Goal: Find specific page/section: Find specific page/section

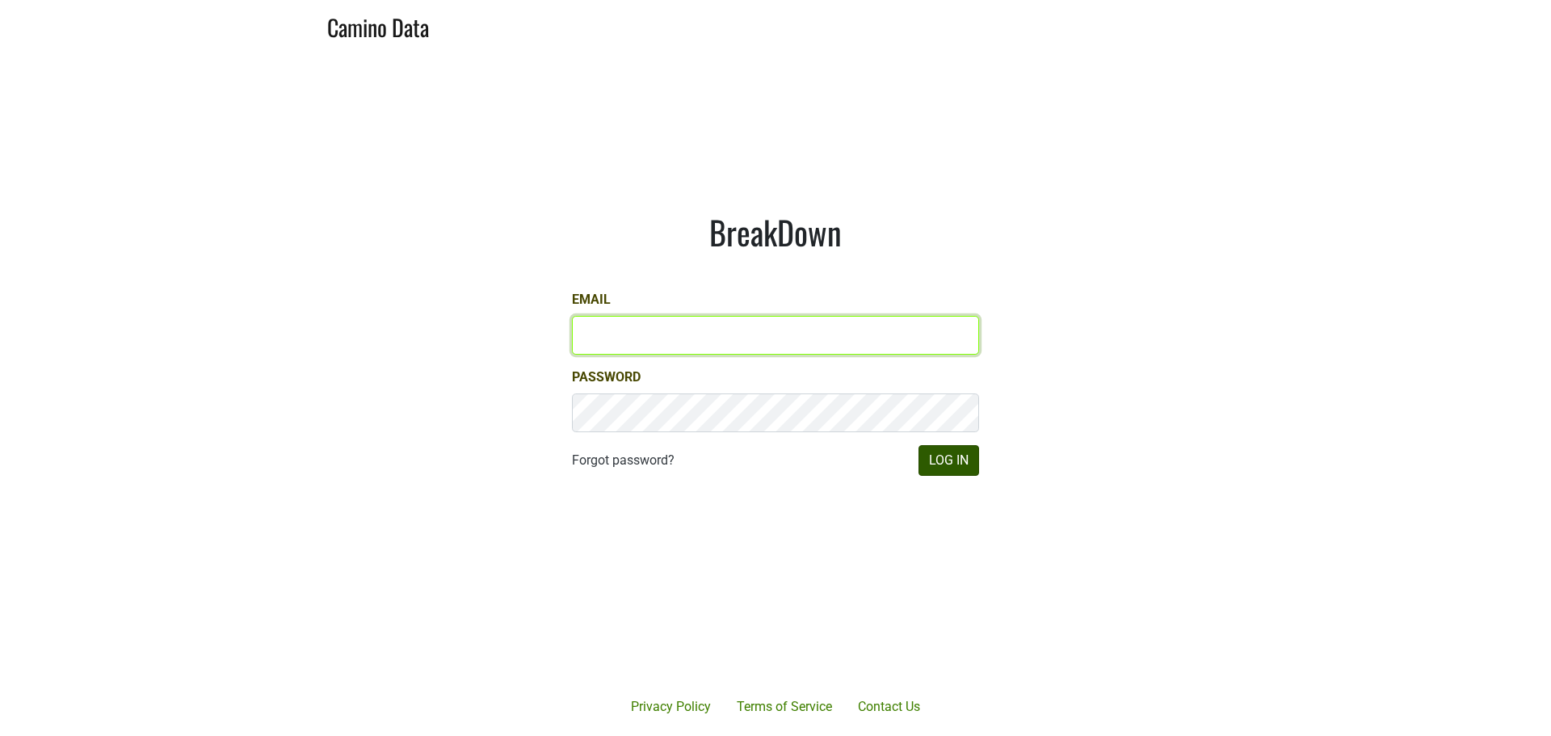
type input "neil@colgincellars.com"
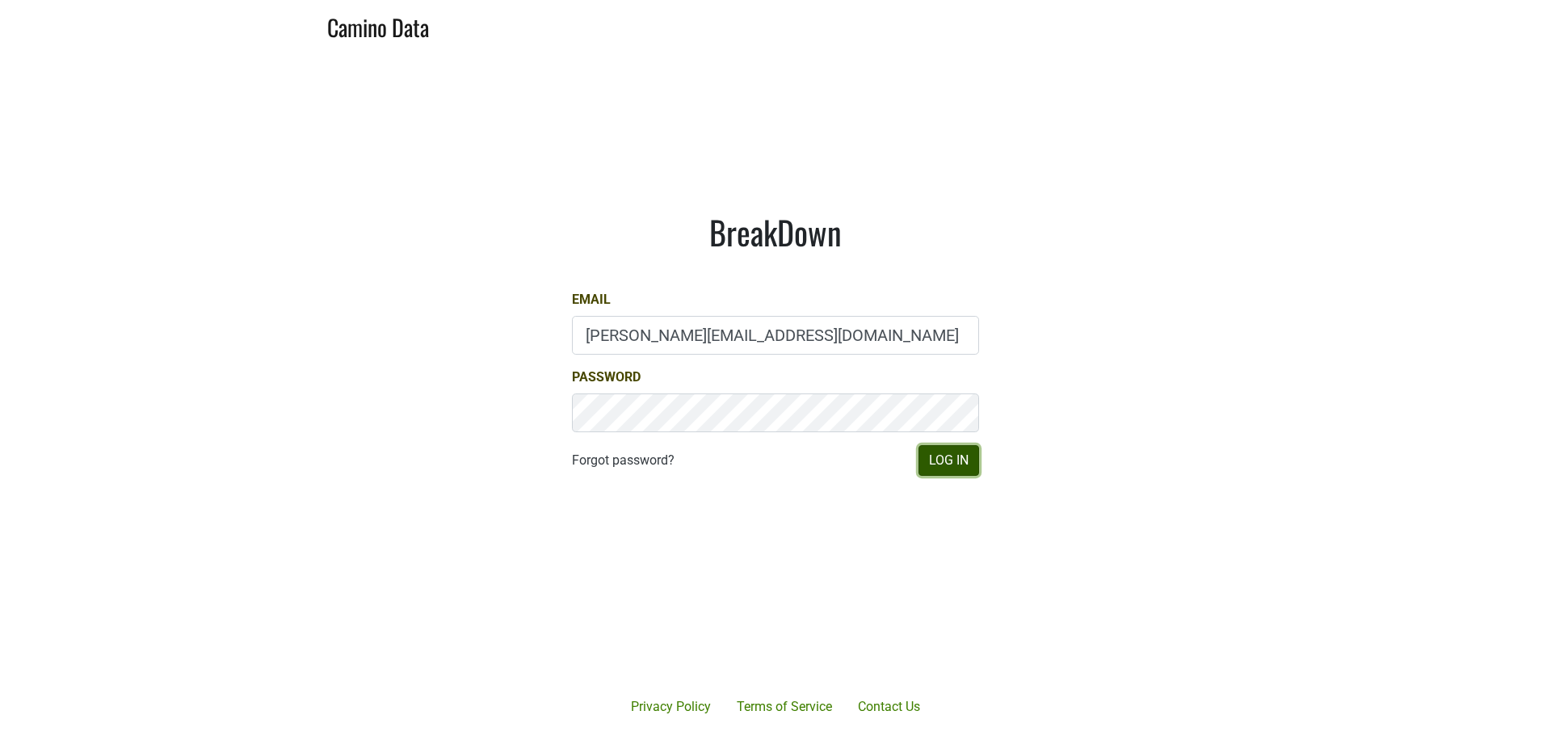
click at [942, 460] on button "Log In" at bounding box center [948, 460] width 61 height 31
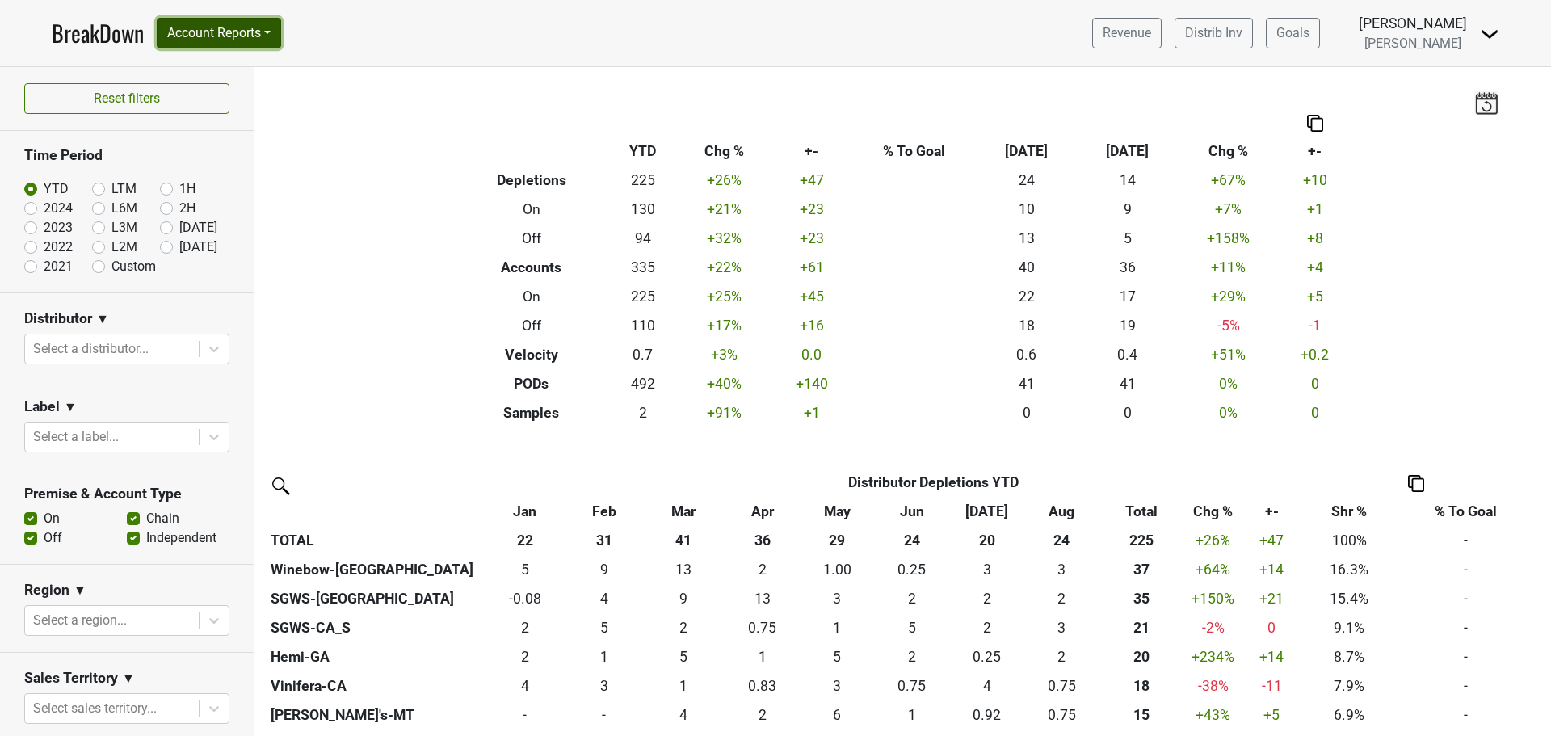
click at [223, 33] on button "Account Reports" at bounding box center [219, 33] width 124 height 31
click at [221, 108] on link "Map" at bounding box center [228, 96] width 143 height 26
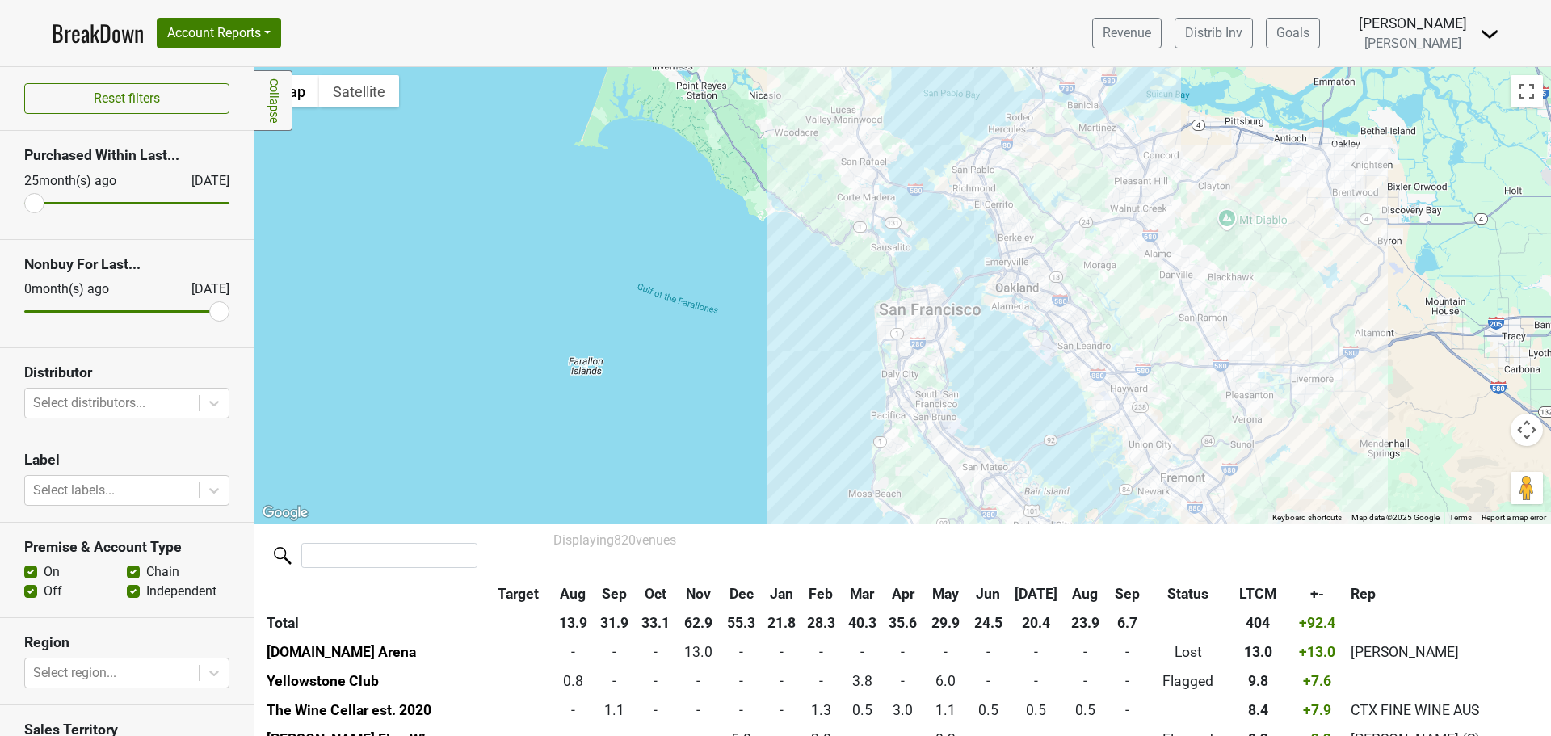
drag, startPoint x: 552, startPoint y: 267, endPoint x: 772, endPoint y: 402, distance: 258.4
click at [743, 455] on div at bounding box center [902, 295] width 1296 height 456
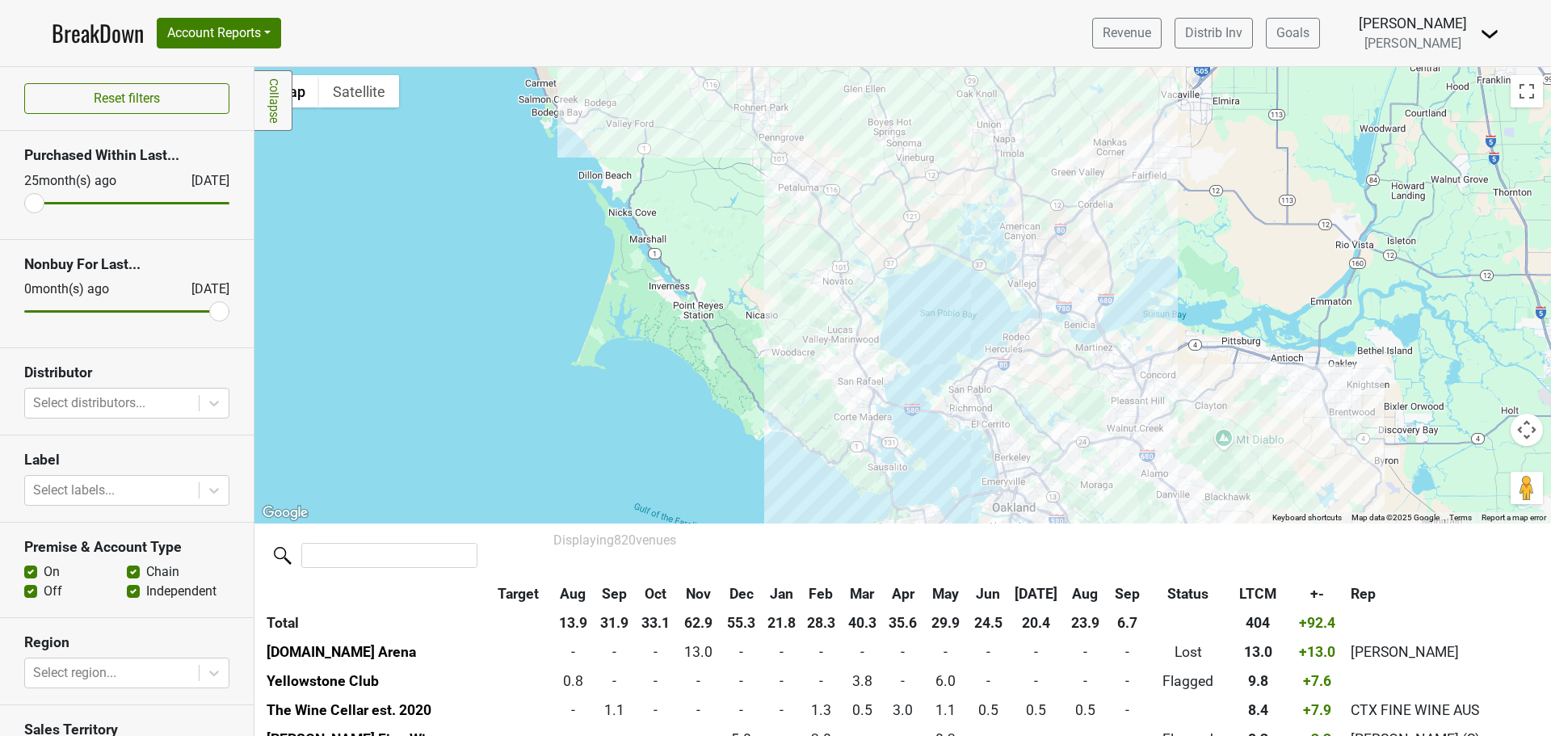
drag, startPoint x: 783, startPoint y: 264, endPoint x: 925, endPoint y: 288, distance: 143.4
click at [776, 455] on div at bounding box center [902, 295] width 1296 height 456
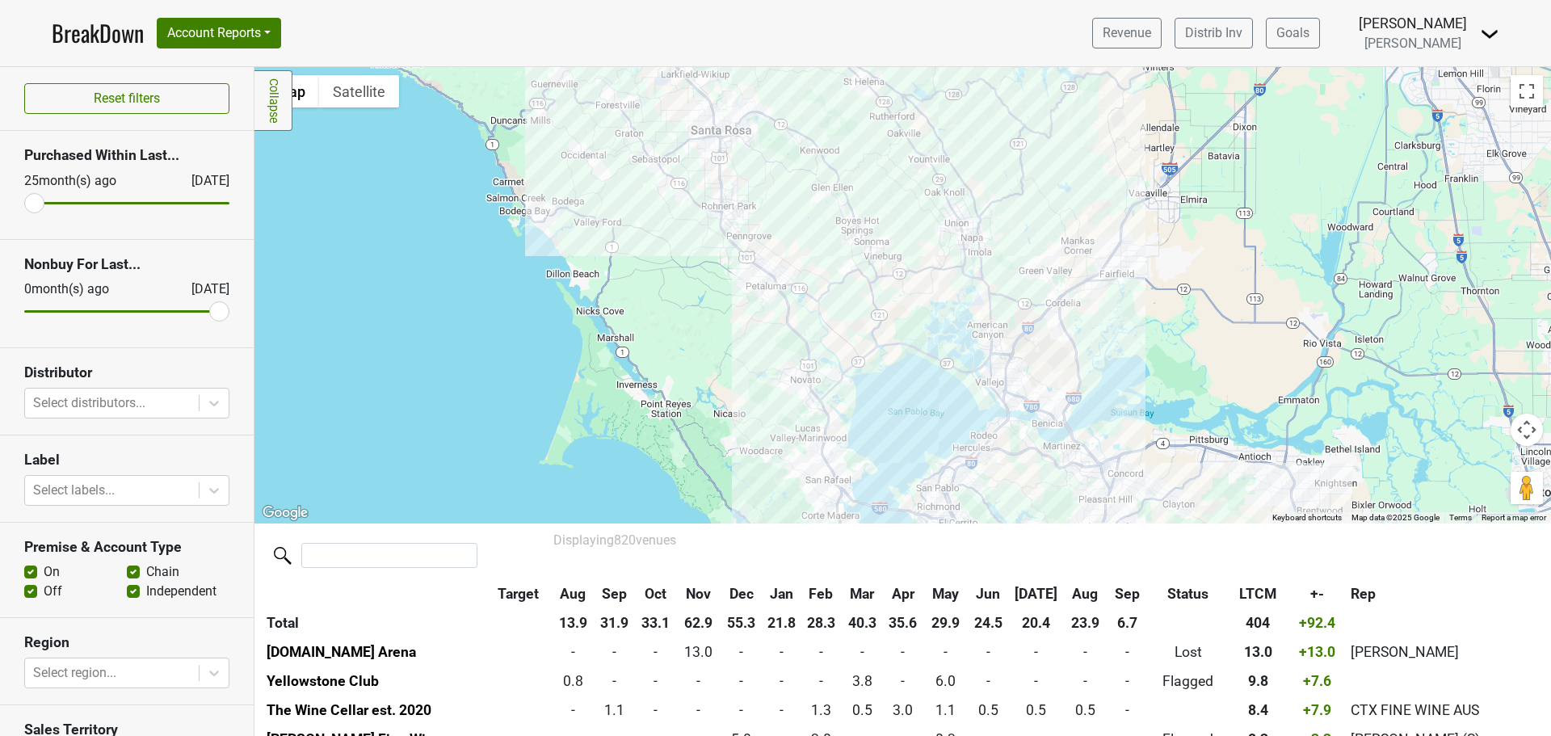
drag, startPoint x: 969, startPoint y: 244, endPoint x: 926, endPoint y: 348, distance: 112.6
click at [926, 365] on div at bounding box center [902, 295] width 1296 height 456
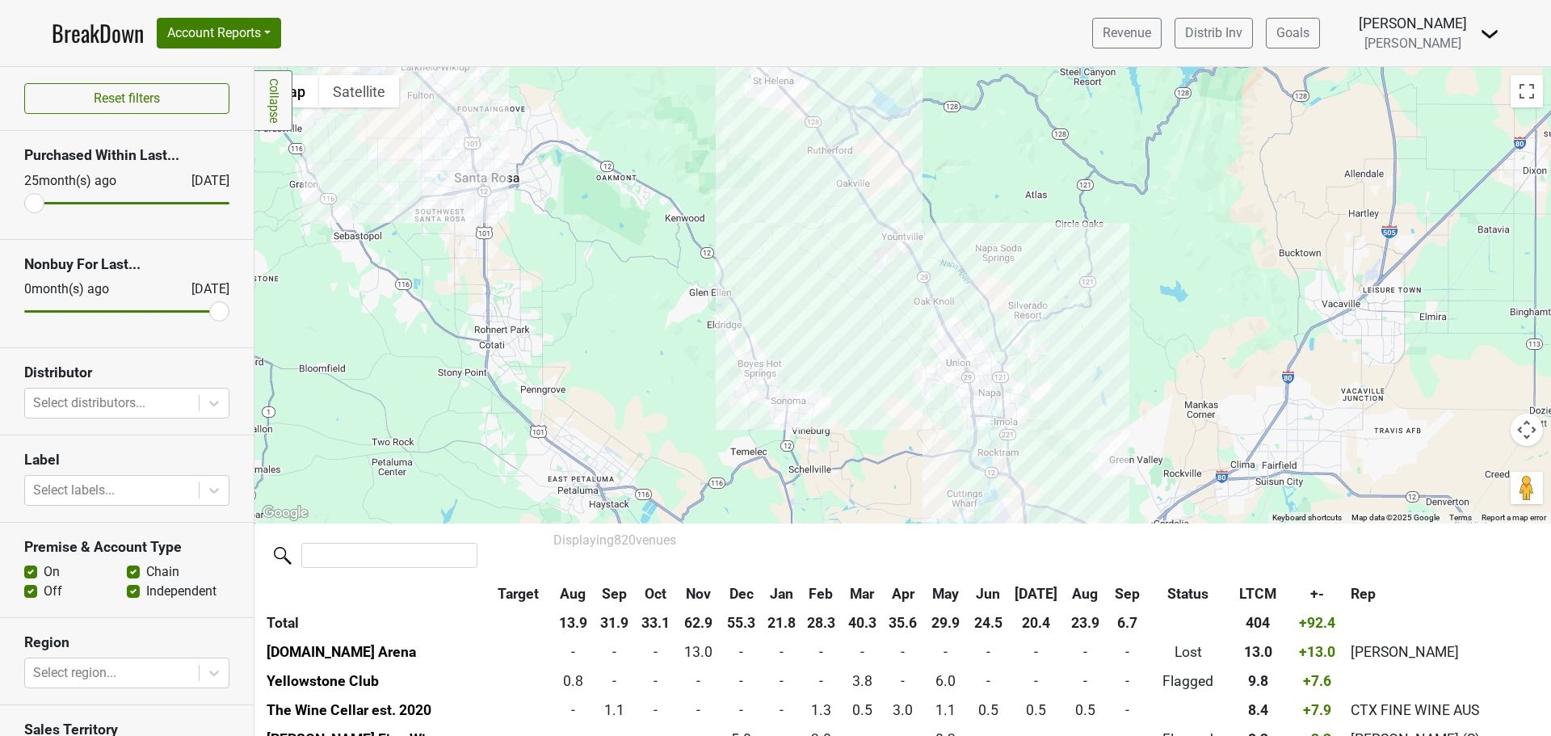
drag, startPoint x: 889, startPoint y: 281, endPoint x: 878, endPoint y: 405, distance: 124.1
click at [878, 405] on div at bounding box center [902, 295] width 1296 height 456
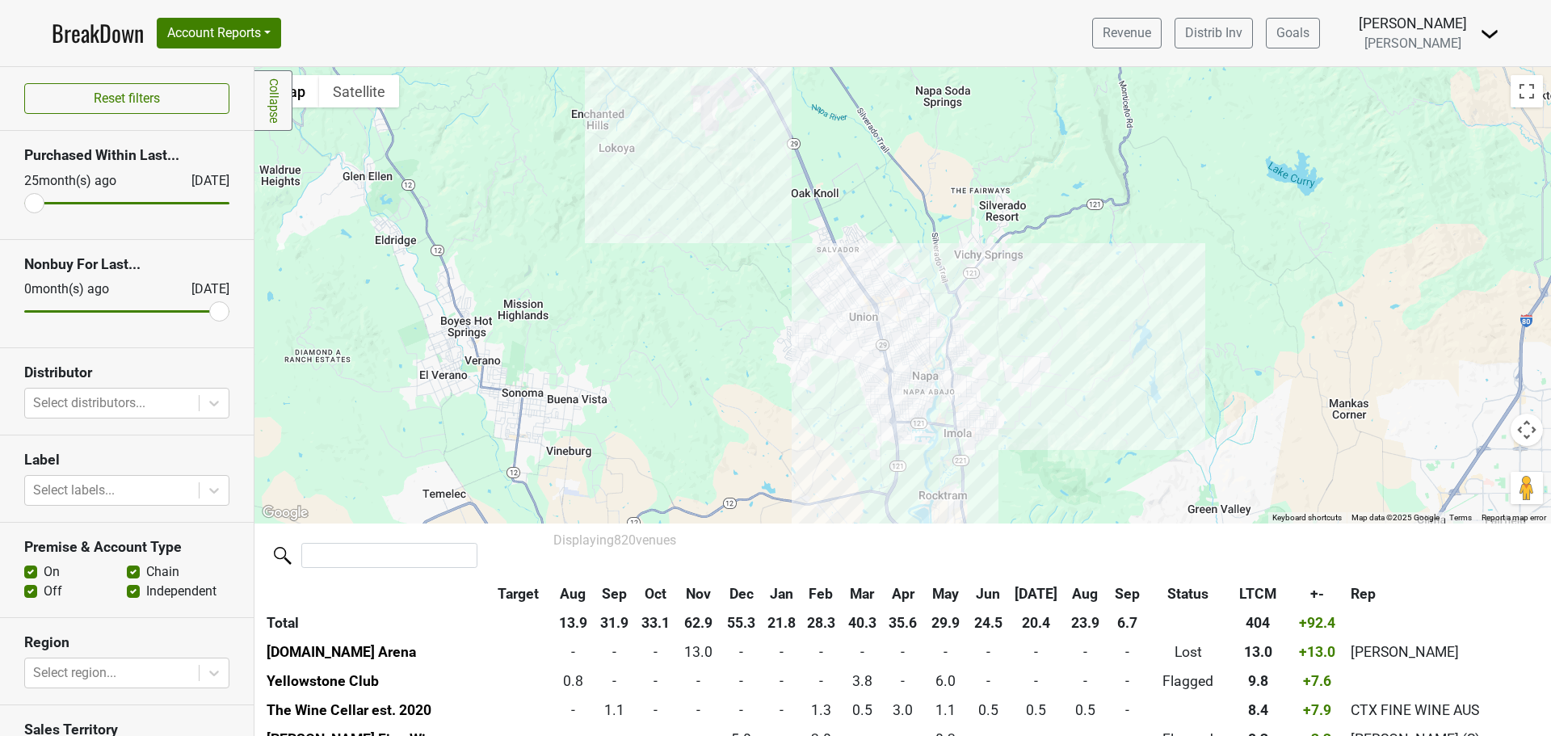
drag, startPoint x: 1068, startPoint y: 344, endPoint x: 1051, endPoint y: 317, distance: 31.2
click at [1051, 317] on div at bounding box center [902, 295] width 1296 height 456
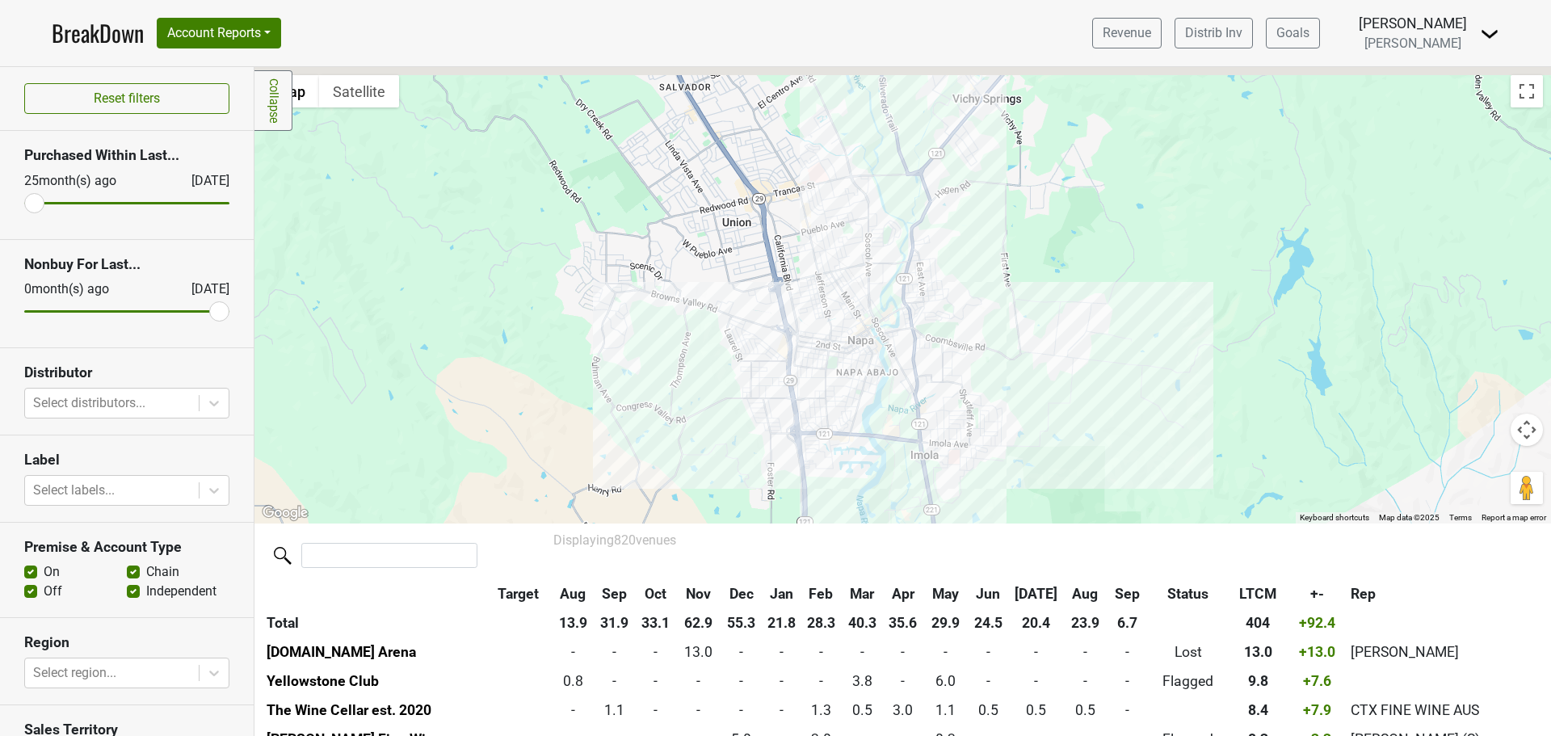
drag, startPoint x: 824, startPoint y: 226, endPoint x: 827, endPoint y: 318, distance: 92.1
click at [827, 318] on div at bounding box center [902, 295] width 1296 height 456
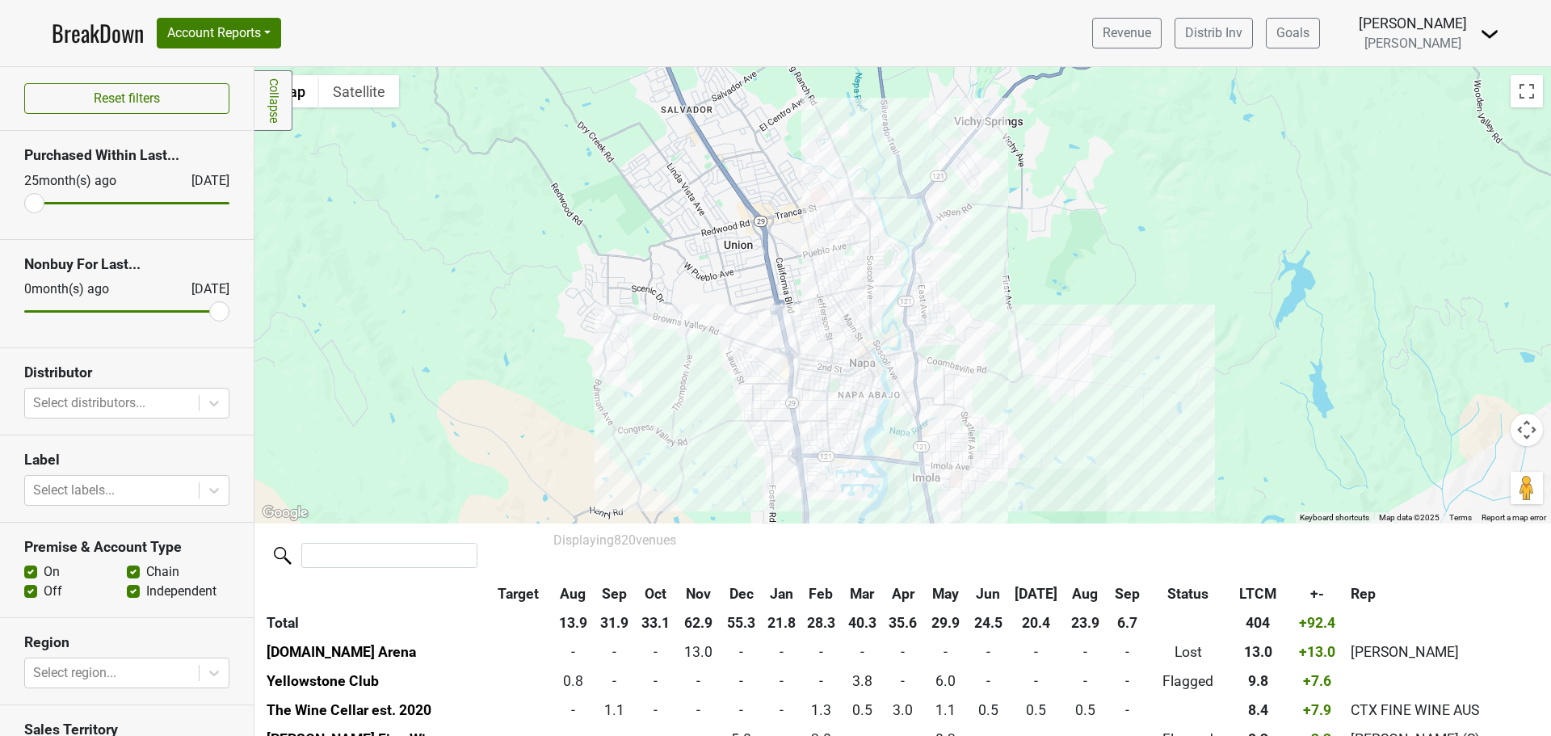
click at [883, 317] on div at bounding box center [902, 295] width 1296 height 456
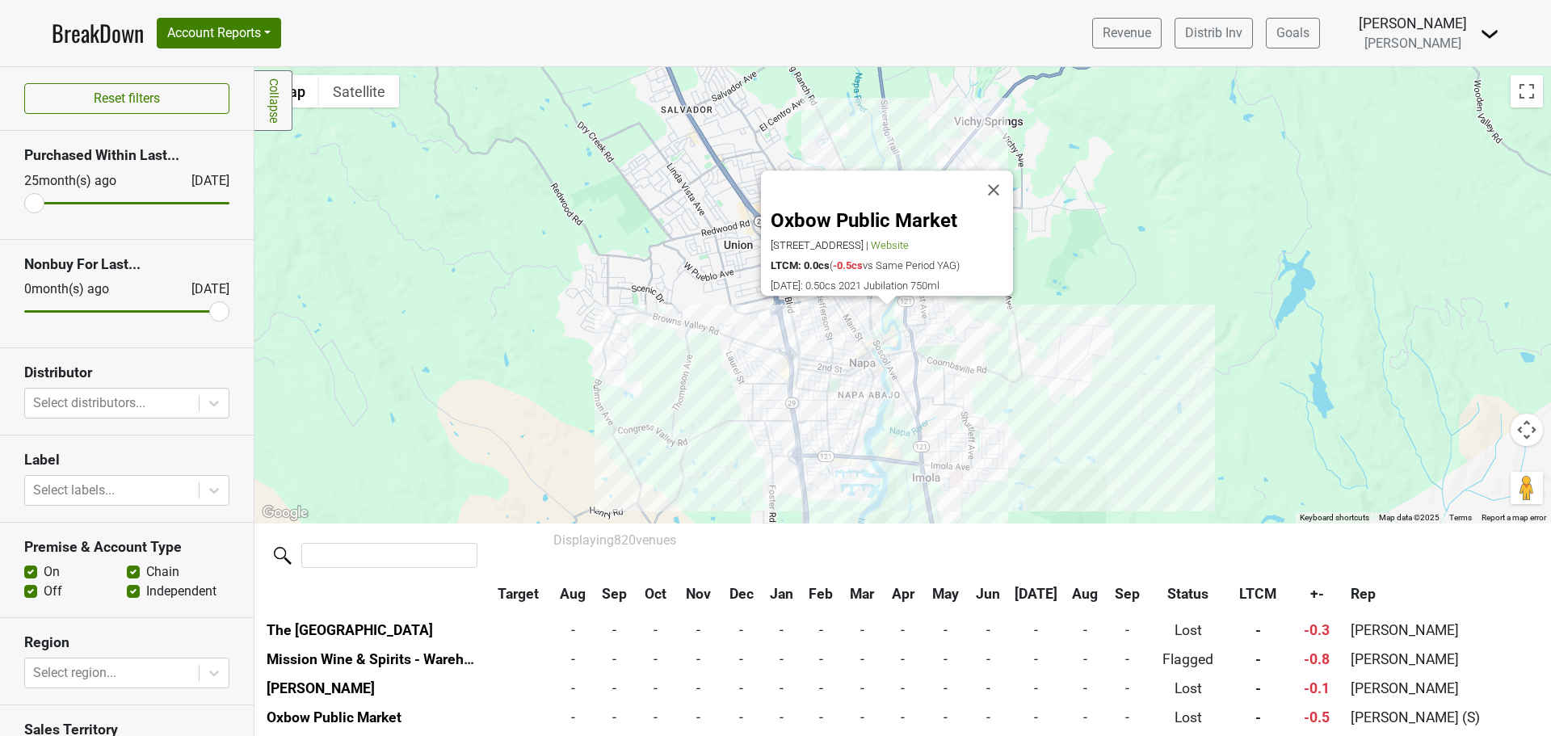
scroll to position [23746, 0]
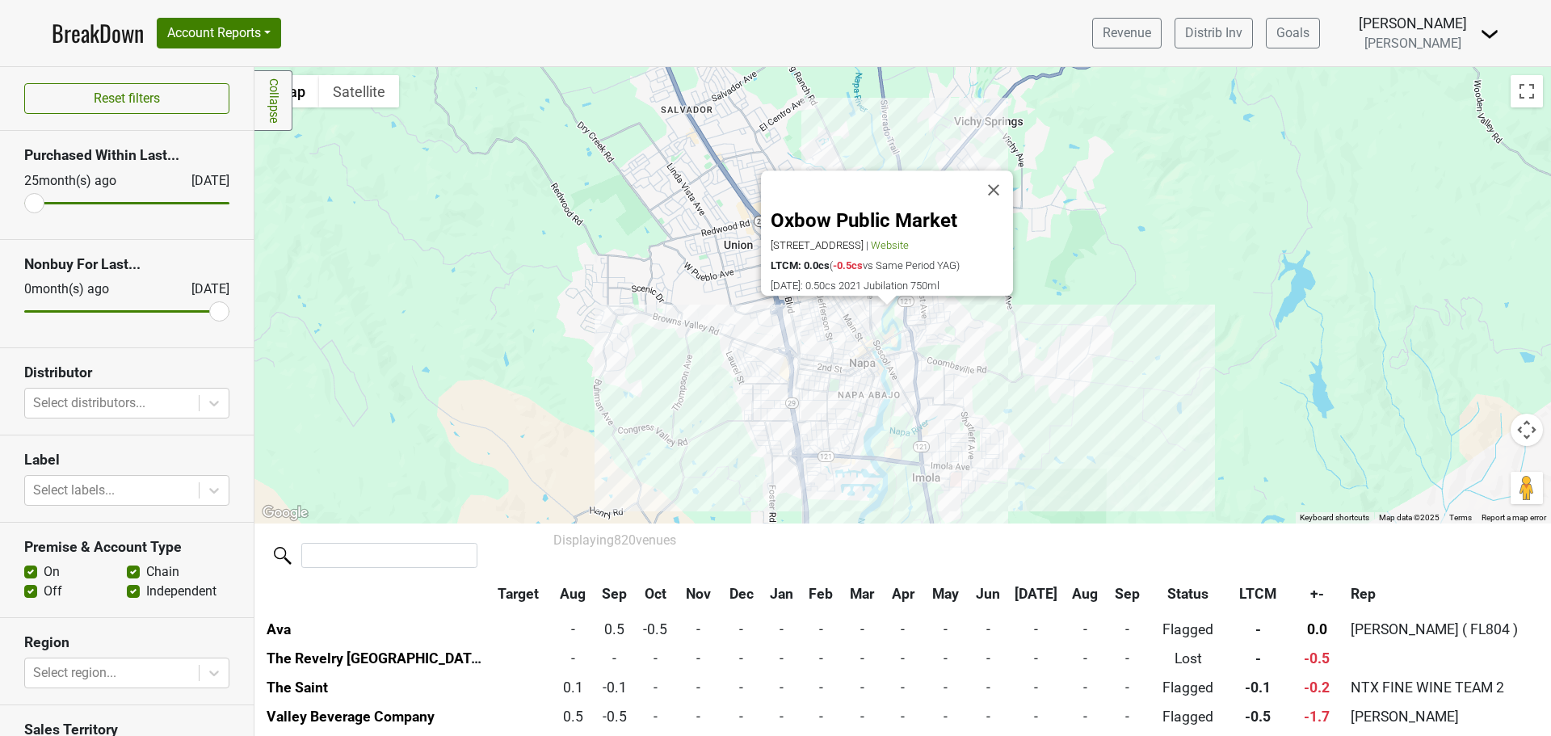
click at [606, 217] on div "Oxbow Public Market [STREET_ADDRESS] | Website LTCM: 0.0cs ( -0.5cs vs Same Per…" at bounding box center [902, 295] width 1296 height 456
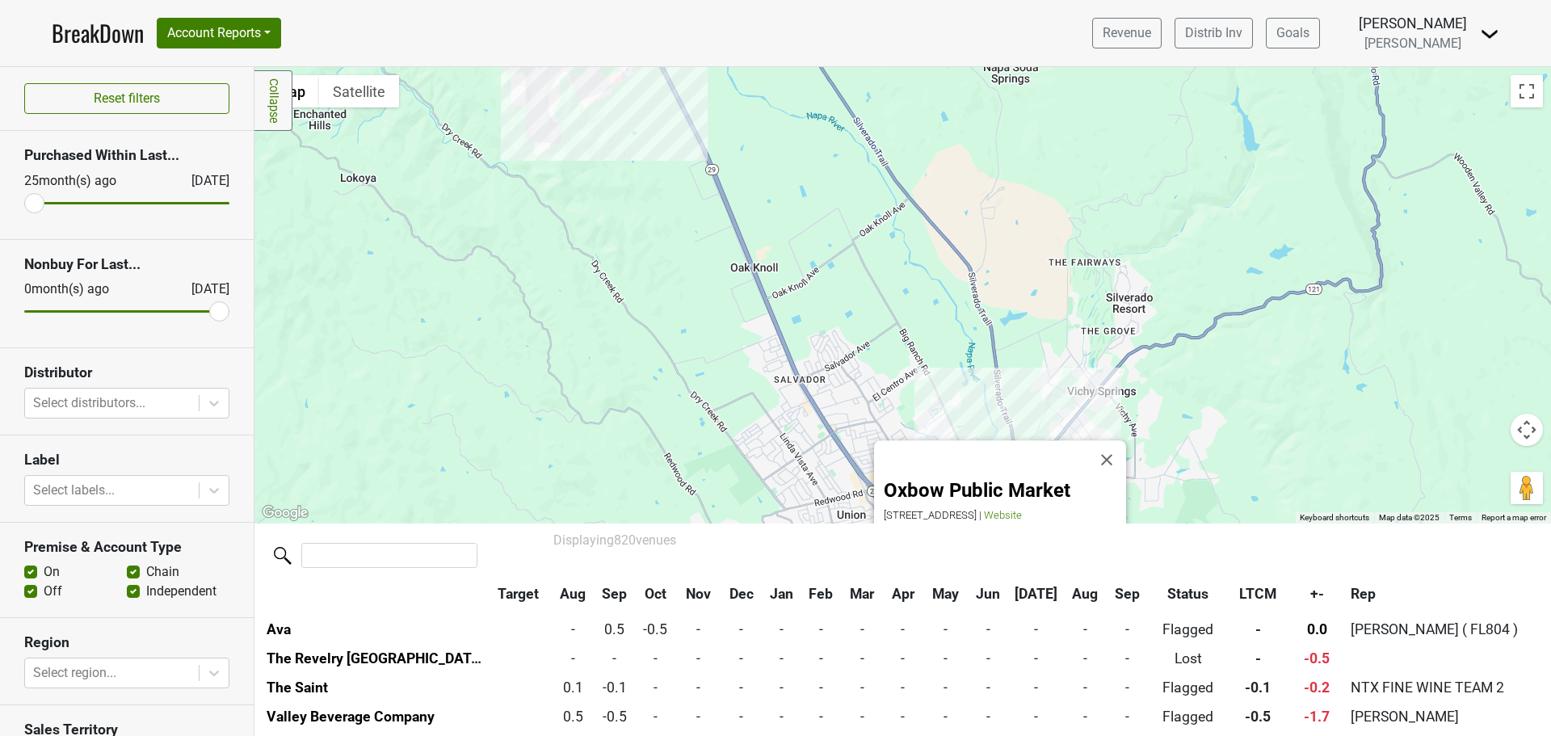
drag, startPoint x: 682, startPoint y: 240, endPoint x: 751, endPoint y: 443, distance: 214.3
click at [773, 477] on div "Oxbow Public Market [STREET_ADDRESS] | Website LTCM: 0.0cs ( -0.5cs vs Same Per…" at bounding box center [902, 295] width 1296 height 456
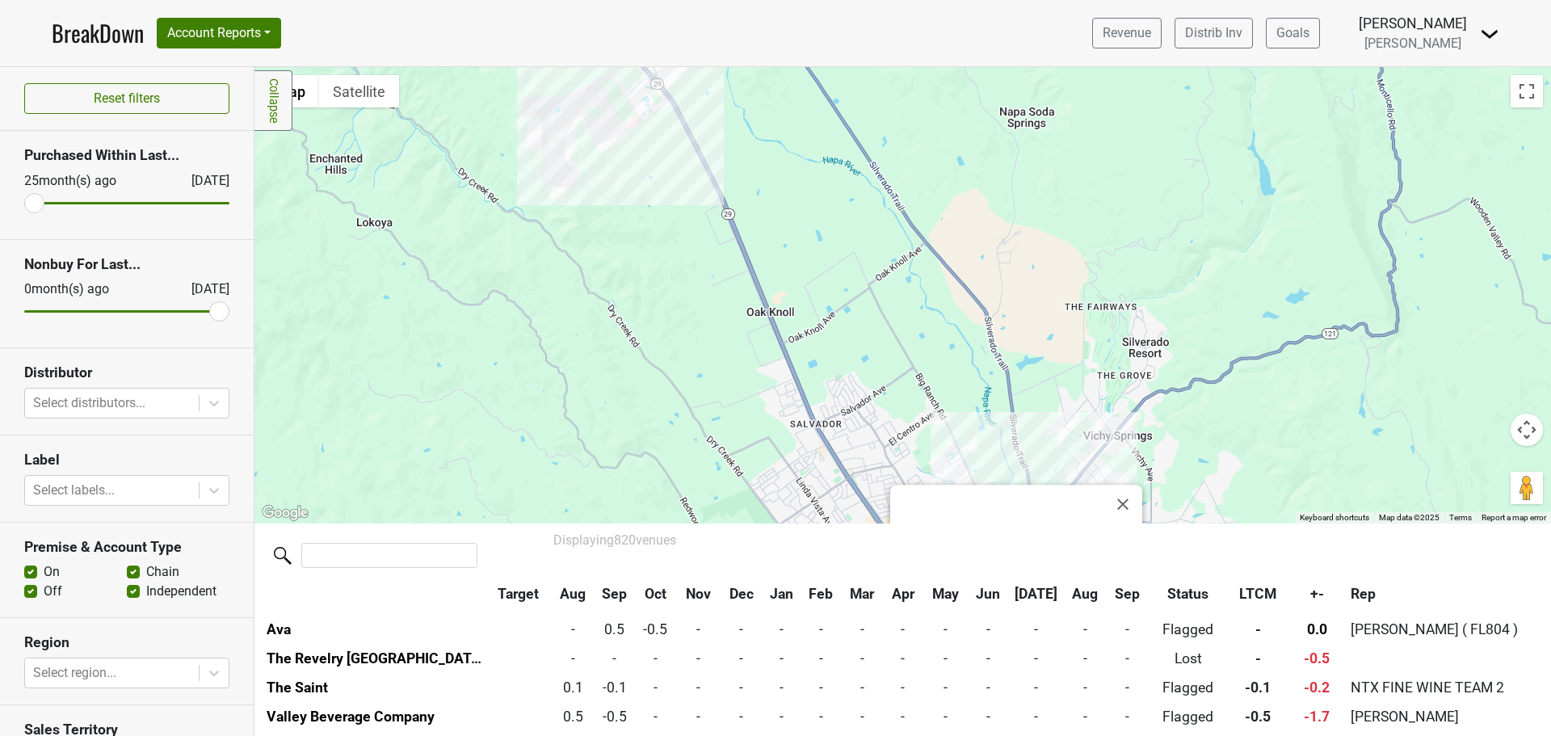
drag, startPoint x: 628, startPoint y: 264, endPoint x: 709, endPoint y: 407, distance: 164.2
click at [709, 407] on div "Oxbow Public Market [STREET_ADDRESS] | Website LTCM: 0.0cs ( -0.5cs vs Same Per…" at bounding box center [902, 295] width 1296 height 456
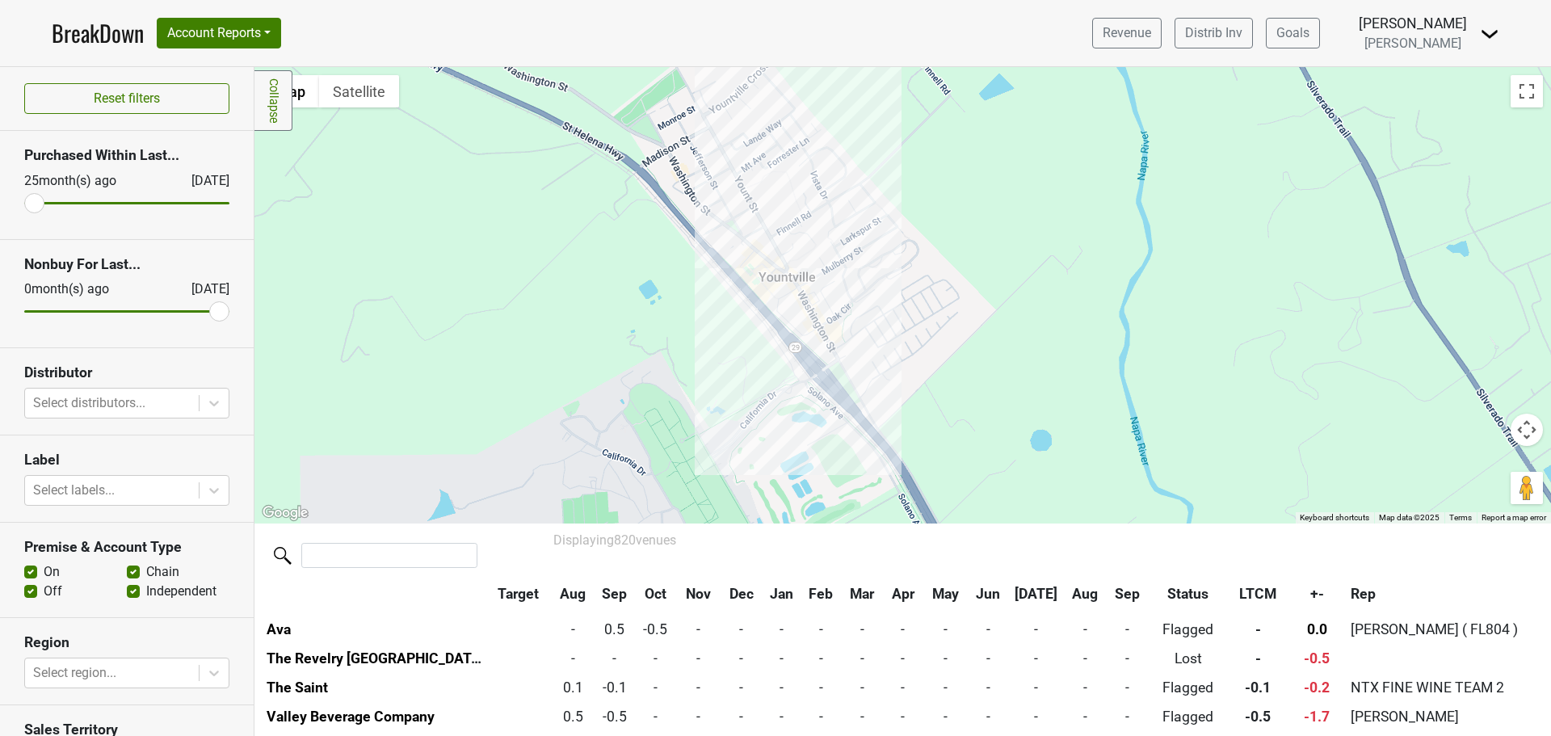
drag, startPoint x: 710, startPoint y: 297, endPoint x: 708, endPoint y: 313, distance: 16.2
click at [708, 313] on div "Oxbow Public Market [STREET_ADDRESS] | Website LTCM: 0.0cs ( -0.5cs vs Same Per…" at bounding box center [902, 295] width 1296 height 456
click at [833, 313] on div "Oxbow Public Market [STREET_ADDRESS] | Website LTCM: 0.0cs ( -0.5cs vs Same Per…" at bounding box center [902, 295] width 1296 height 456
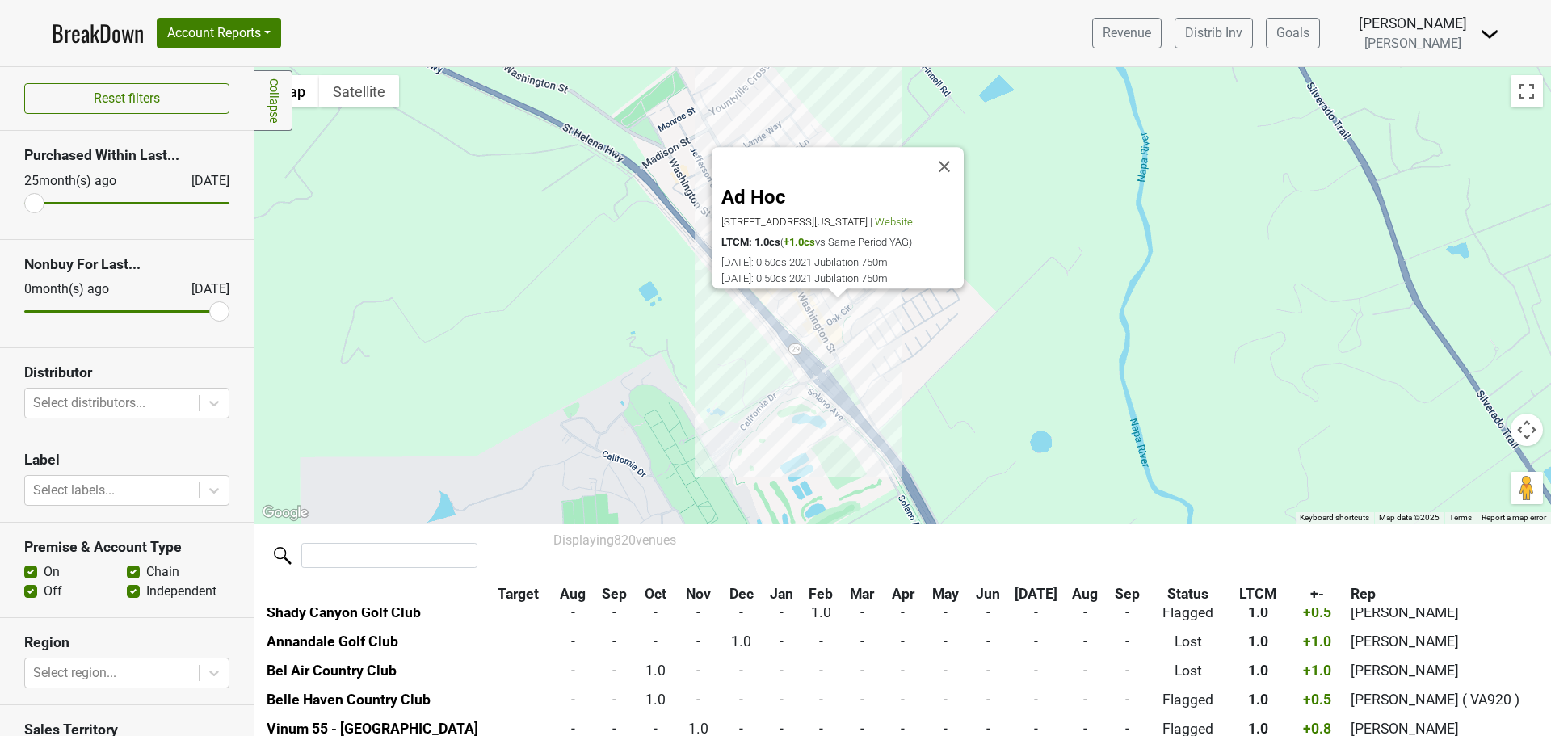
scroll to position [2561, 0]
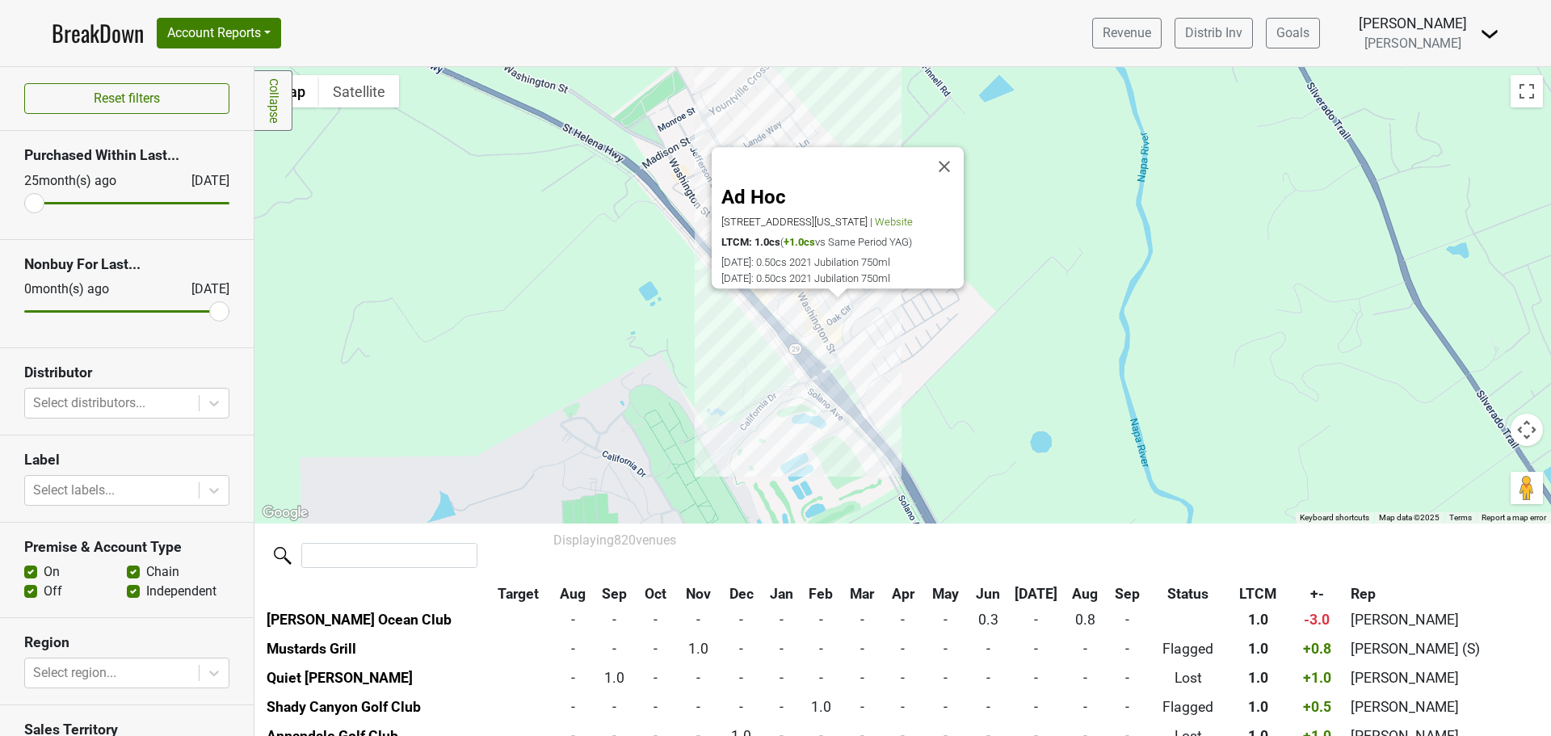
click at [809, 303] on div "Ad Hoc [STREET_ADDRESS][US_STATE] | Website LTCM: 1.0cs ( +1.0cs vs Same Period…" at bounding box center [902, 295] width 1296 height 456
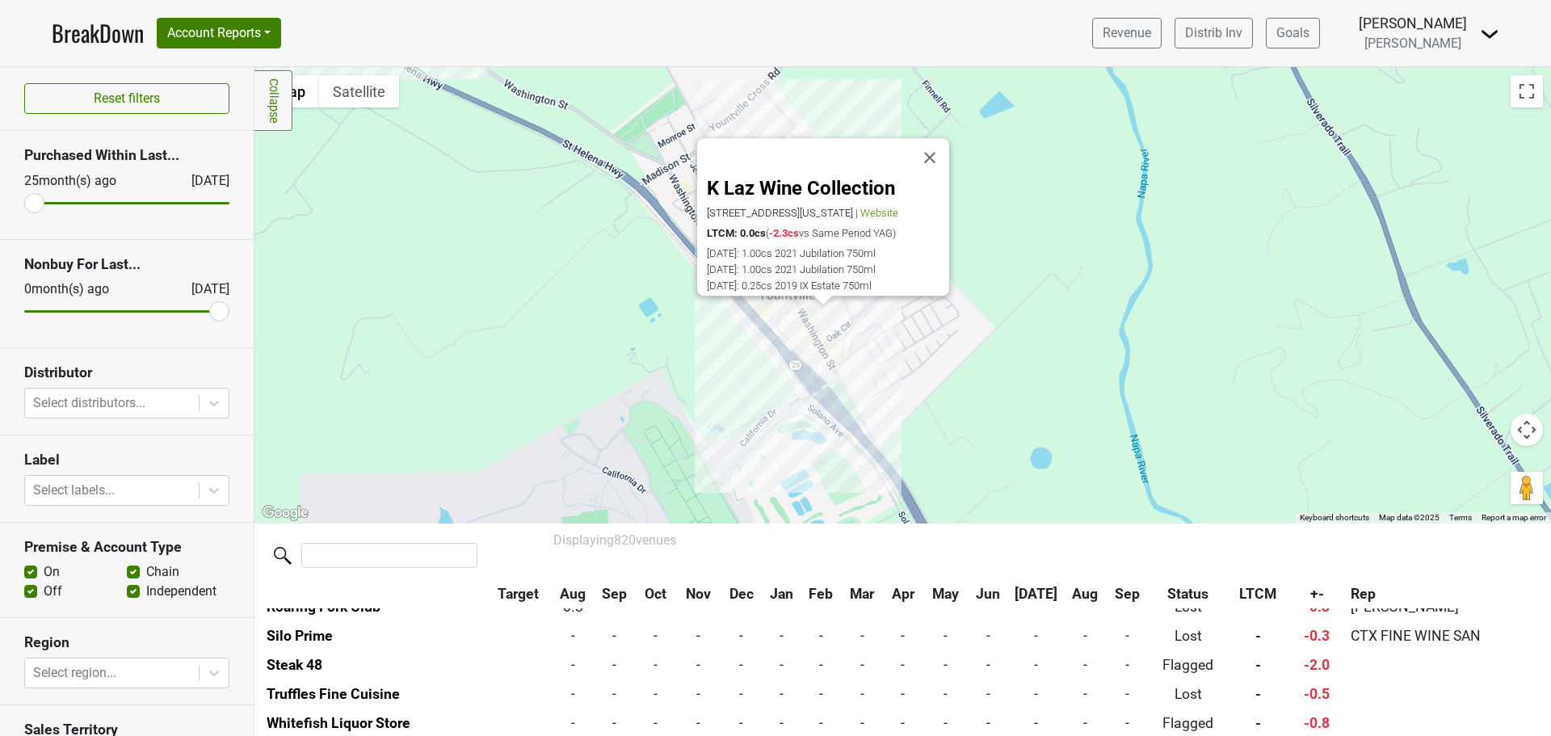
click at [685, 299] on div "K Laz Wine Collection [STREET_ADDRESS][US_STATE][PERSON_NAME] | Website LTCM: 0…" at bounding box center [902, 295] width 1296 height 456
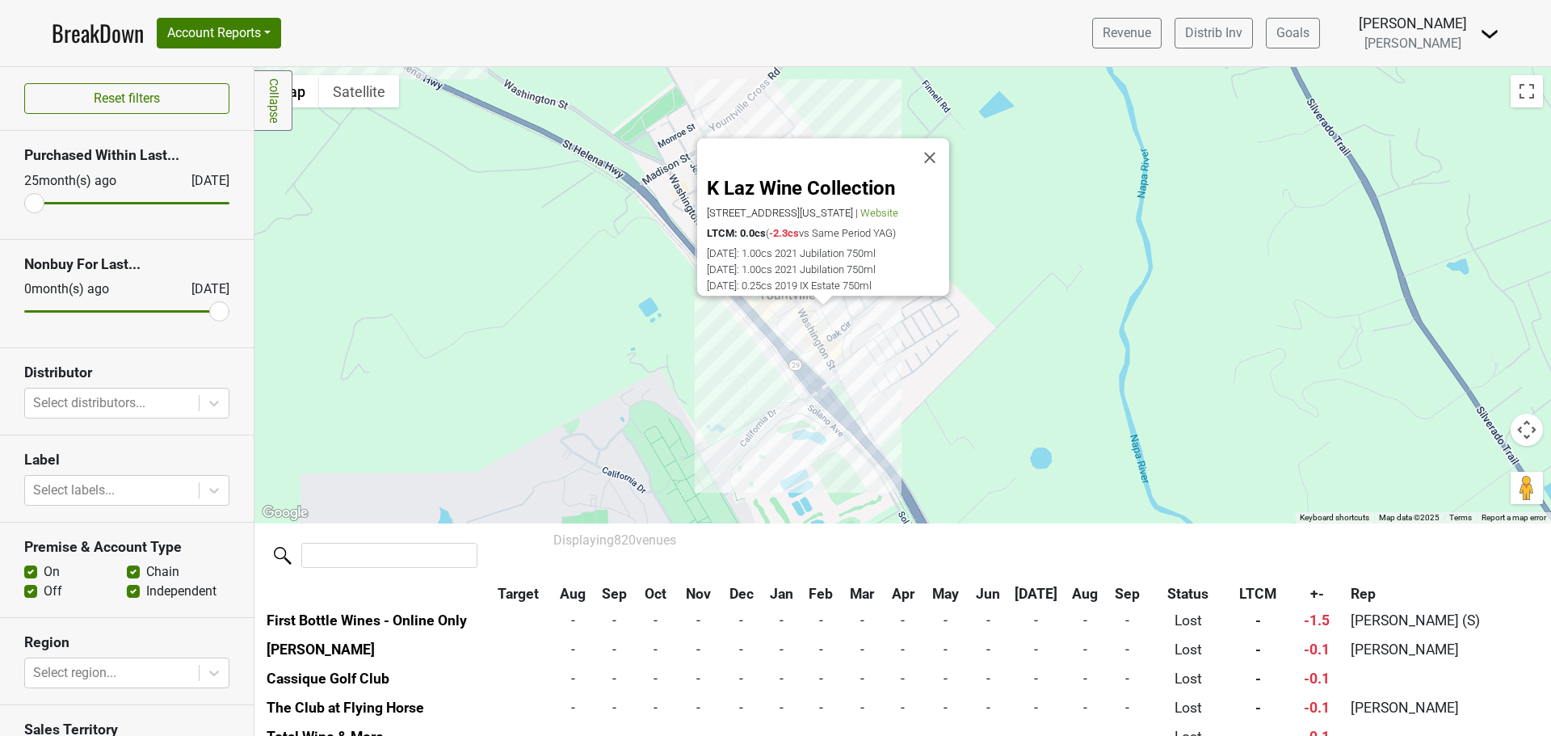
scroll to position [20810, 0]
click at [667, 310] on div "K Laz Wine Collection [STREET_ADDRESS][US_STATE][PERSON_NAME] | Website LTCM: 0…" at bounding box center [902, 295] width 1296 height 456
click at [923, 138] on button "Close" at bounding box center [929, 157] width 39 height 39
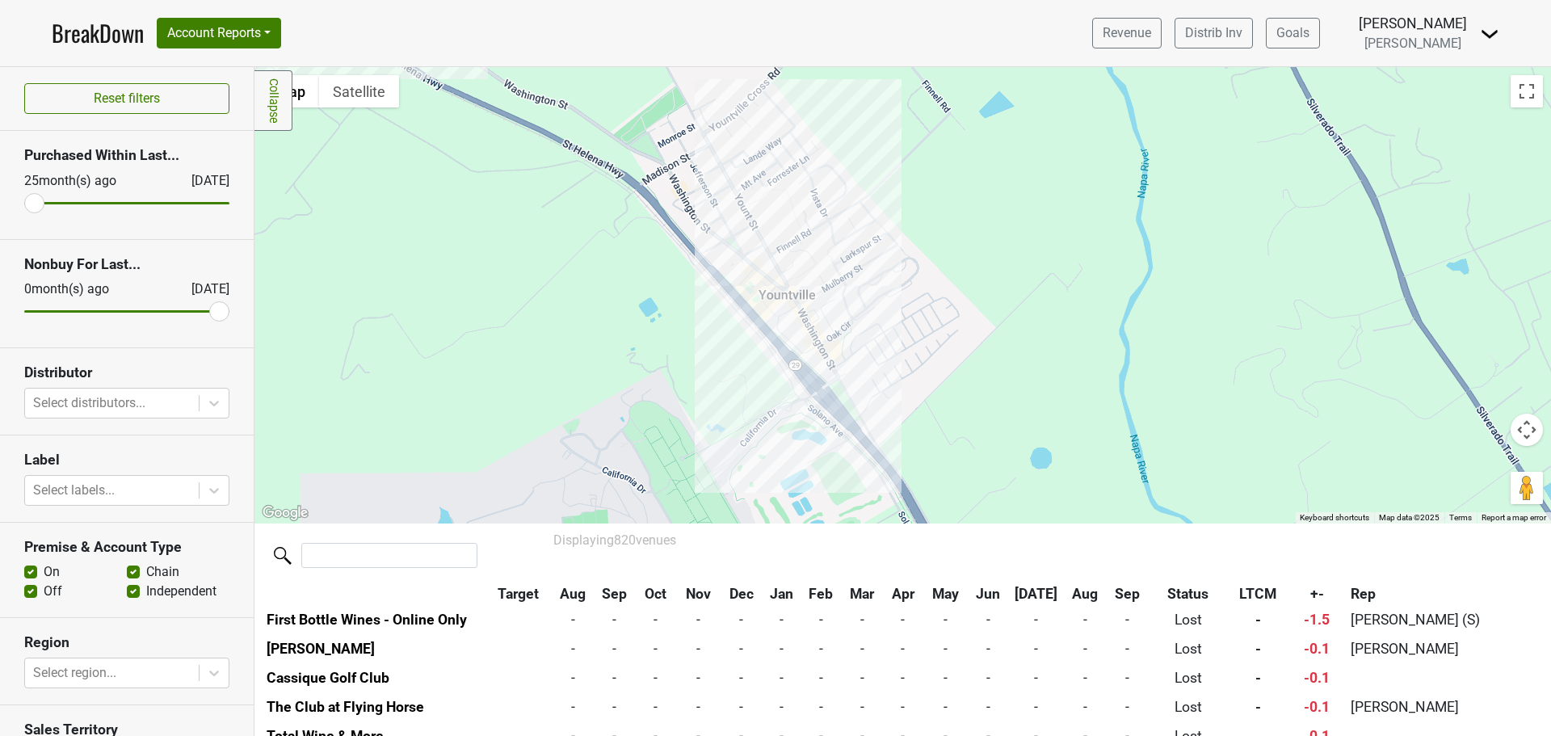
click at [764, 250] on div at bounding box center [902, 295] width 1296 height 456
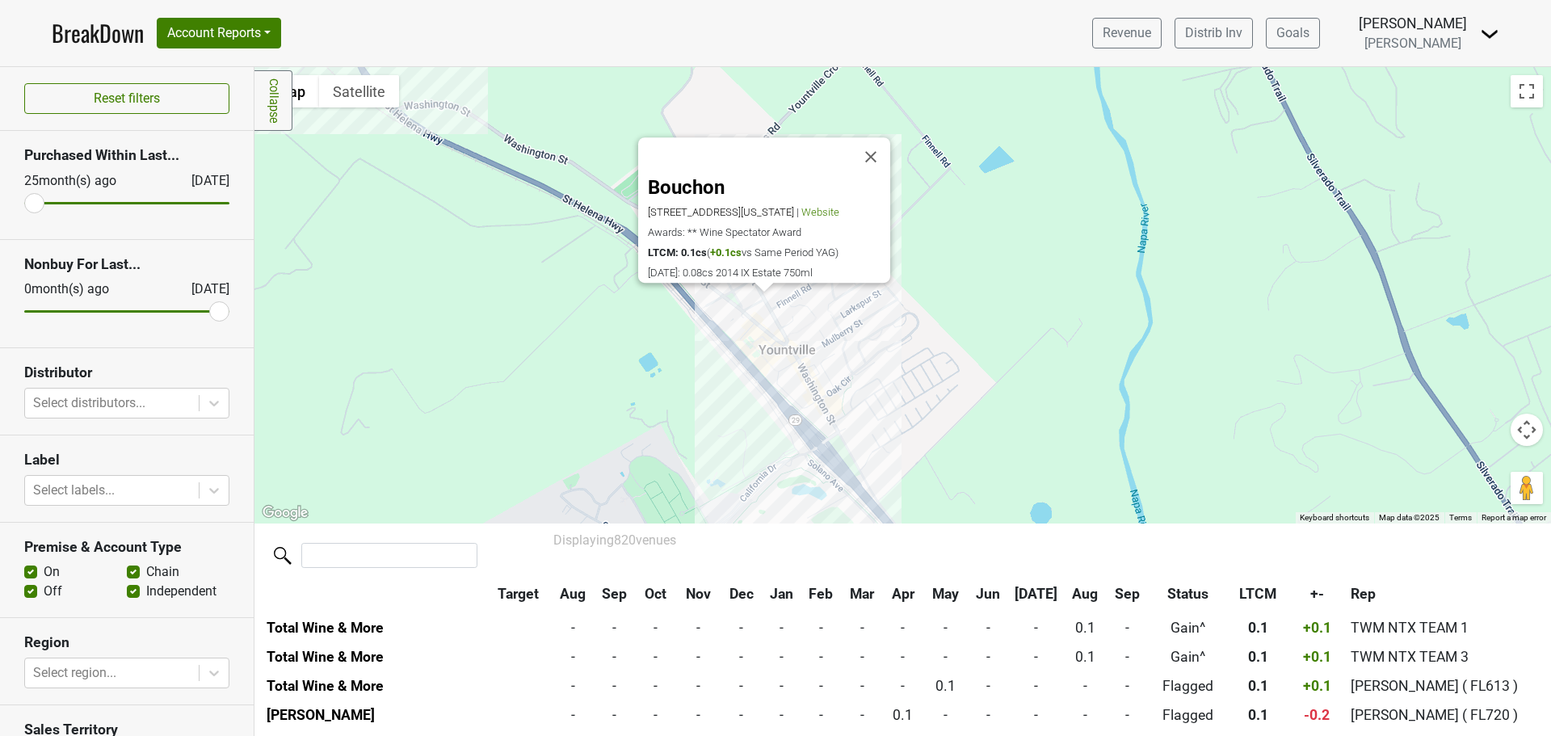
scroll to position [13254, 0]
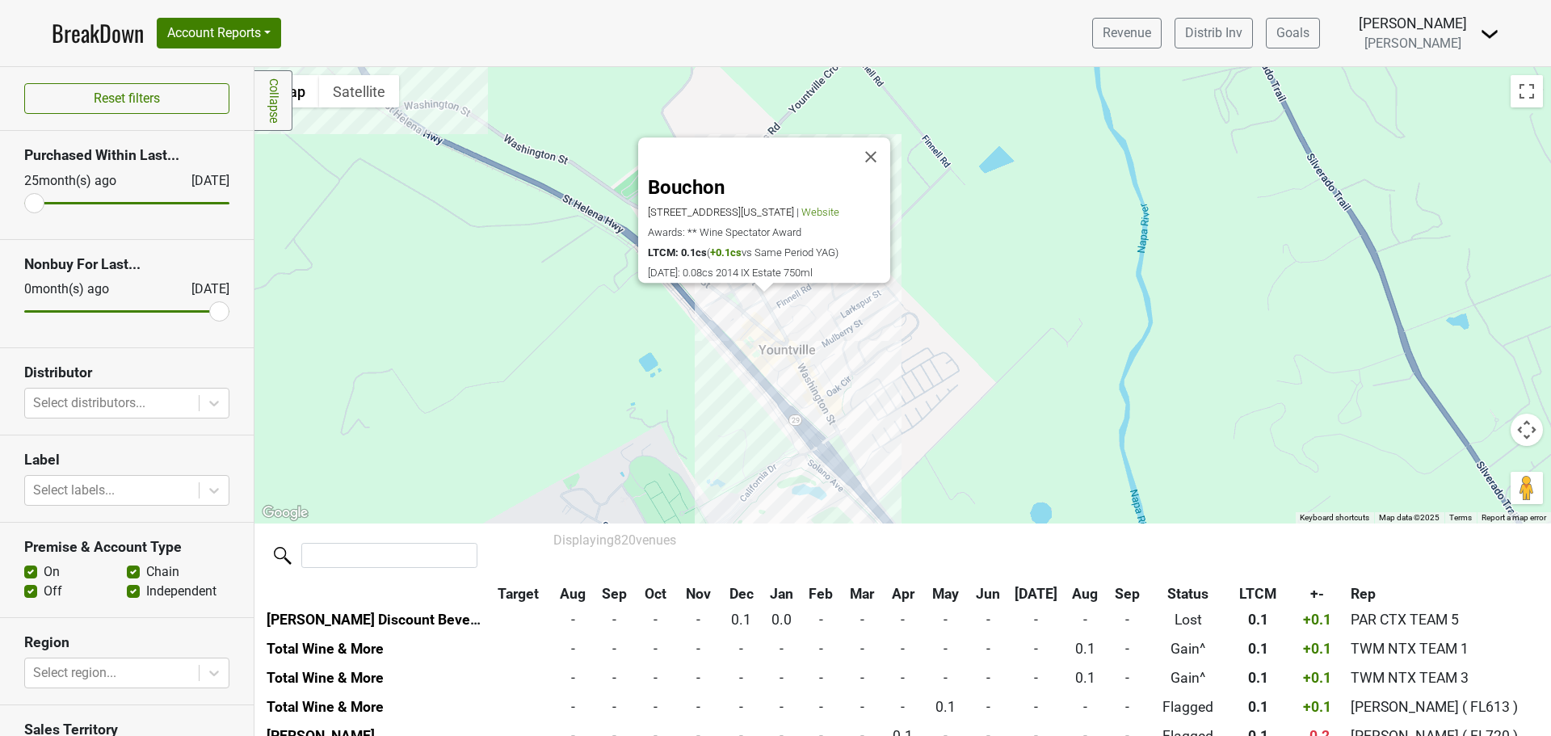
click at [746, 306] on div "Bouchon [STREET_ADDRESS][US_STATE] | Website Awards: ** Wine Spectator Award LT…" at bounding box center [902, 295] width 1296 height 456
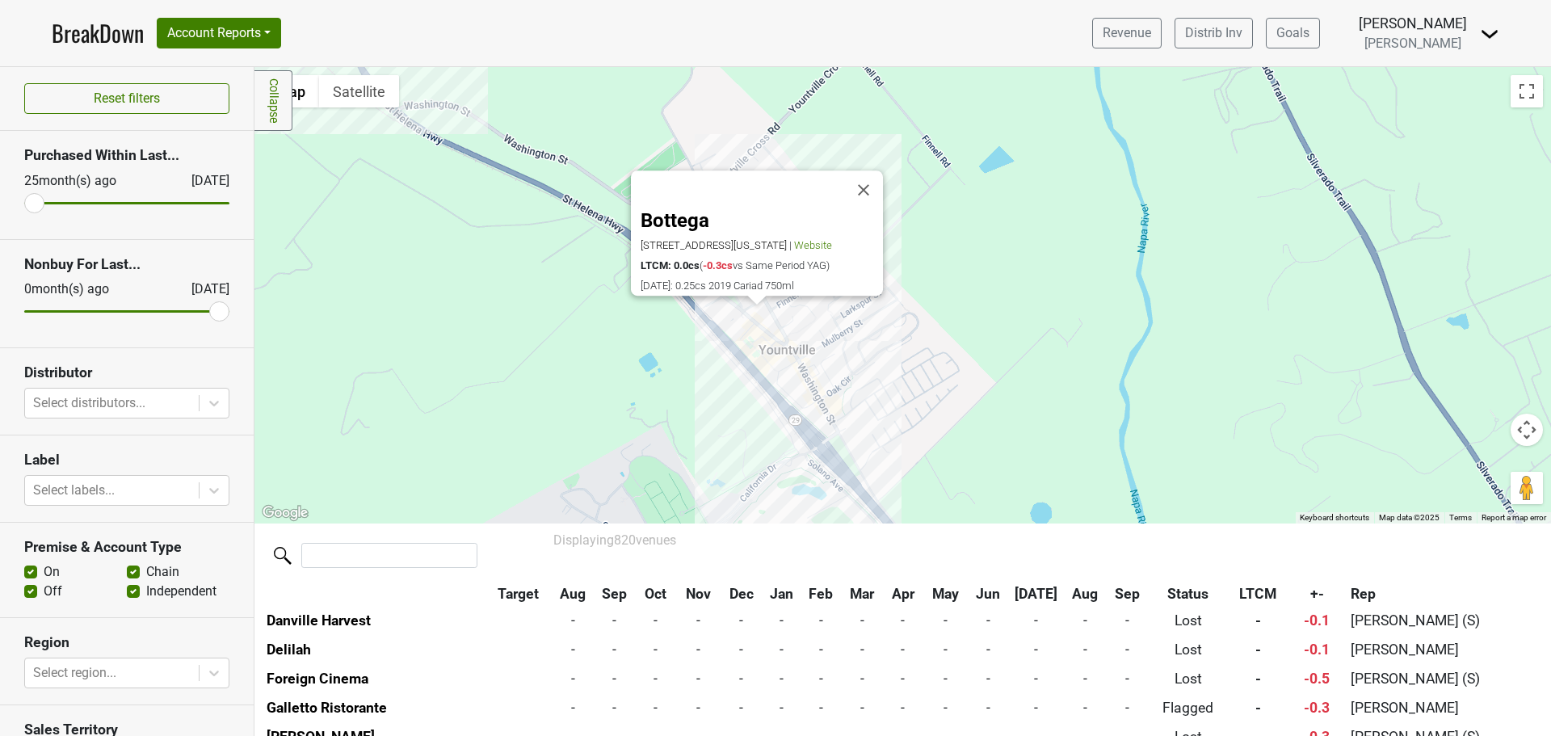
scroll to position [15928, 0]
click at [753, 322] on div "Bottega [STREET_ADDRESS][US_STATE] | Website LTCM: 0.0cs ( -0.3cs vs Same Perio…" at bounding box center [902, 295] width 1296 height 456
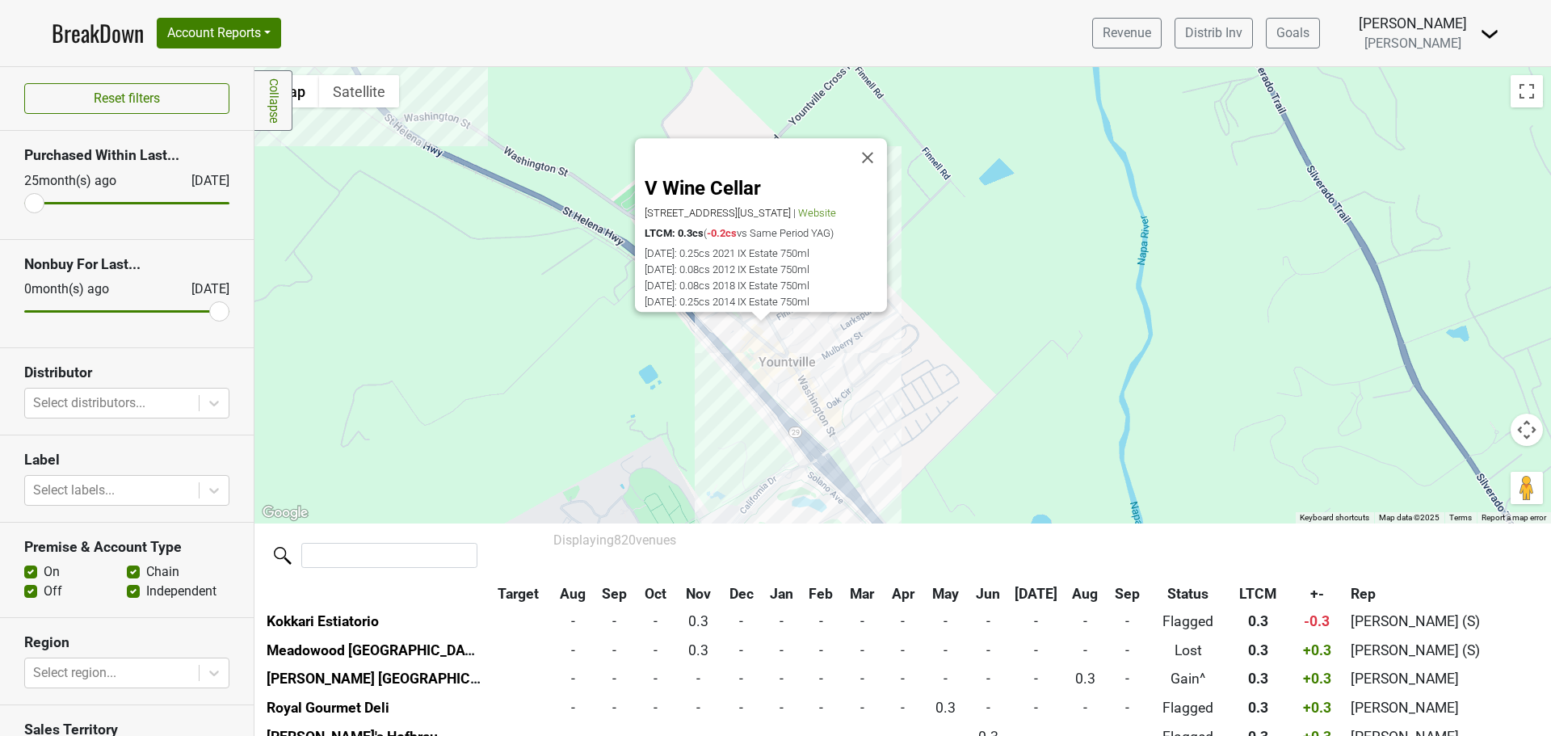
scroll to position [8286, 0]
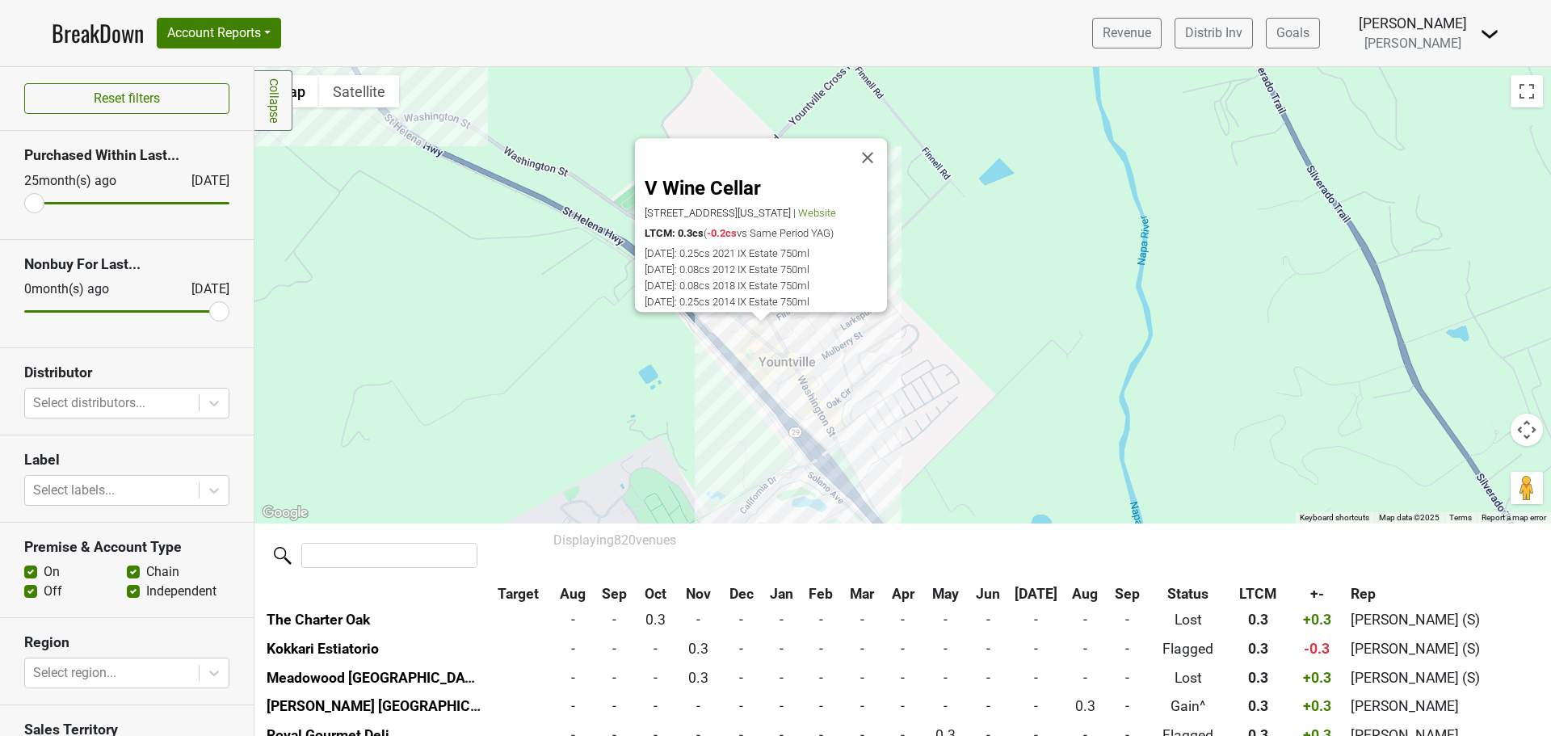
click at [608, 309] on div "V Wine Cellar [STREET_ADDRESS][US_STATE] | Website LTCM: 0.3cs ( -0.2cs vs Same…" at bounding box center [902, 295] width 1296 height 456
click at [867, 141] on button "Close" at bounding box center [867, 157] width 39 height 39
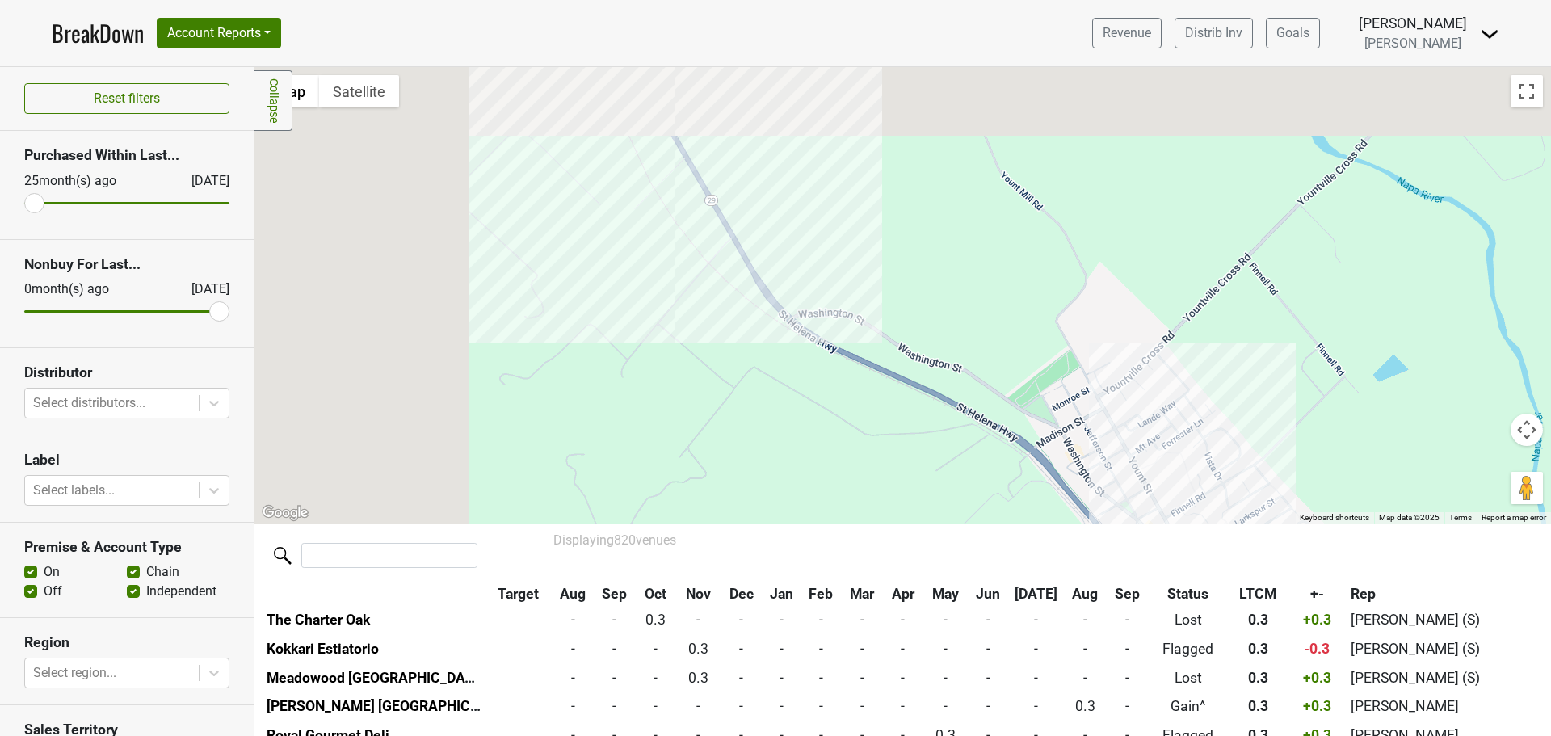
drag, startPoint x: 527, startPoint y: 235, endPoint x: 858, endPoint y: 388, distance: 365.3
click at [924, 426] on div at bounding box center [902, 295] width 1296 height 456
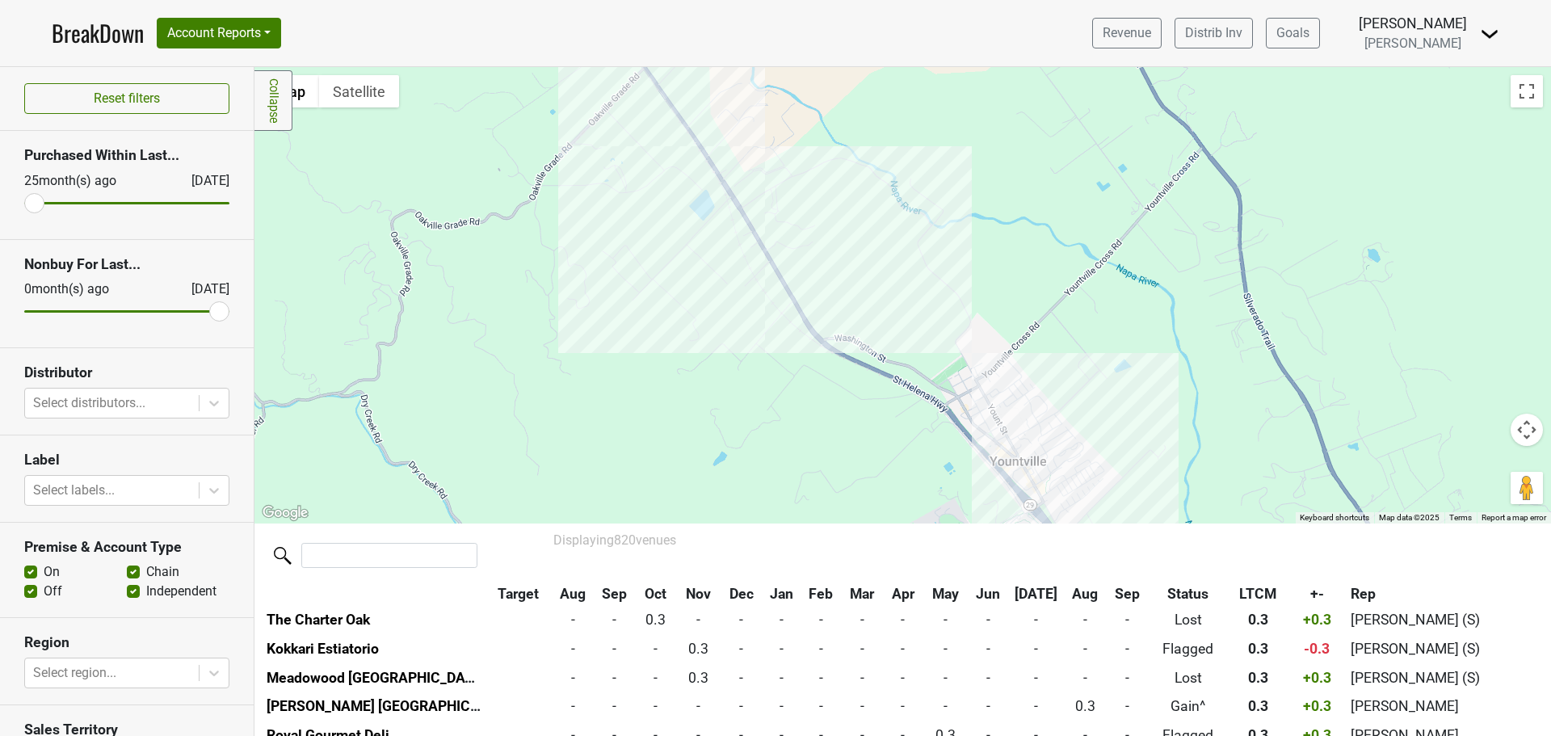
click at [755, 239] on div at bounding box center [902, 295] width 1296 height 456
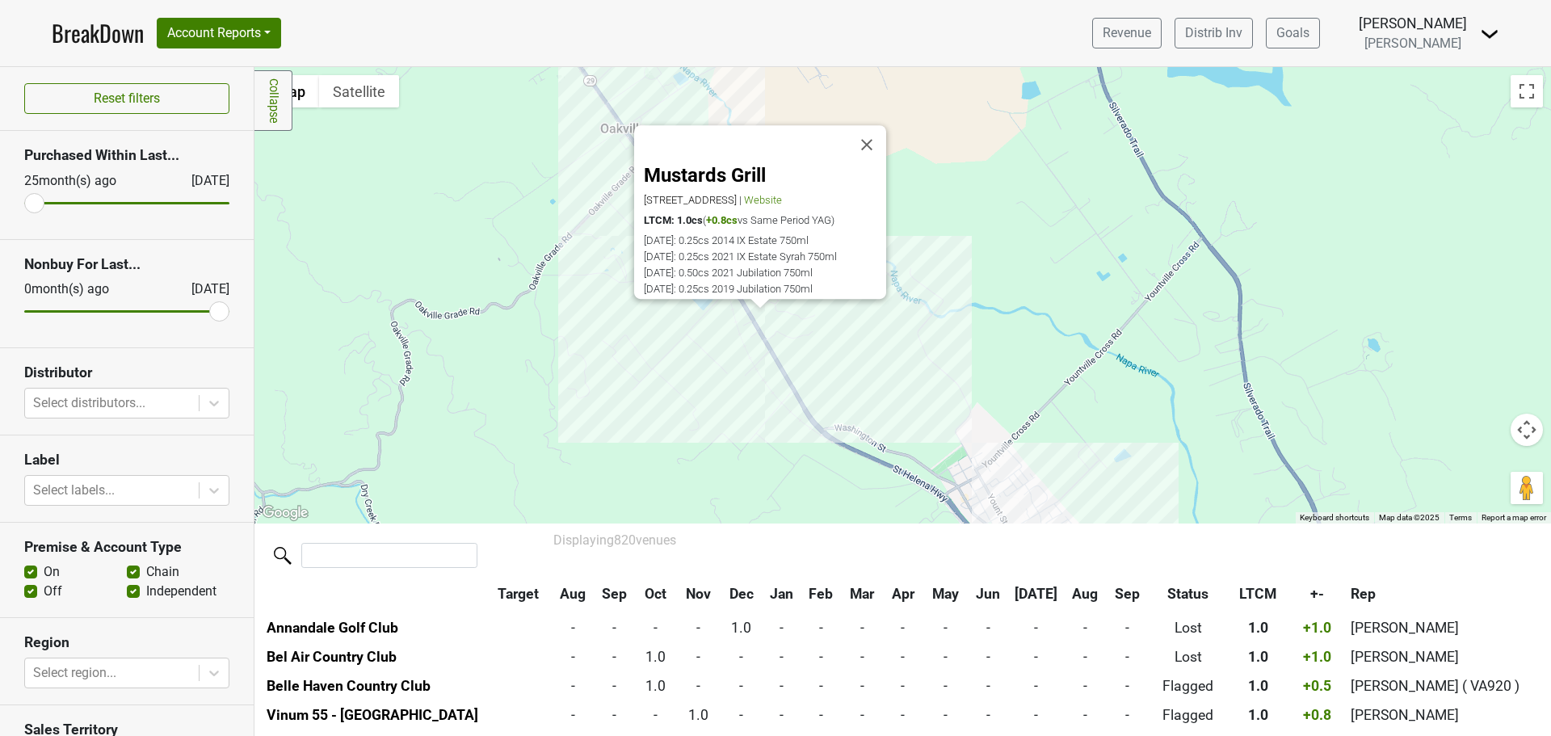
scroll to position [2648, 0]
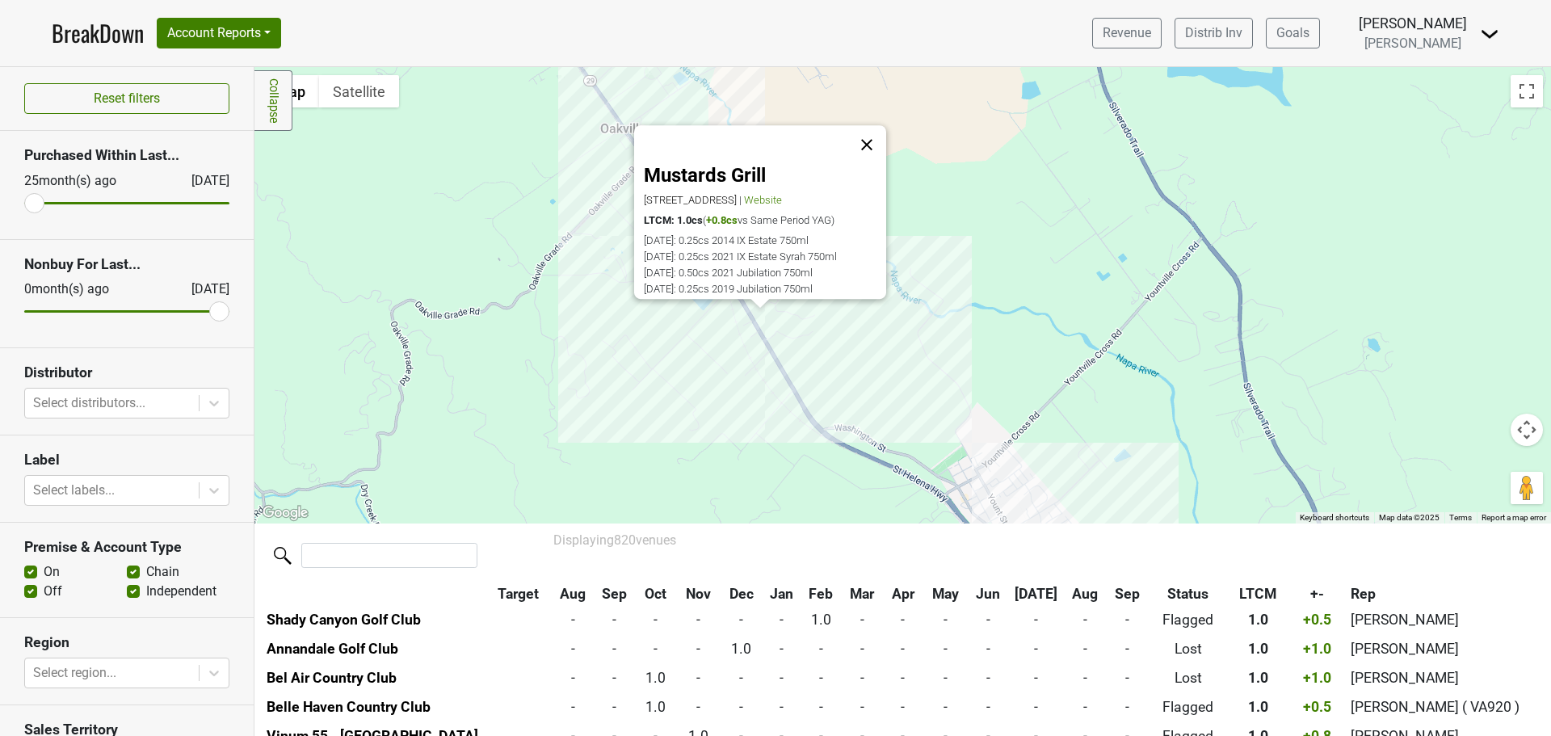
click at [878, 134] on button "Close" at bounding box center [866, 144] width 39 height 39
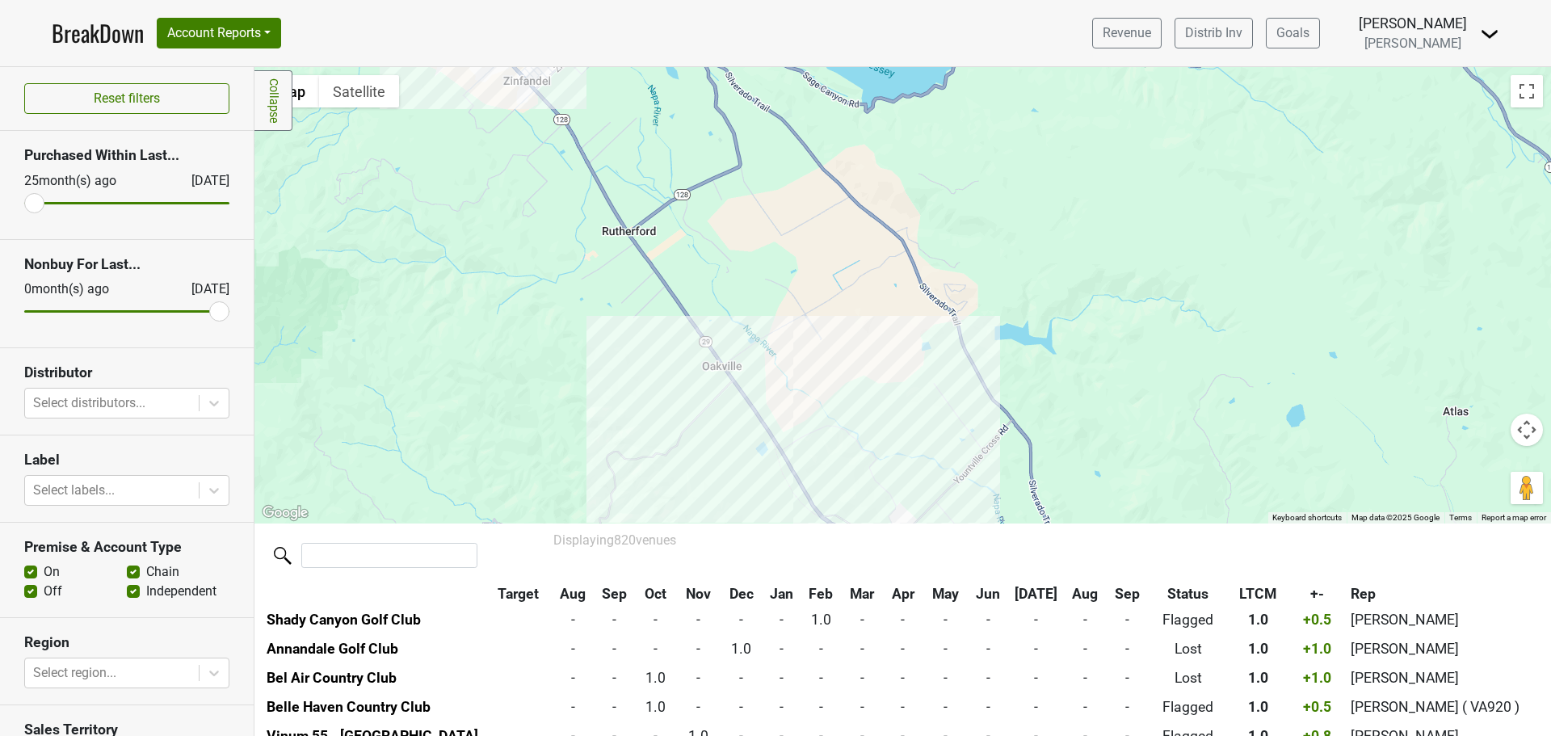
drag, startPoint x: 543, startPoint y: 168, endPoint x: 647, endPoint y: 333, distance: 194.5
click at [647, 333] on div at bounding box center [902, 295] width 1296 height 456
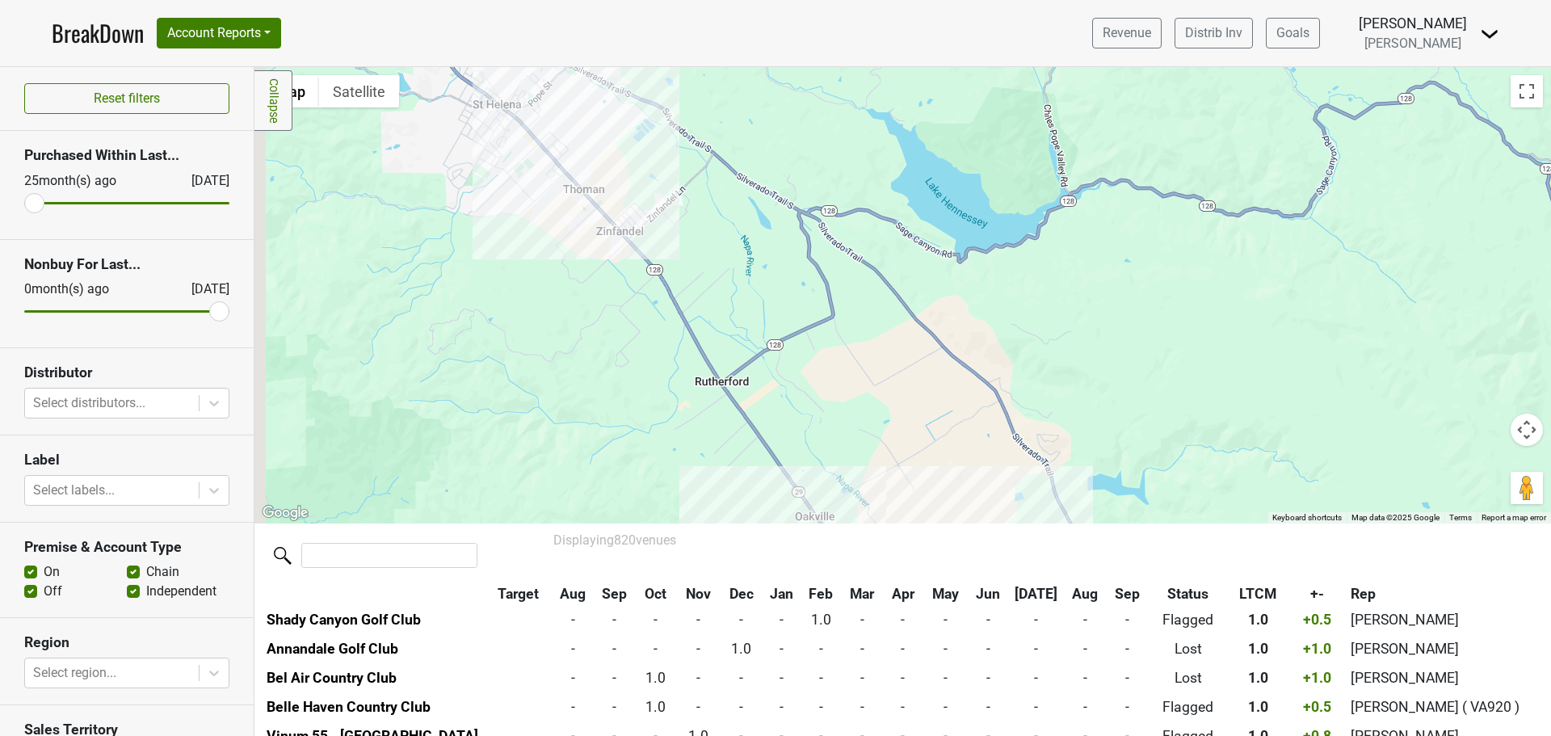
drag, startPoint x: 582, startPoint y: 242, endPoint x: 677, endPoint y: 397, distance: 181.6
click at [677, 397] on div at bounding box center [902, 295] width 1296 height 456
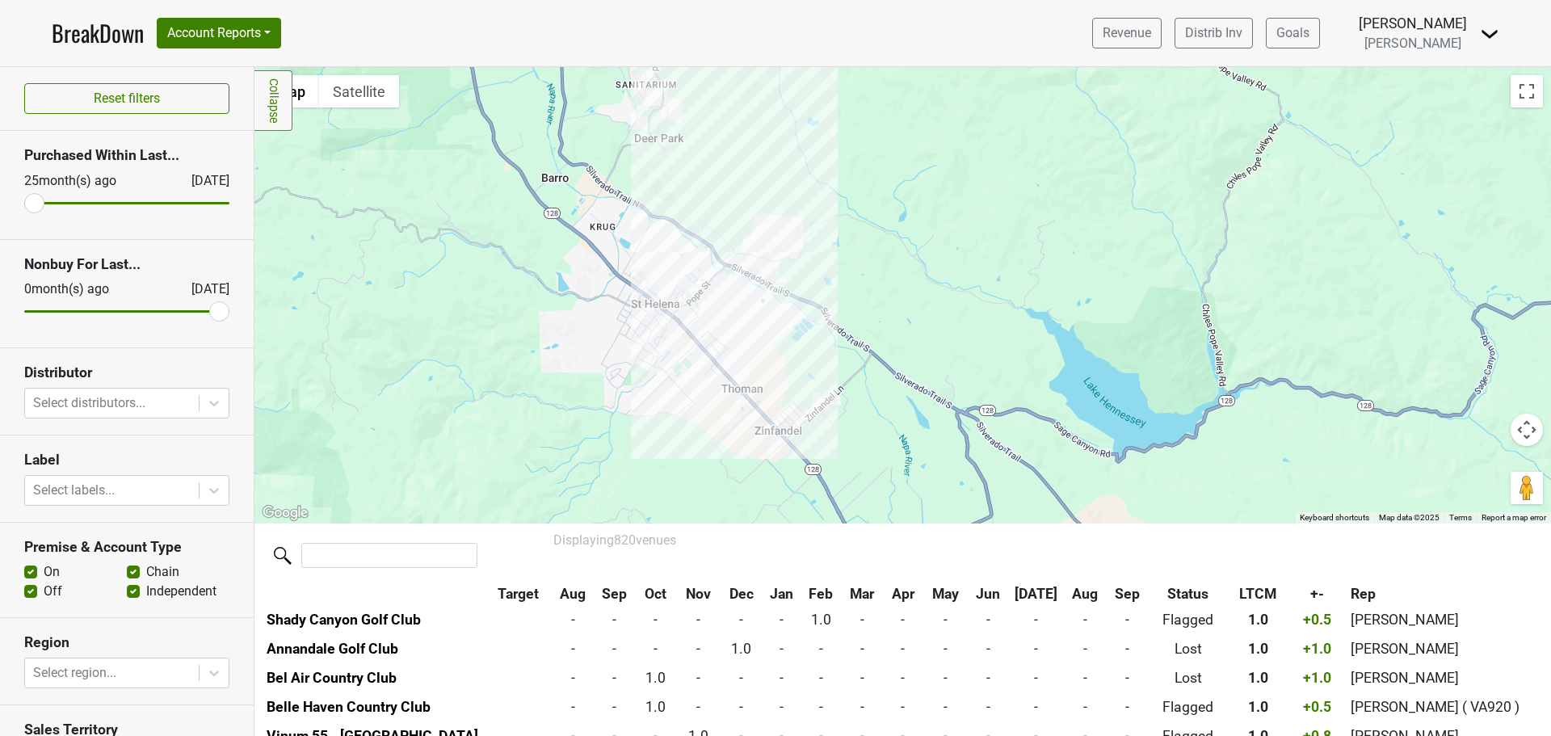
drag, startPoint x: 445, startPoint y: 211, endPoint x: 593, endPoint y: 391, distance: 233.0
click at [593, 391] on div at bounding box center [902, 295] width 1296 height 456
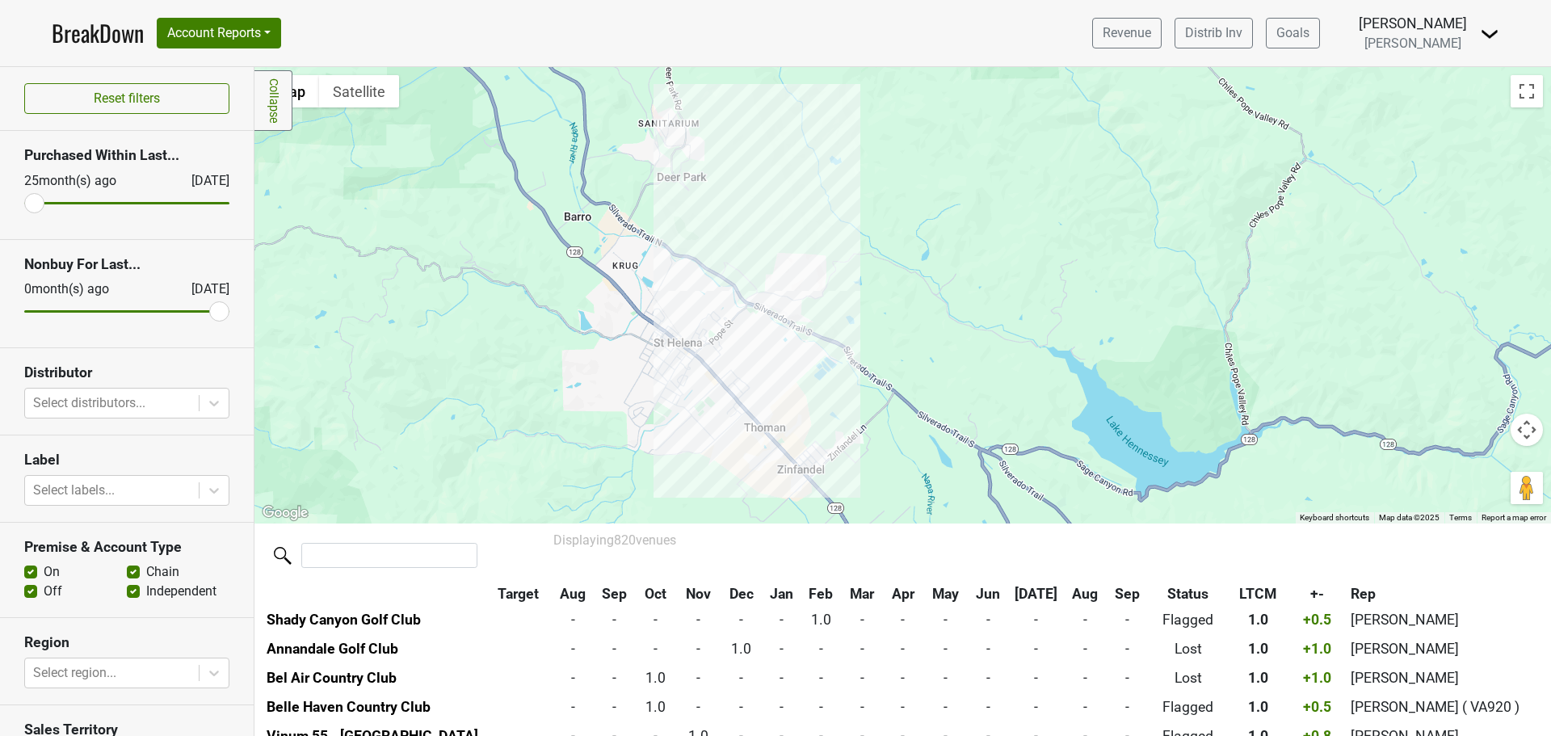
click at [569, 303] on div at bounding box center [902, 295] width 1296 height 456
click at [701, 348] on div at bounding box center [902, 295] width 1296 height 456
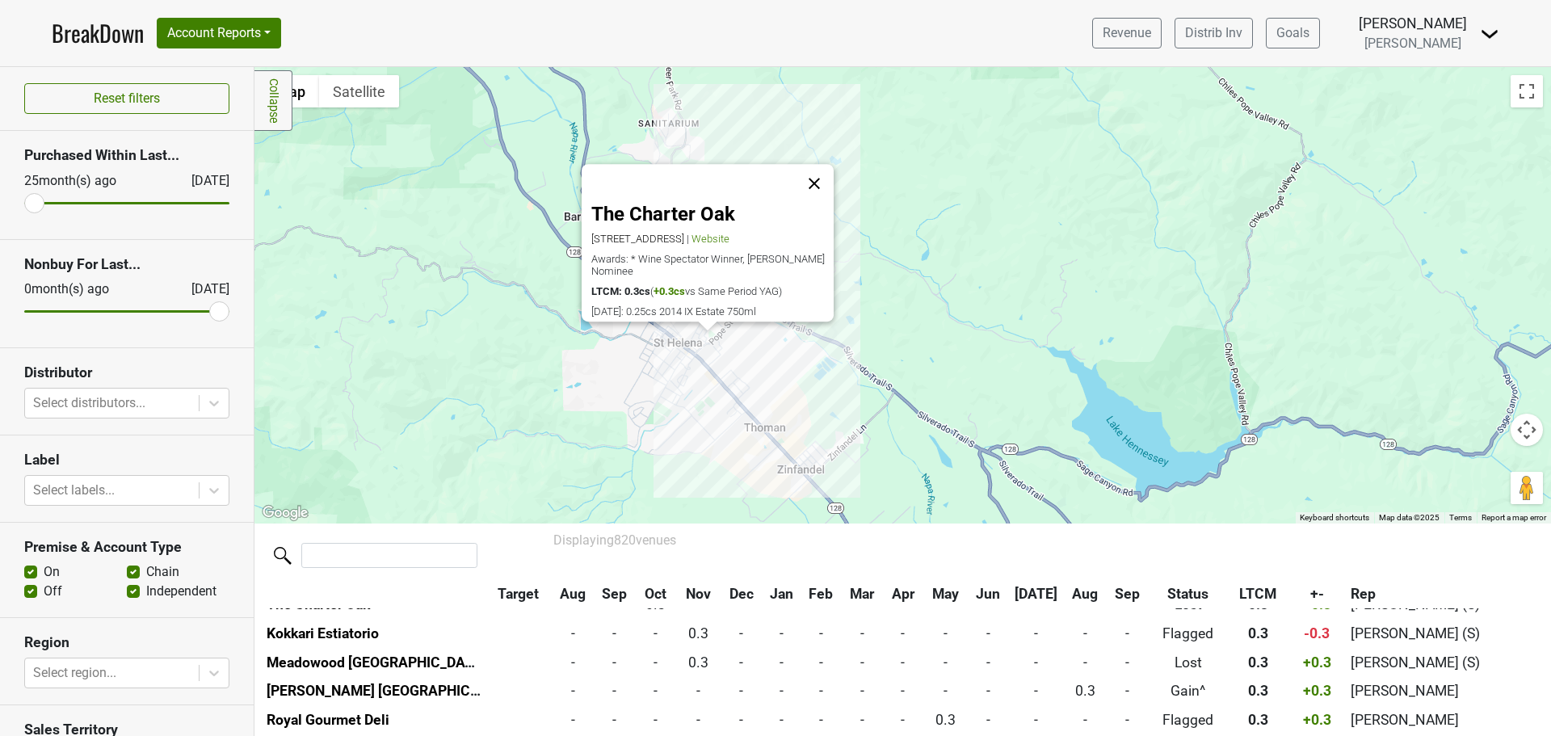
scroll to position [8344, 0]
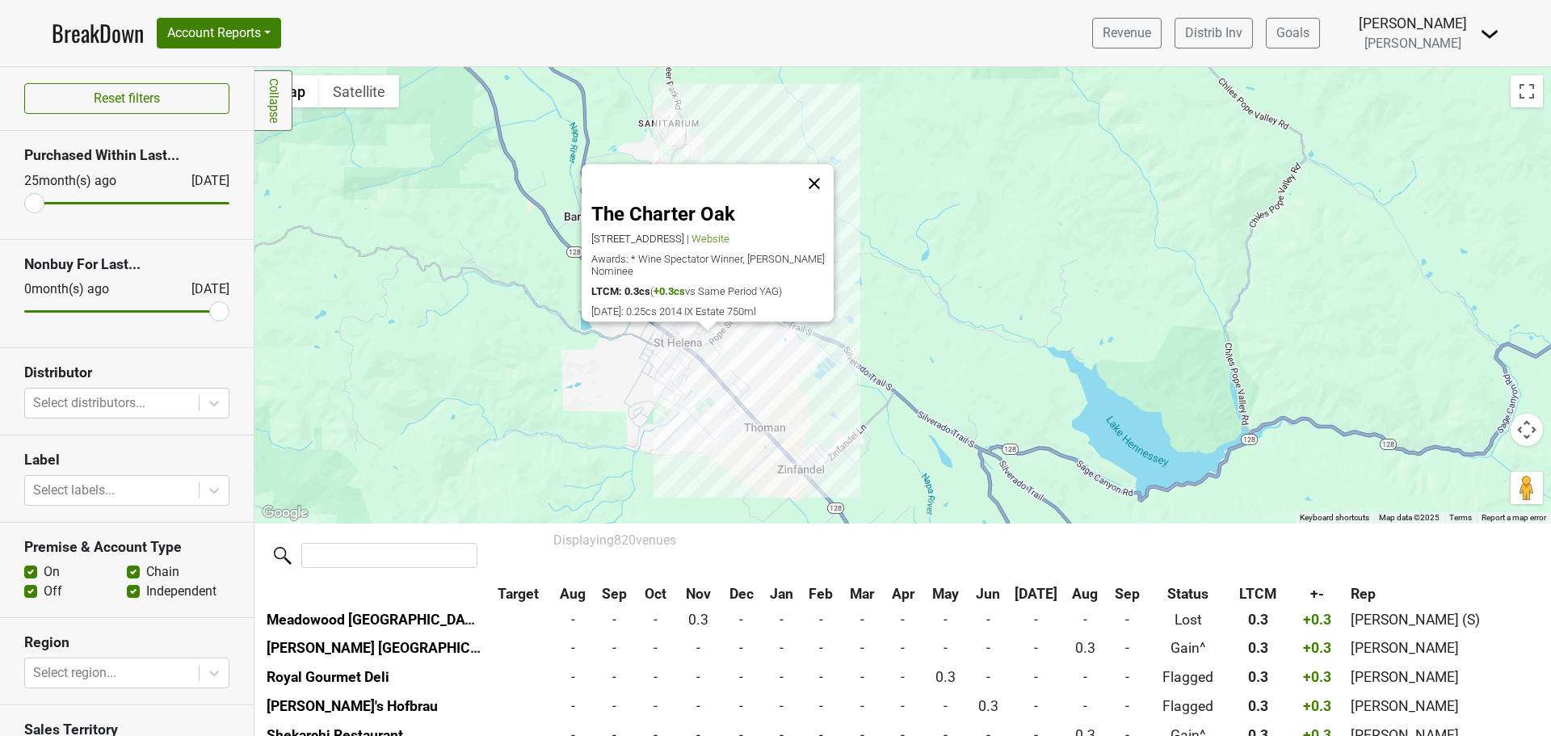
click at [812, 166] on button "Close" at bounding box center [814, 183] width 39 height 39
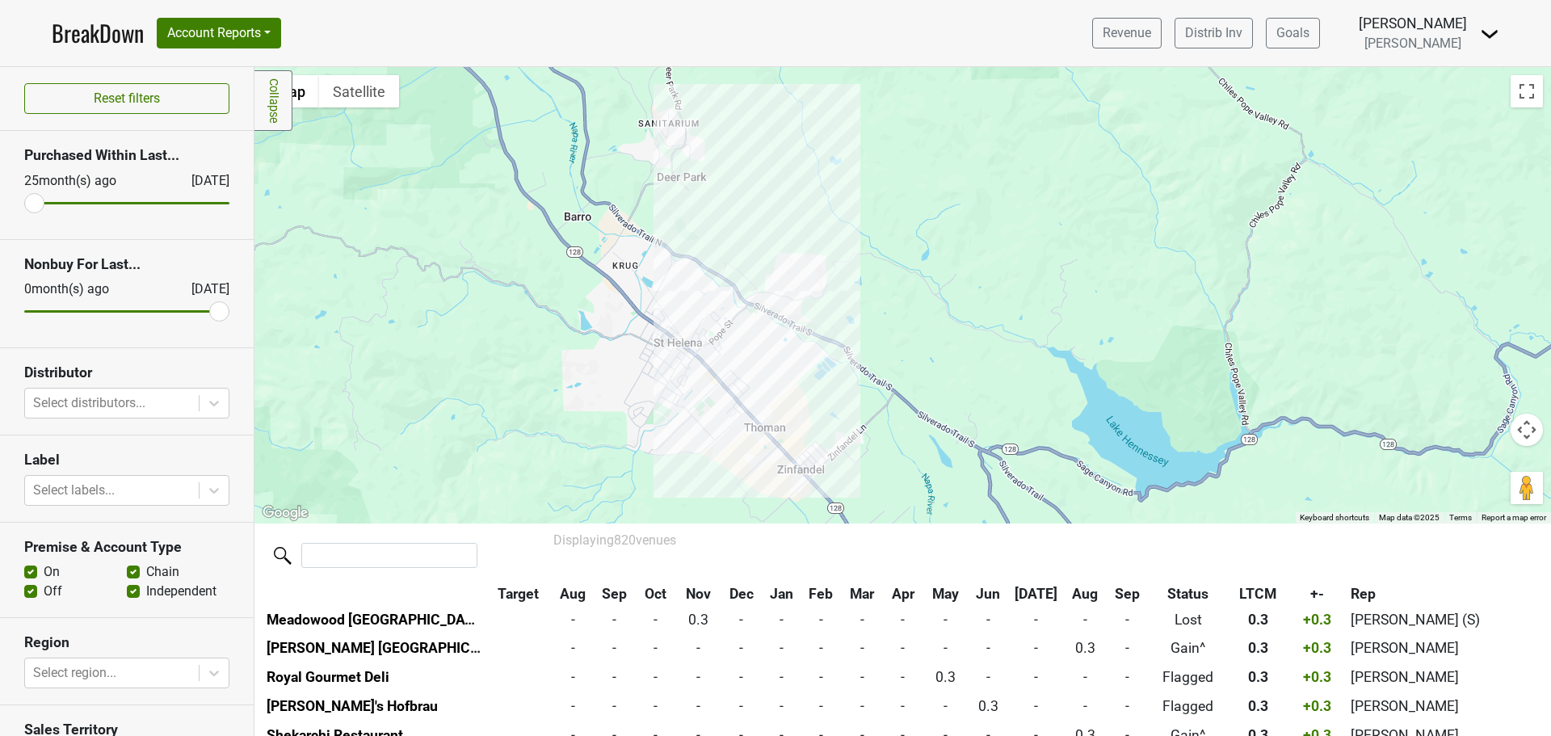
click at [696, 220] on div at bounding box center [902, 295] width 1296 height 456
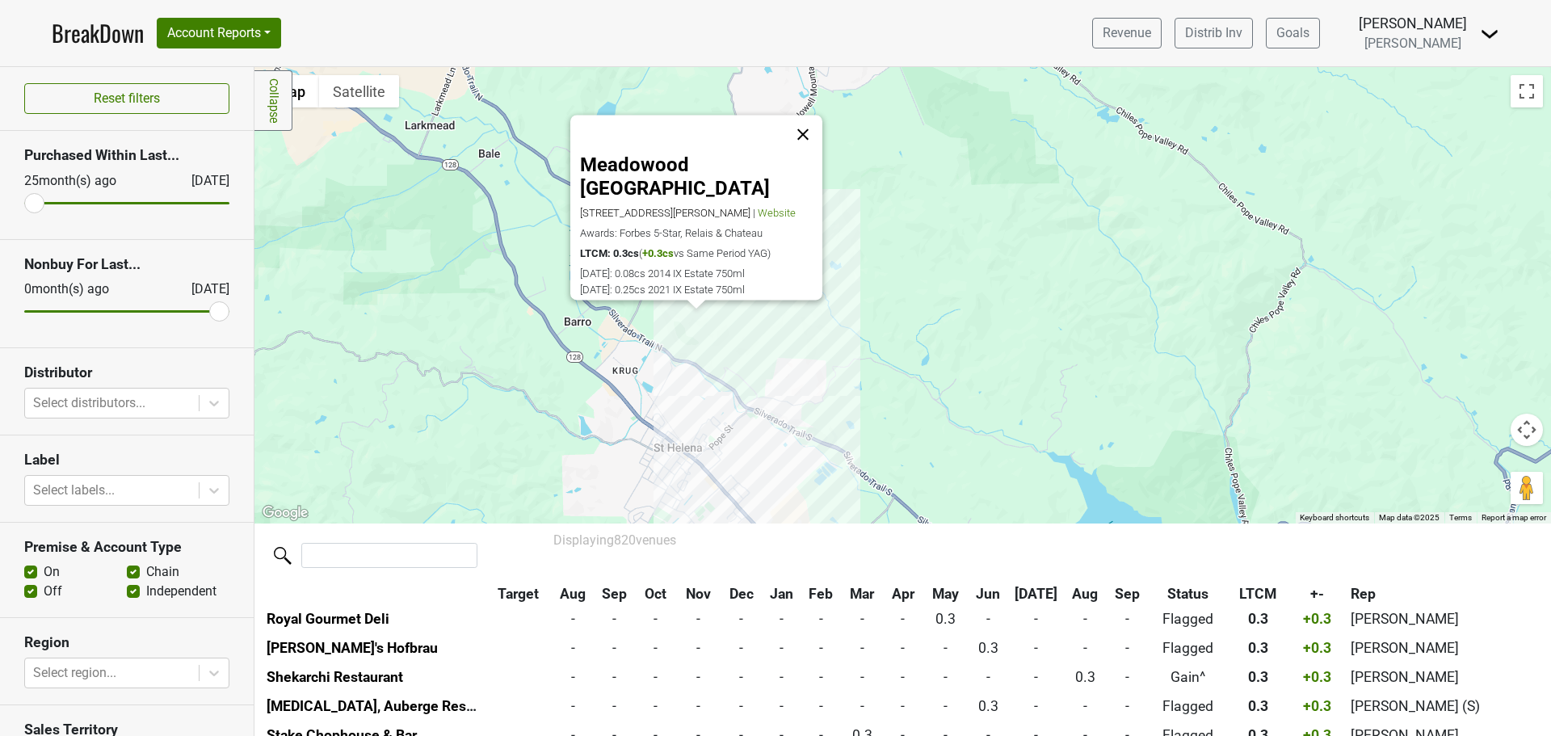
click at [804, 128] on button "Close" at bounding box center [802, 134] width 39 height 39
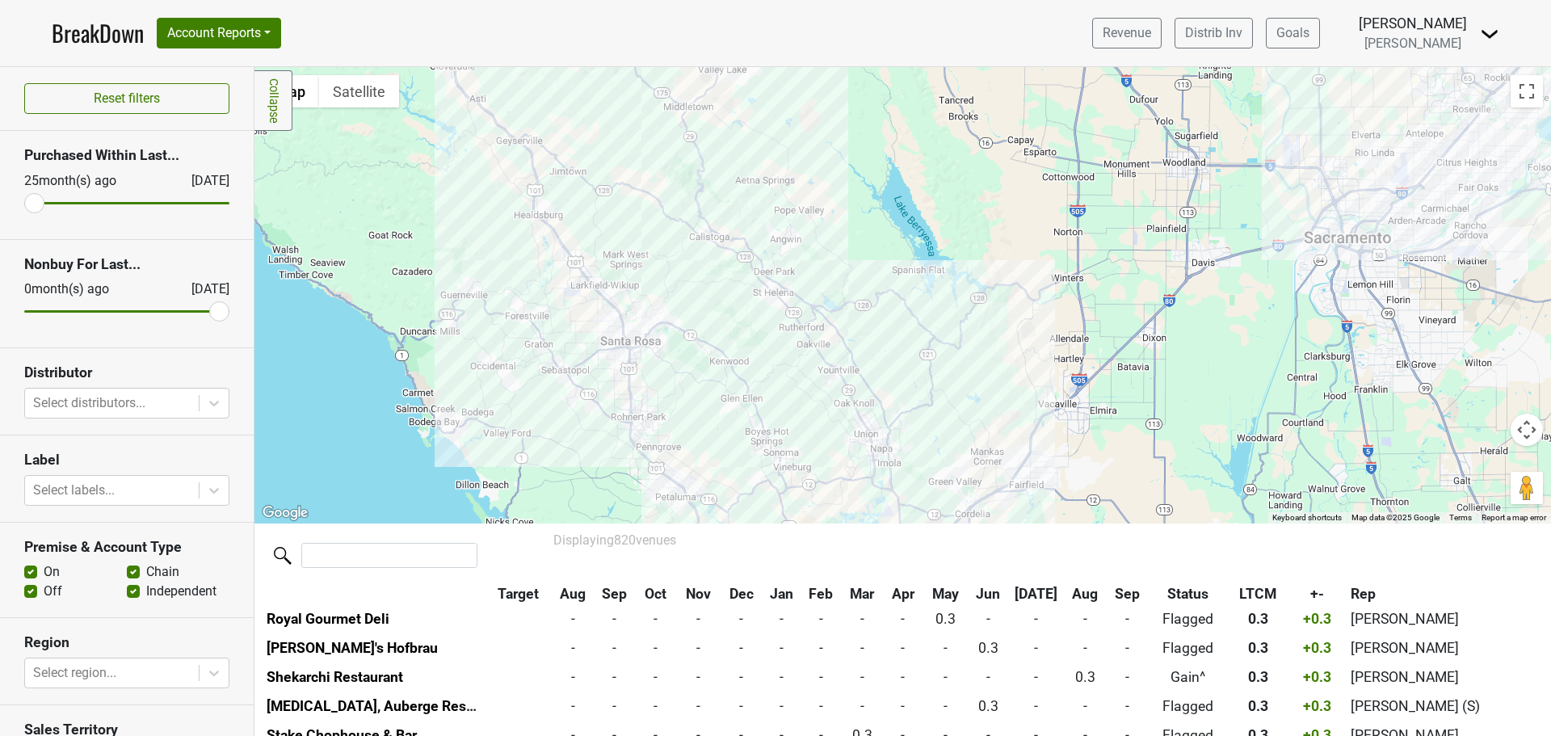
drag, startPoint x: 934, startPoint y: 321, endPoint x: 846, endPoint y: 303, distance: 90.0
click at [846, 303] on div at bounding box center [902, 295] width 1296 height 456
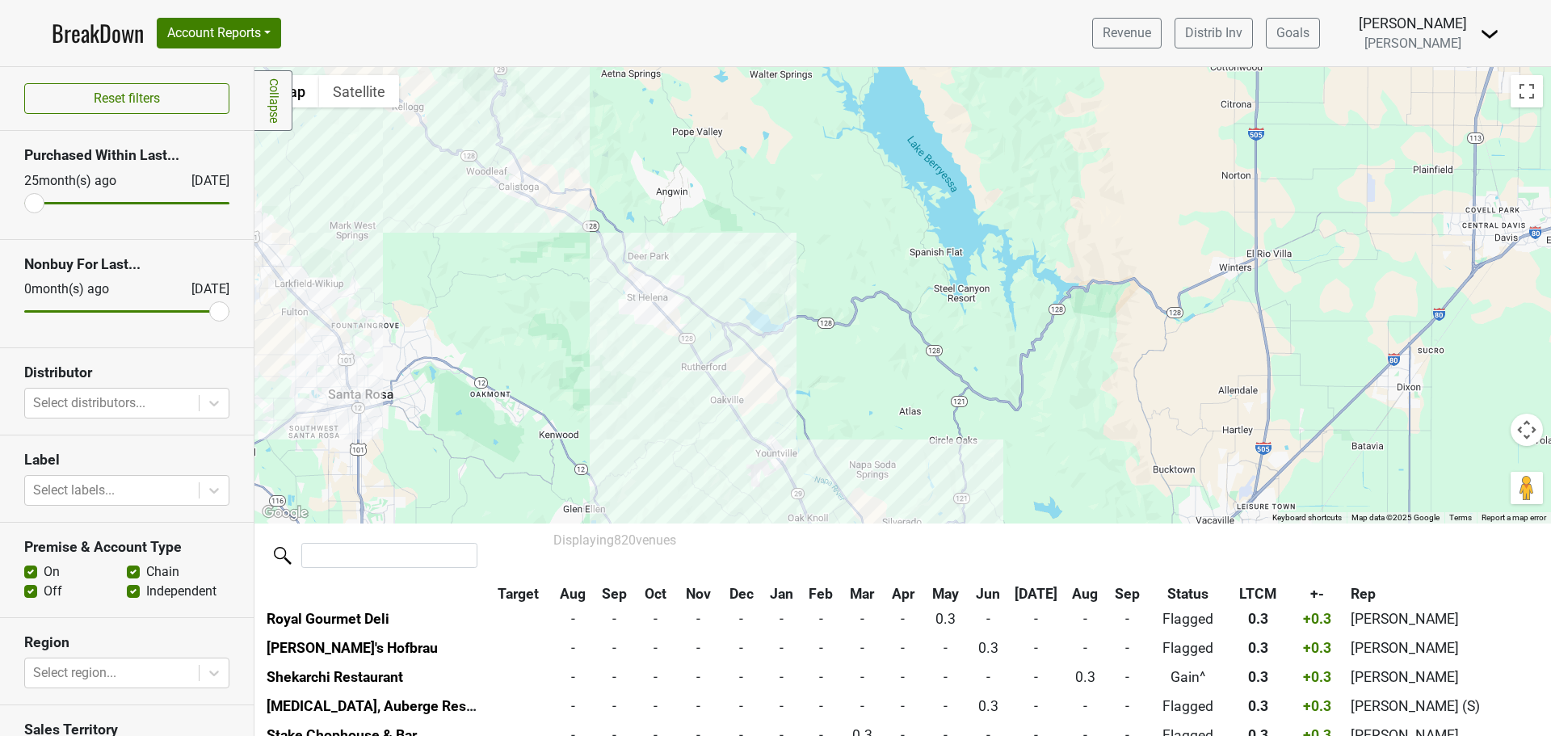
click at [528, 208] on div at bounding box center [902, 295] width 1296 height 456
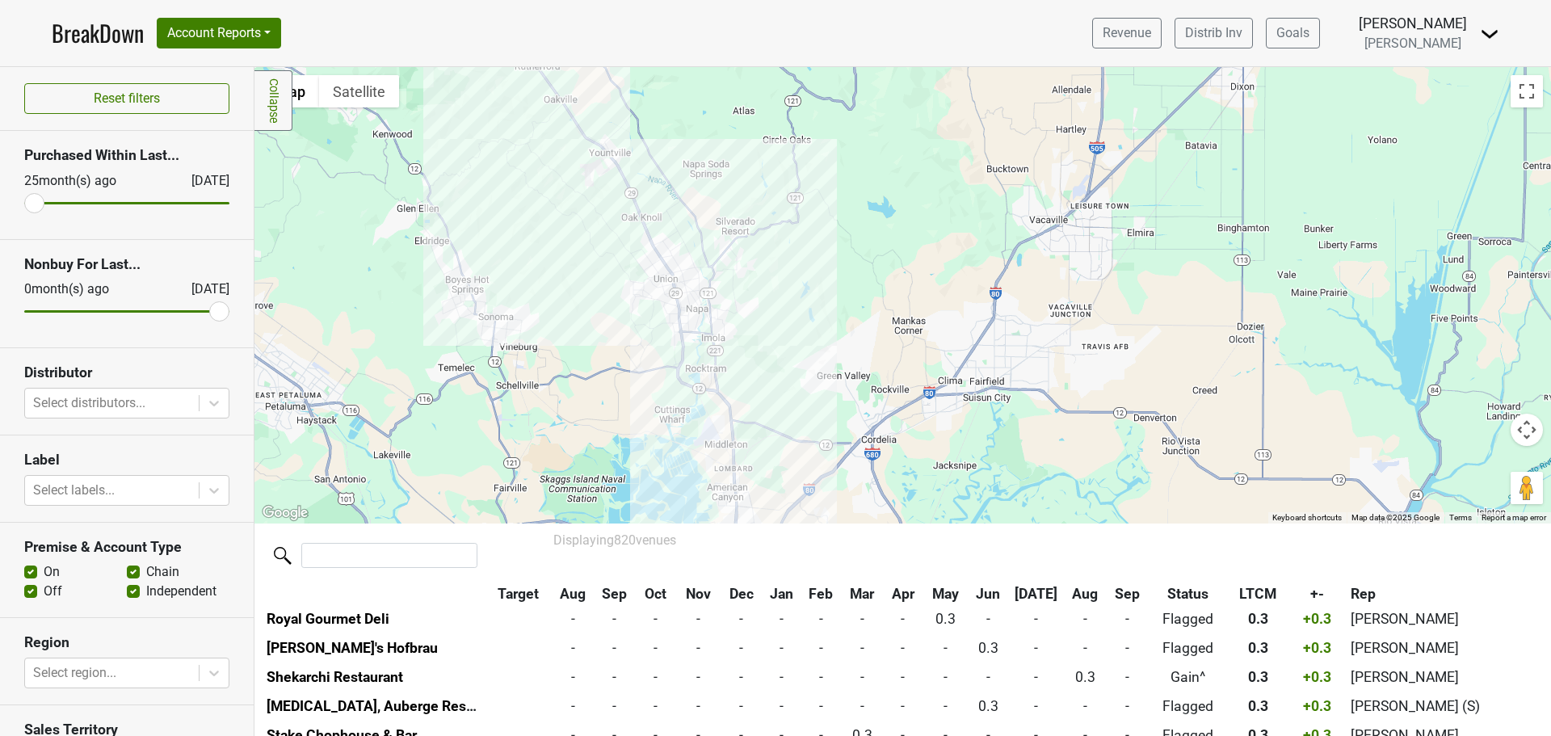
drag, startPoint x: 697, startPoint y: 466, endPoint x: 524, endPoint y: 144, distance: 365.6
click at [524, 144] on div at bounding box center [902, 295] width 1296 height 456
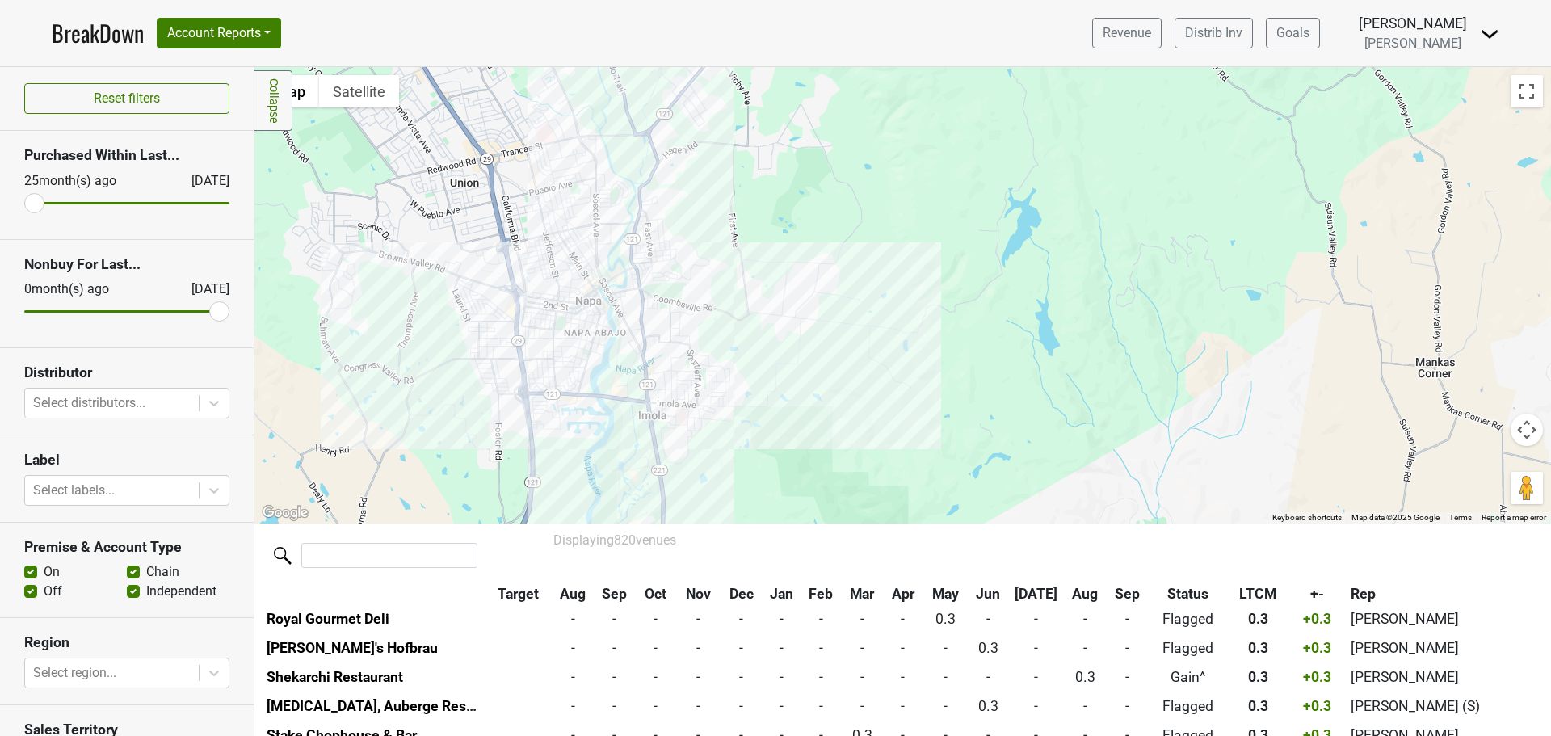
click at [603, 284] on div at bounding box center [902, 295] width 1296 height 456
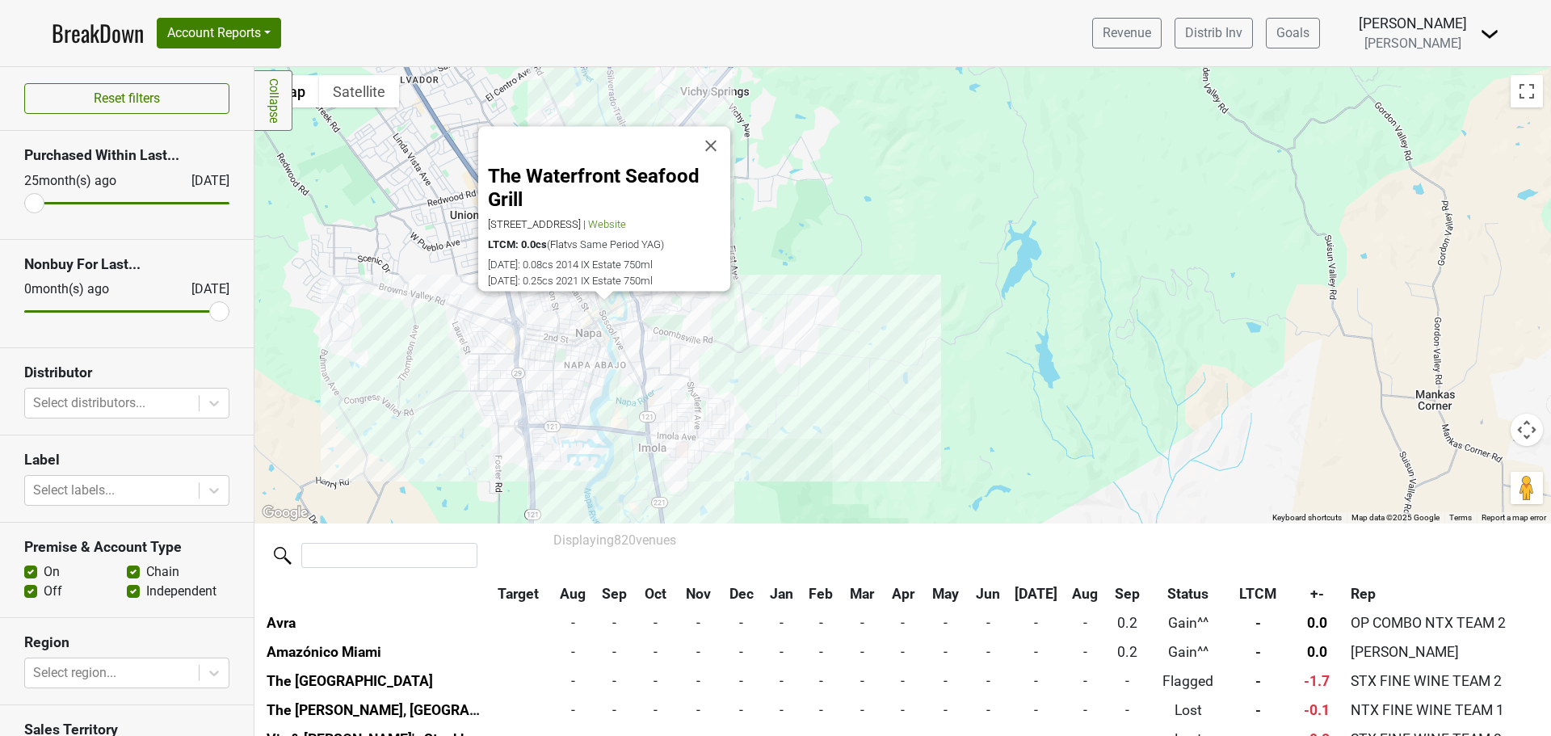
scroll to position [14853, 0]
drag, startPoint x: 715, startPoint y: 144, endPoint x: 710, endPoint y: 126, distance: 18.6
click at [714, 135] on button "Close" at bounding box center [710, 145] width 39 height 39
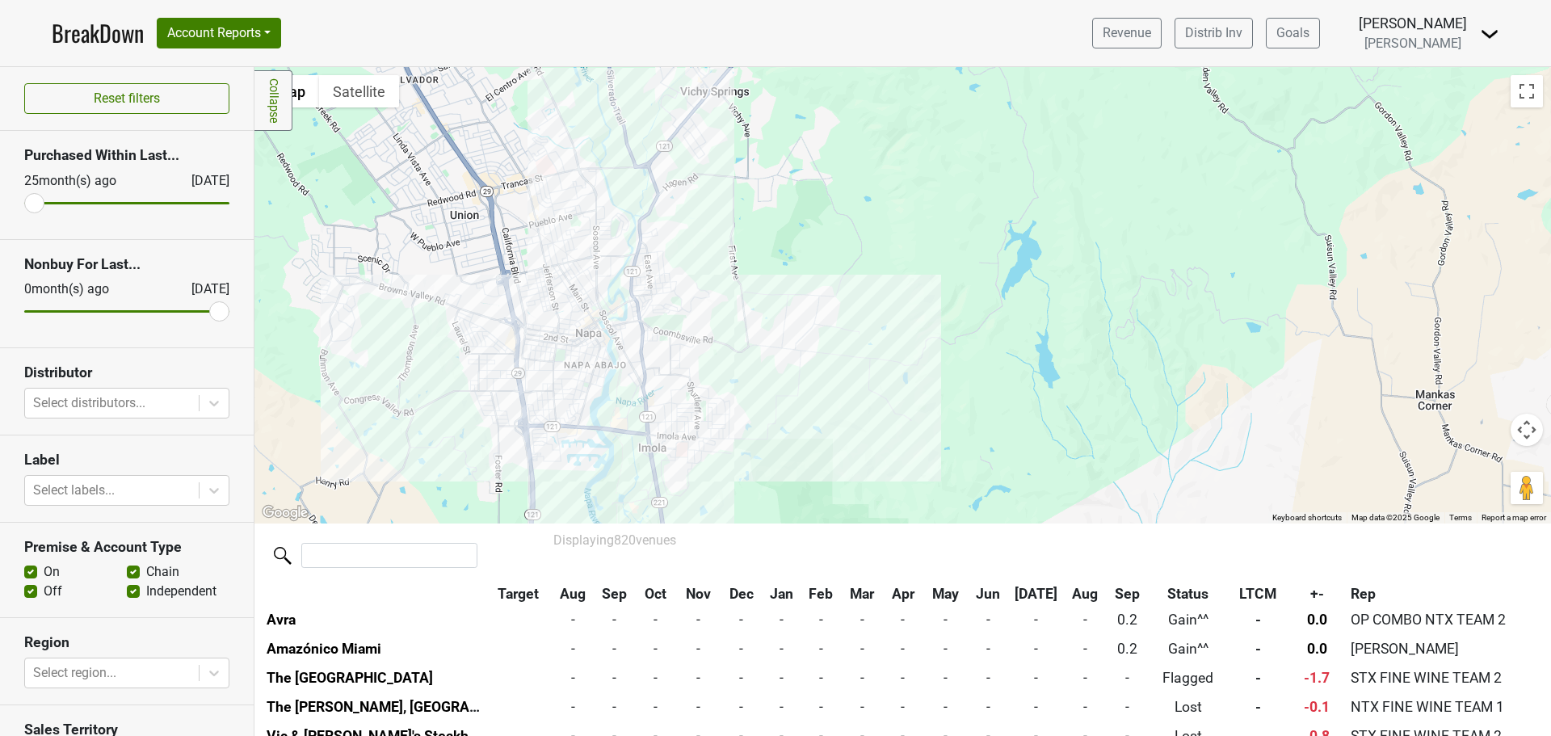
click at [576, 291] on div at bounding box center [902, 295] width 1296 height 456
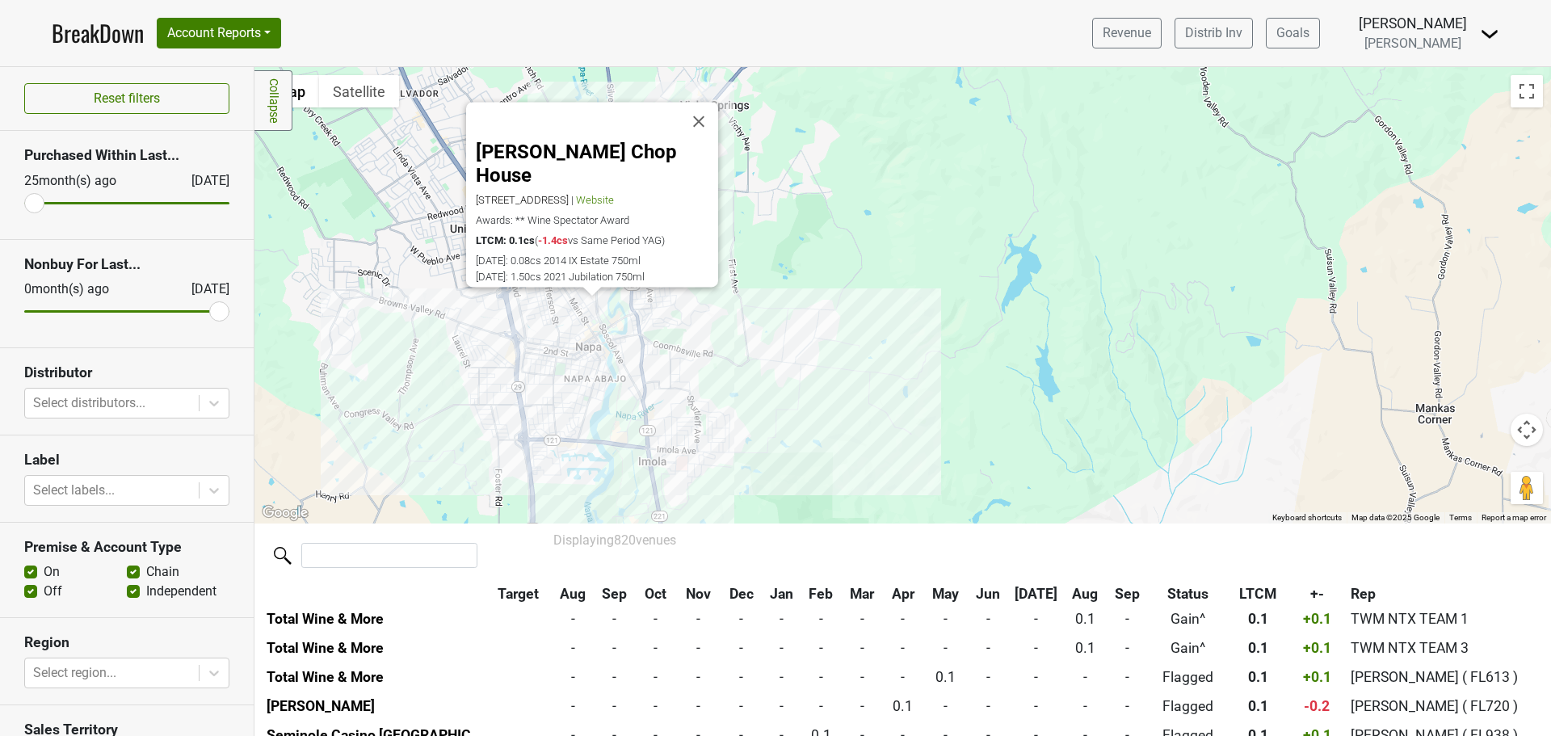
scroll to position [13284, 0]
click at [469, 310] on div "[PERSON_NAME] Chop House [STREET_ADDRESS] | Website Awards: ** Wine Spectator A…" at bounding box center [902, 295] width 1296 height 456
click at [699, 134] on button "Close" at bounding box center [698, 121] width 39 height 39
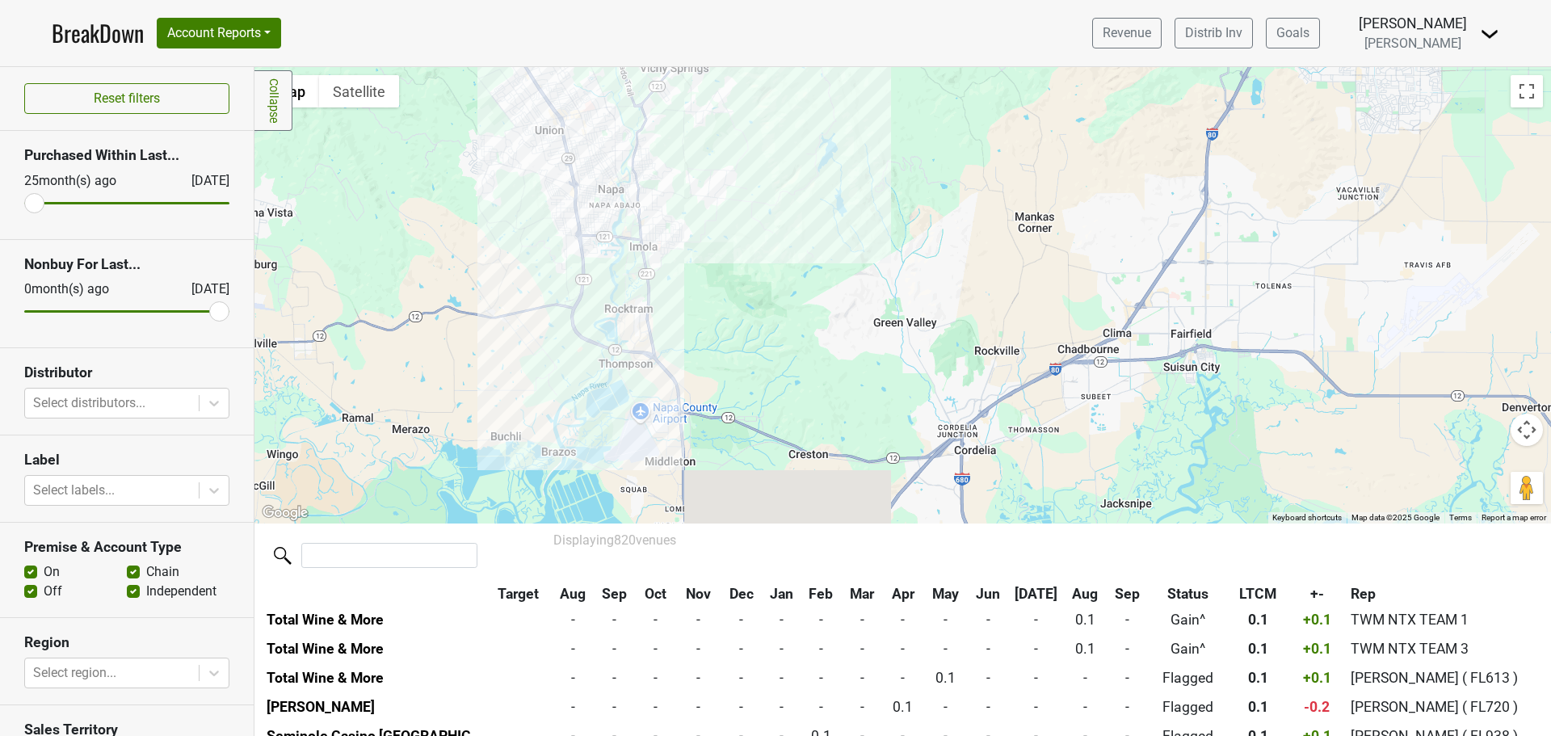
drag, startPoint x: 403, startPoint y: 422, endPoint x: 479, endPoint y: 302, distance: 142.3
click at [479, 302] on div at bounding box center [902, 295] width 1296 height 456
click at [640, 326] on div at bounding box center [902, 295] width 1296 height 456
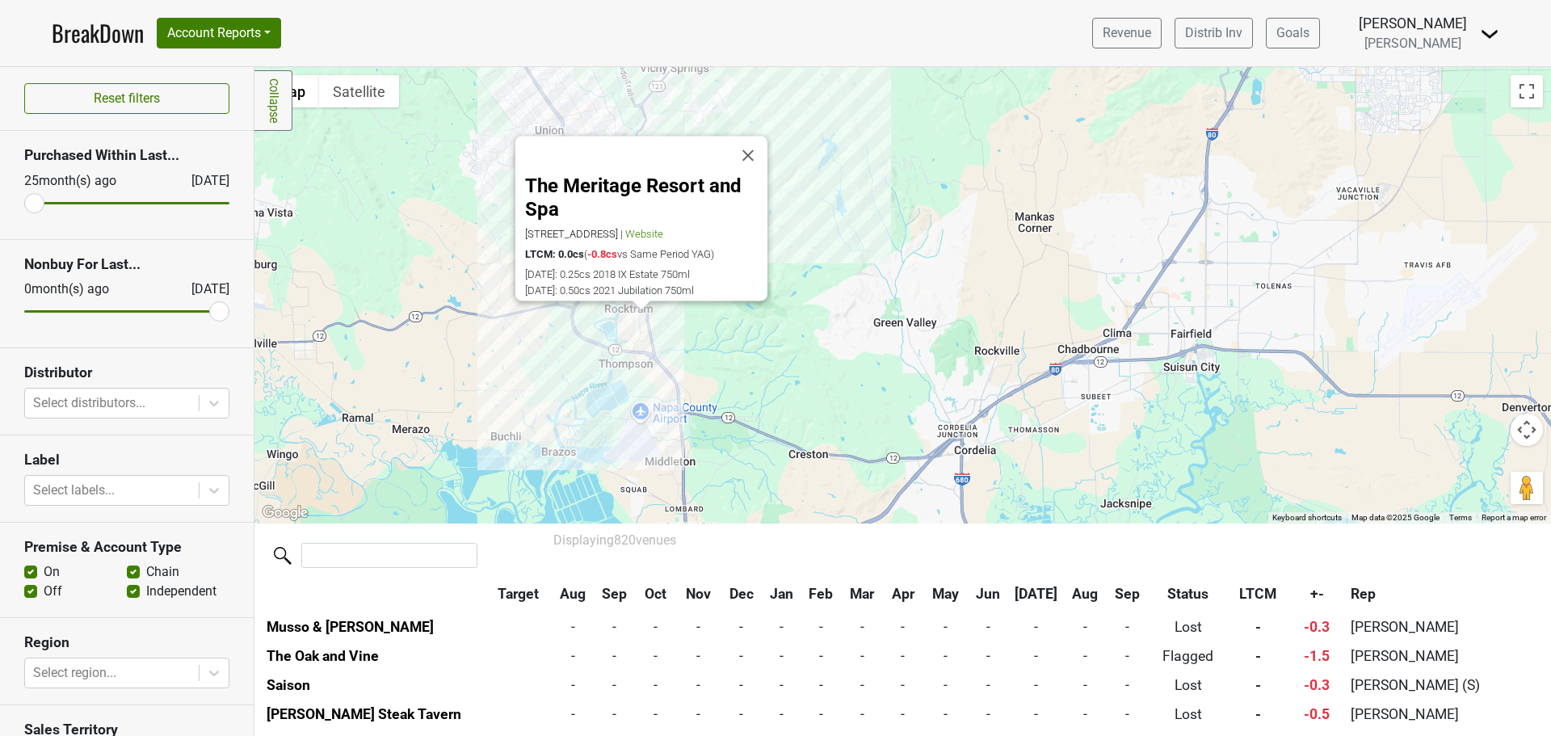
scroll to position [16219, 0]
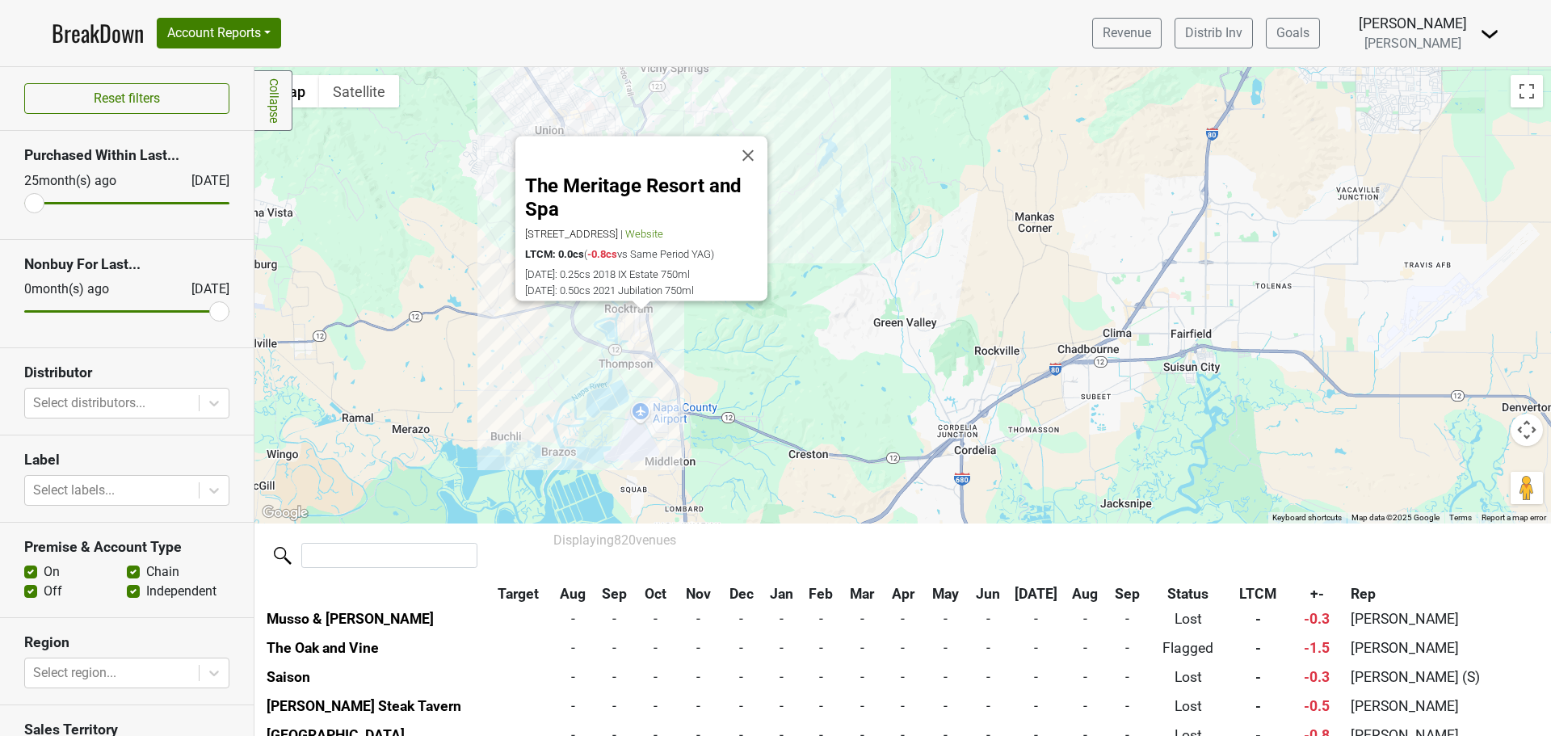
click at [663, 397] on div "The Meritage Resort and Spa [STREET_ADDRESS] | Website LTCM: 0.0cs ( -0.8cs vs …" at bounding box center [902, 295] width 1296 height 456
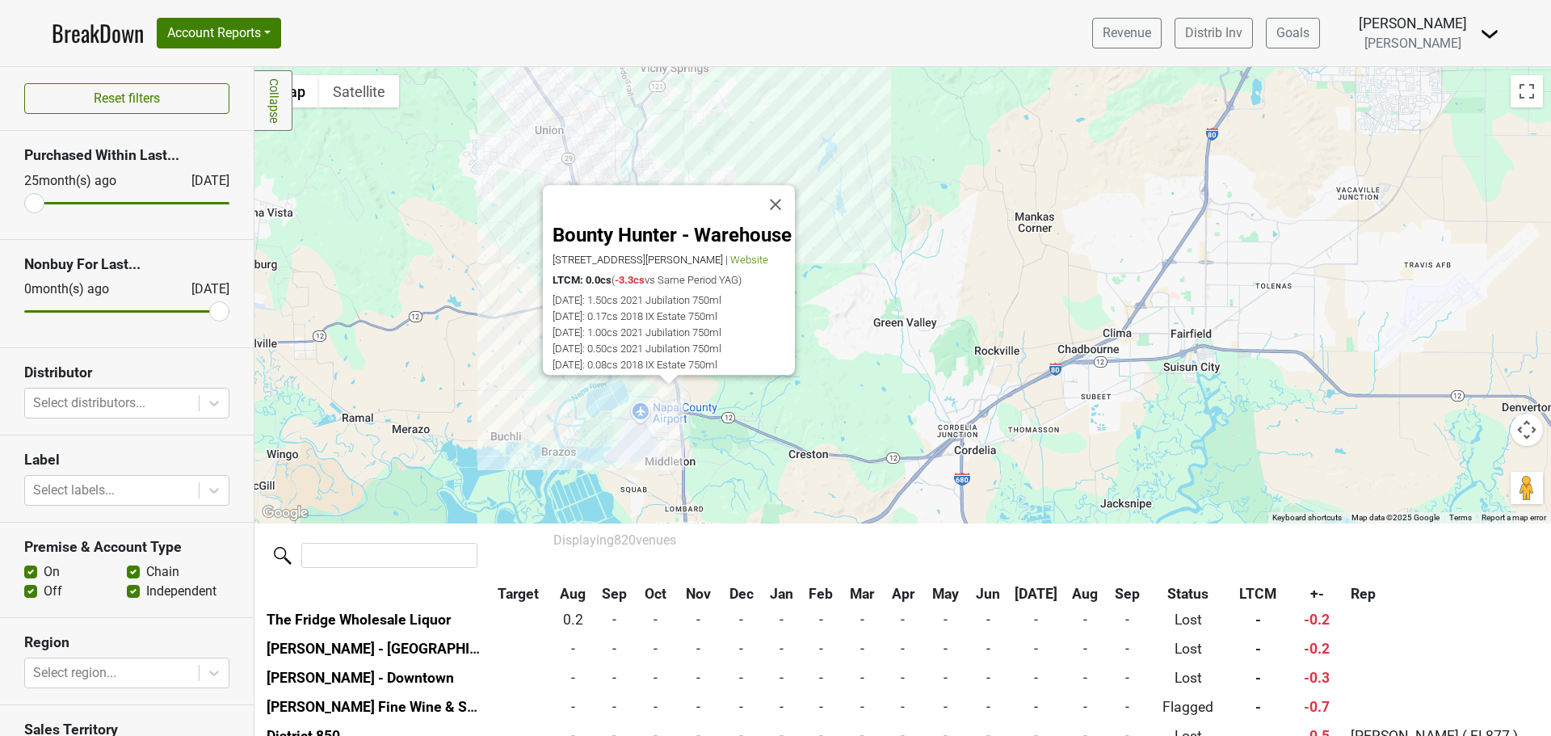
click at [645, 397] on div "Bounty Hunter - Warehouse [STREET_ADDRESS][PERSON_NAME] | Website LTCM: 0.0cs (…" at bounding box center [902, 295] width 1296 height 456
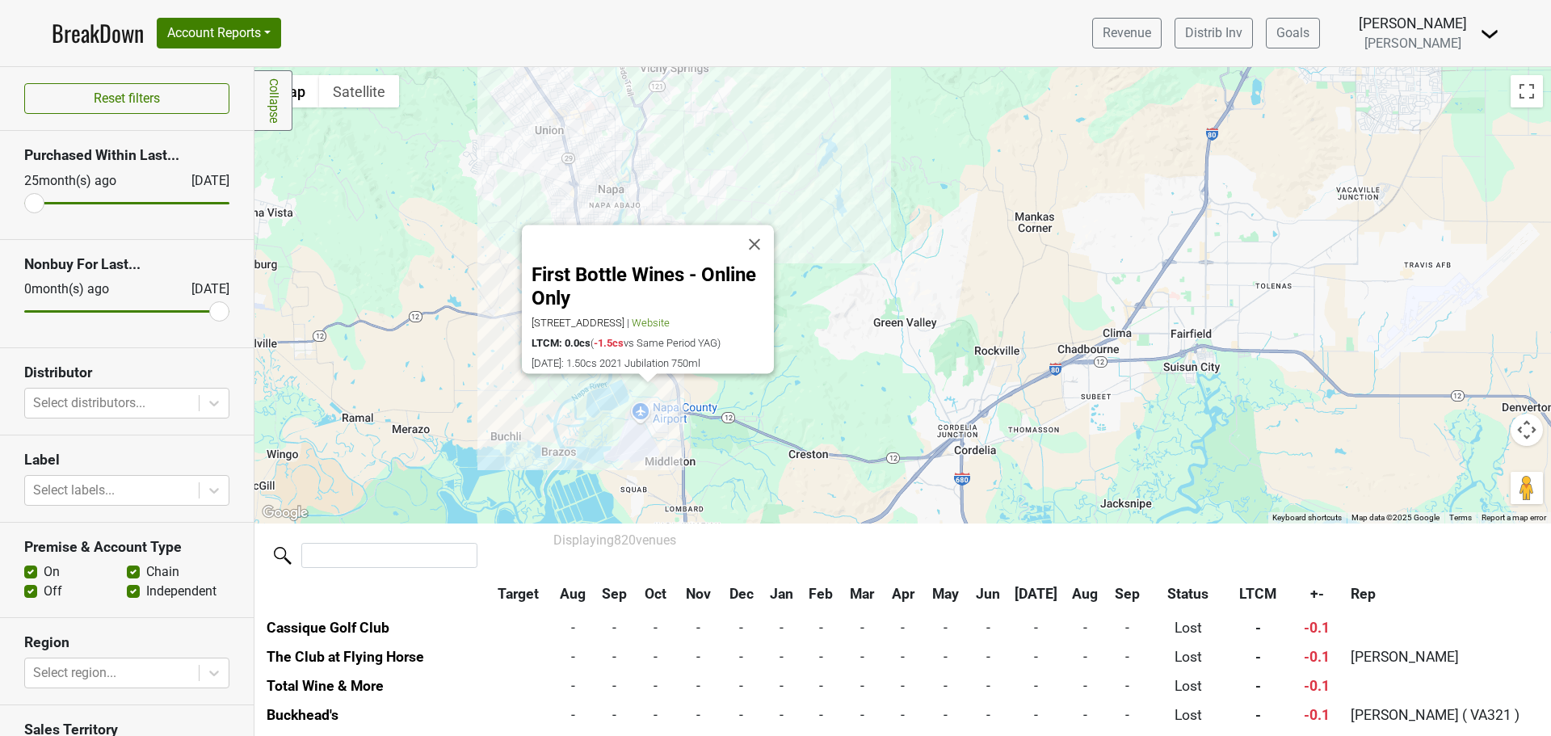
scroll to position [20868, 0]
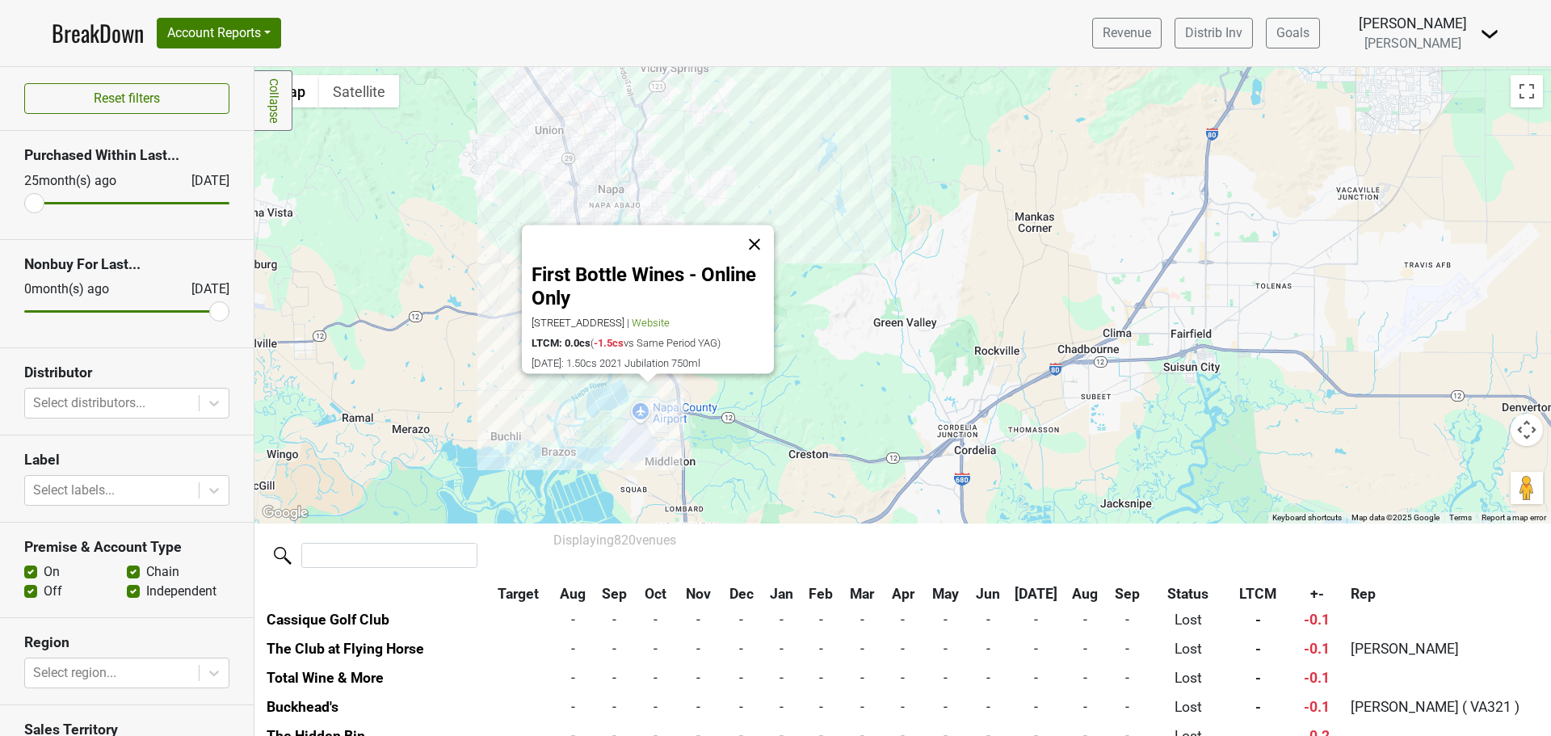
click at [757, 233] on button "Close" at bounding box center [754, 244] width 39 height 39
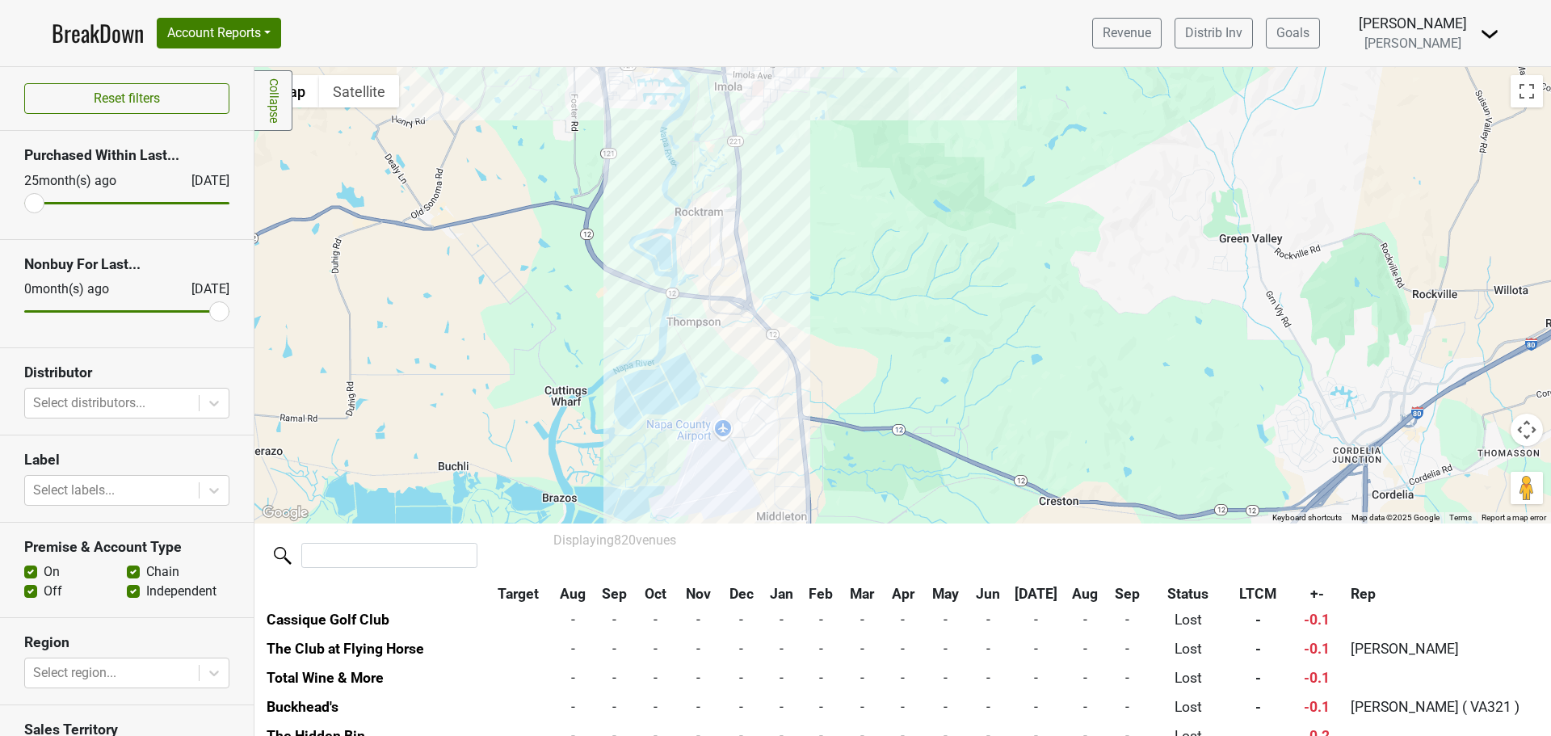
drag, startPoint x: 548, startPoint y: 337, endPoint x: 578, endPoint y: 321, distance: 34.7
click at [578, 321] on div at bounding box center [902, 295] width 1296 height 456
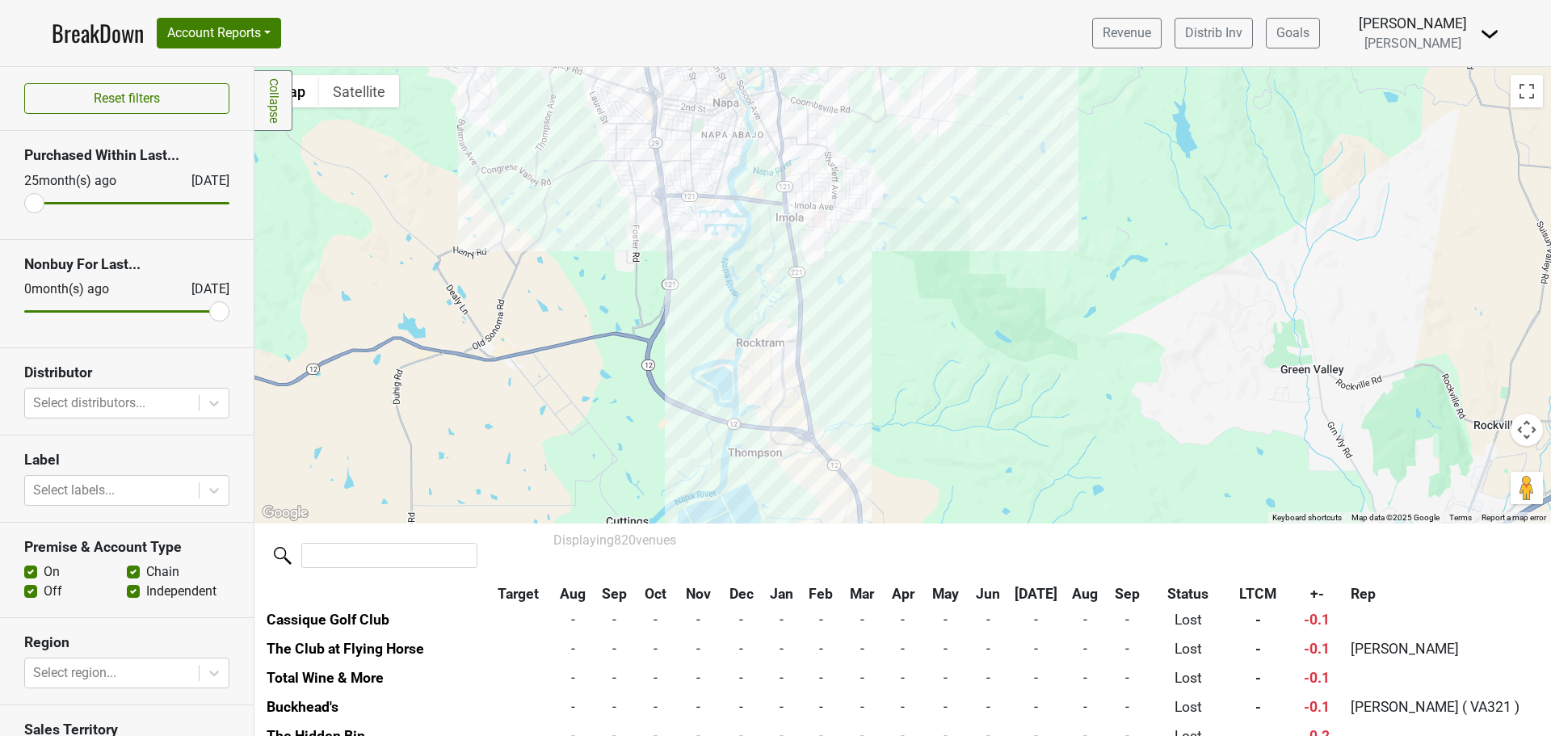
drag, startPoint x: 543, startPoint y: 287, endPoint x: 604, endPoint y: 423, distance: 149.6
click at [604, 423] on div at bounding box center [902, 295] width 1296 height 456
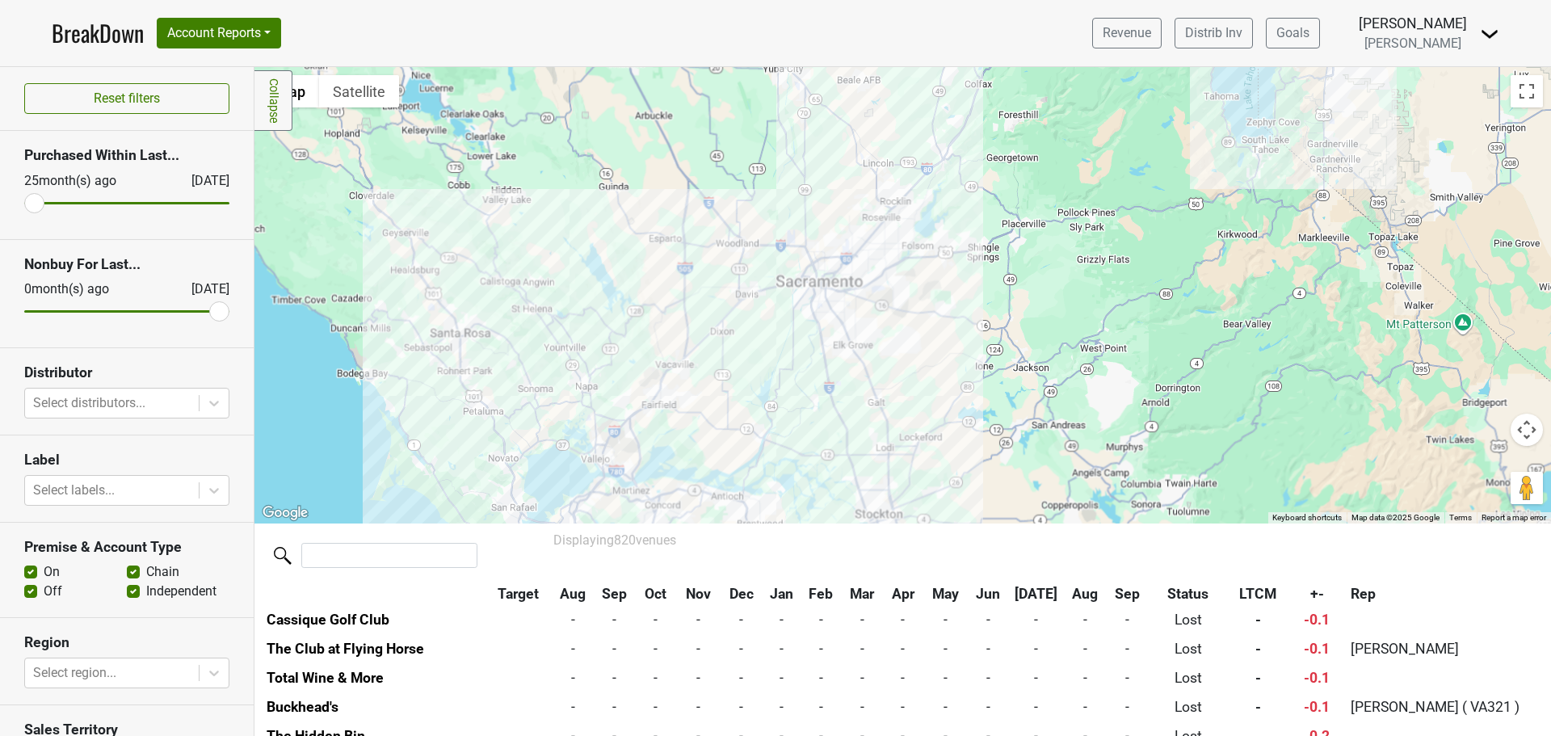
drag, startPoint x: 518, startPoint y: 350, endPoint x: 532, endPoint y: 363, distance: 19.4
click at [532, 363] on div at bounding box center [902, 295] width 1296 height 456
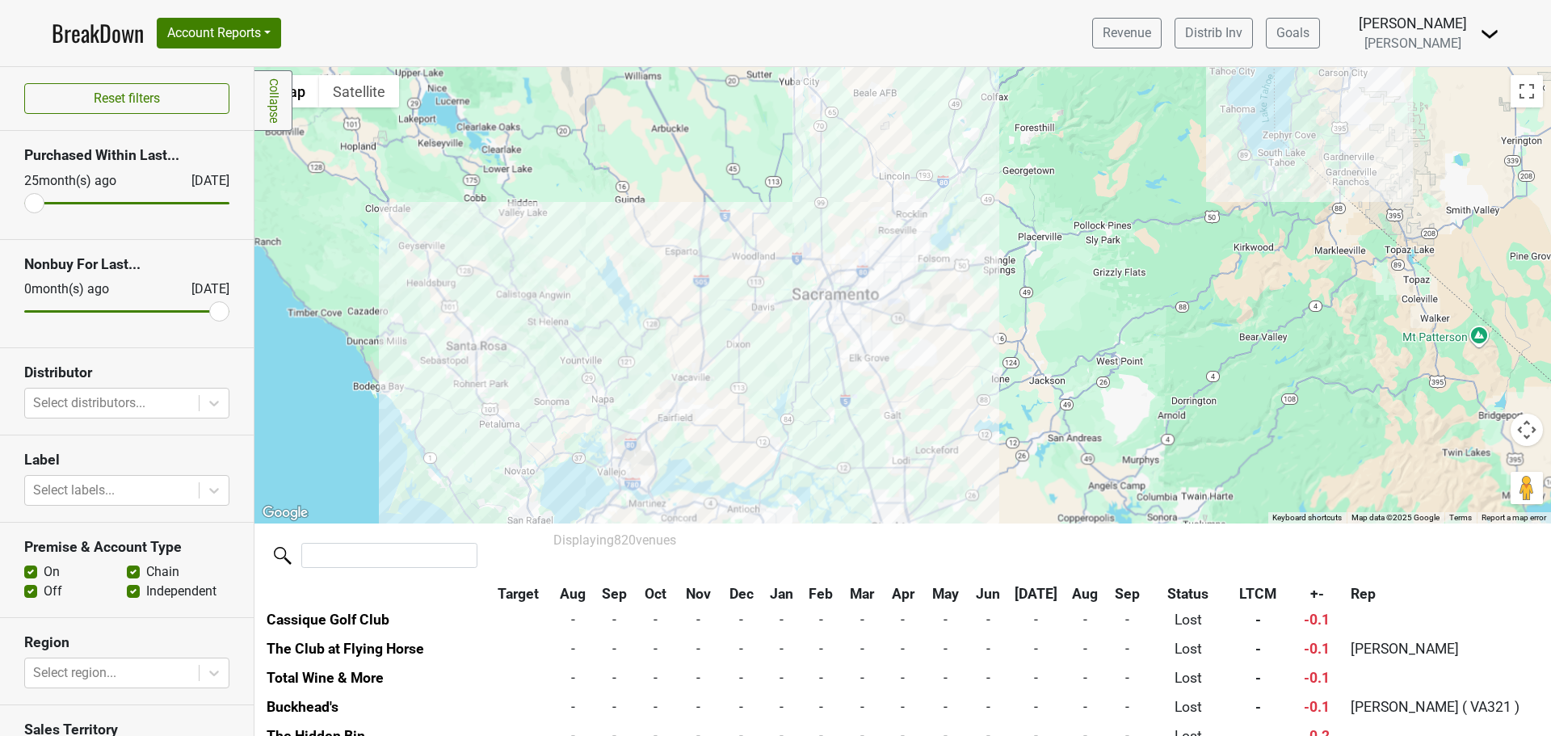
click at [426, 266] on div at bounding box center [902, 295] width 1296 height 456
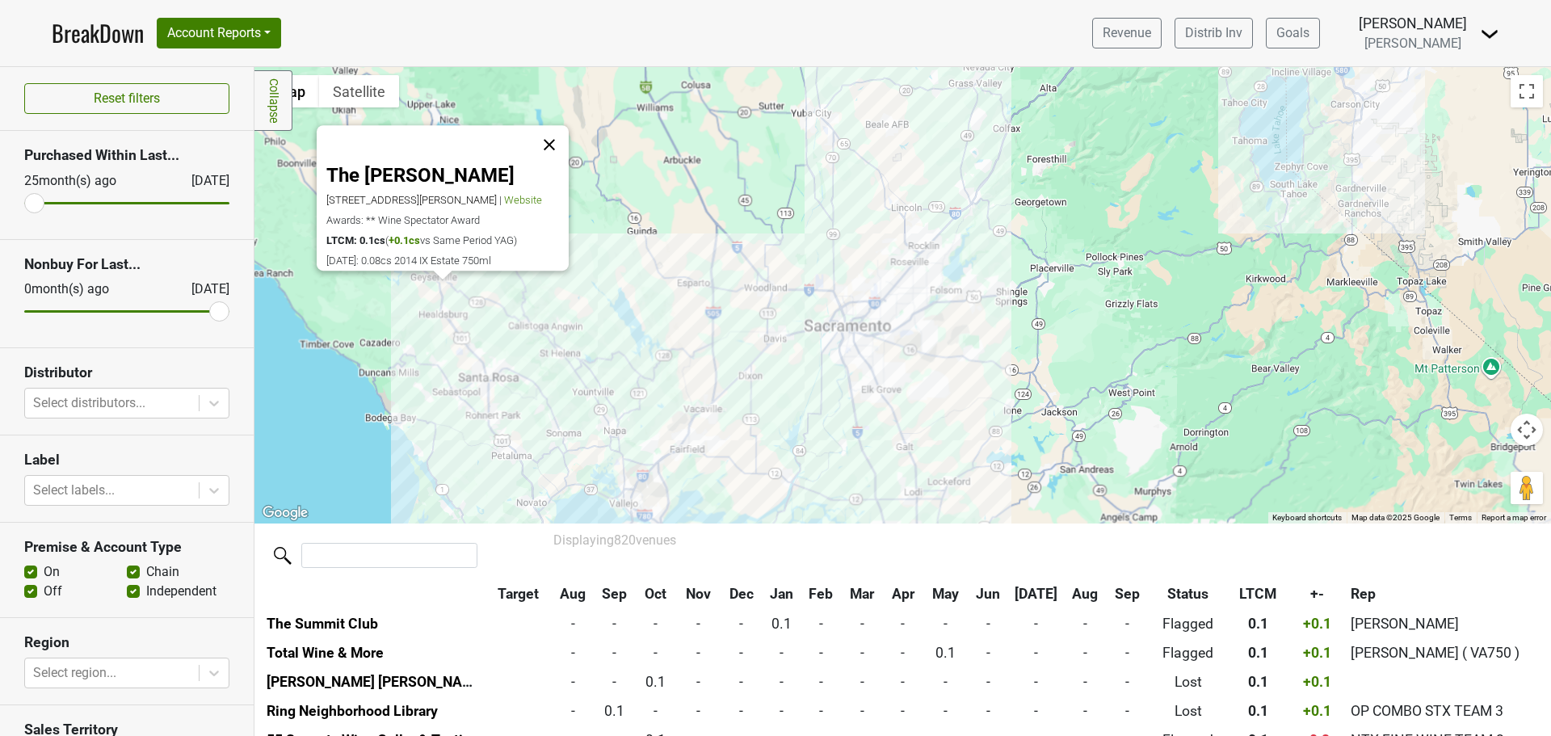
scroll to position [14185, 0]
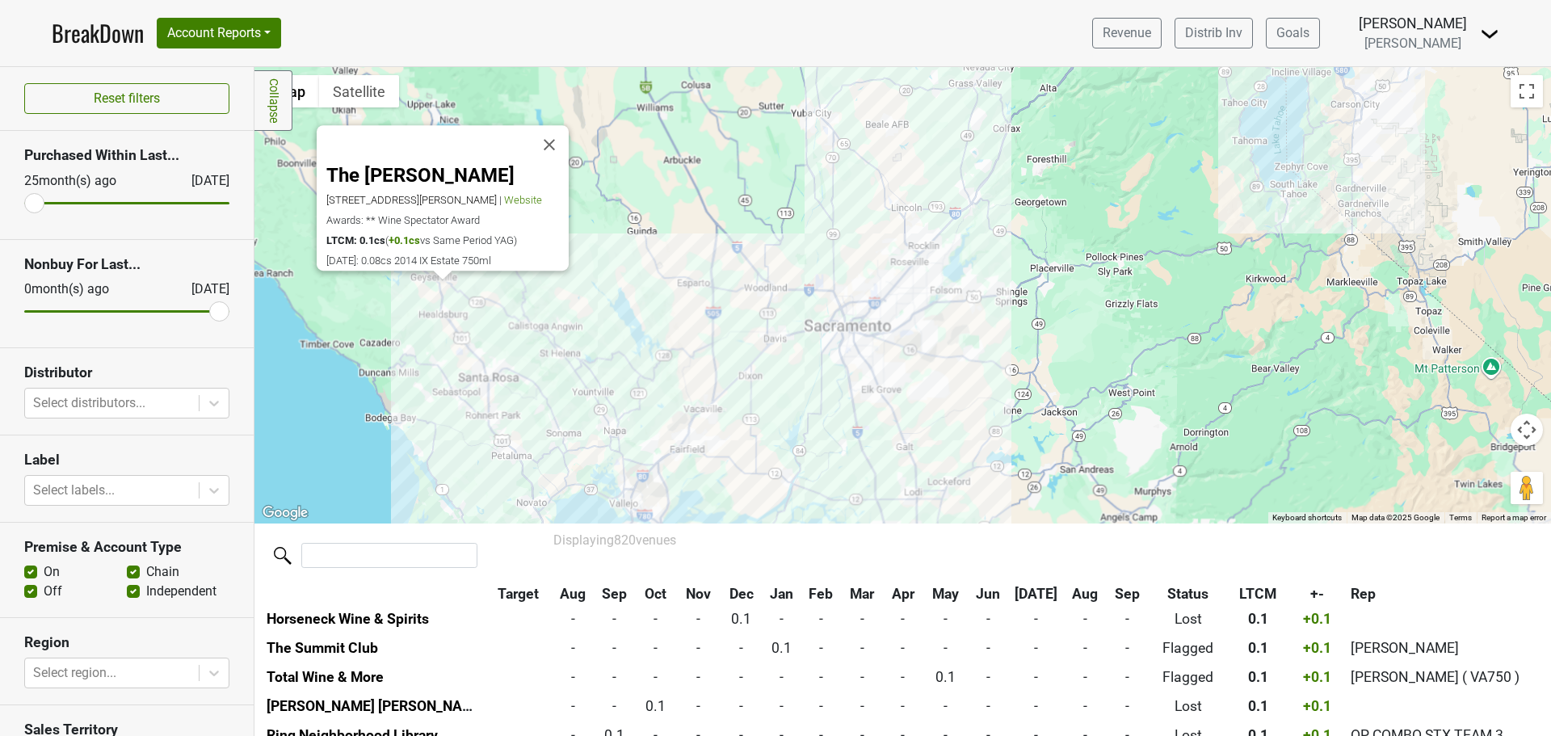
click at [405, 306] on div "The [PERSON_NAME] [STREET_ADDRESS][PERSON_NAME] | Website Awards: ** Wine Spect…" at bounding box center [902, 295] width 1296 height 456
click at [552, 132] on button "Close" at bounding box center [549, 144] width 39 height 39
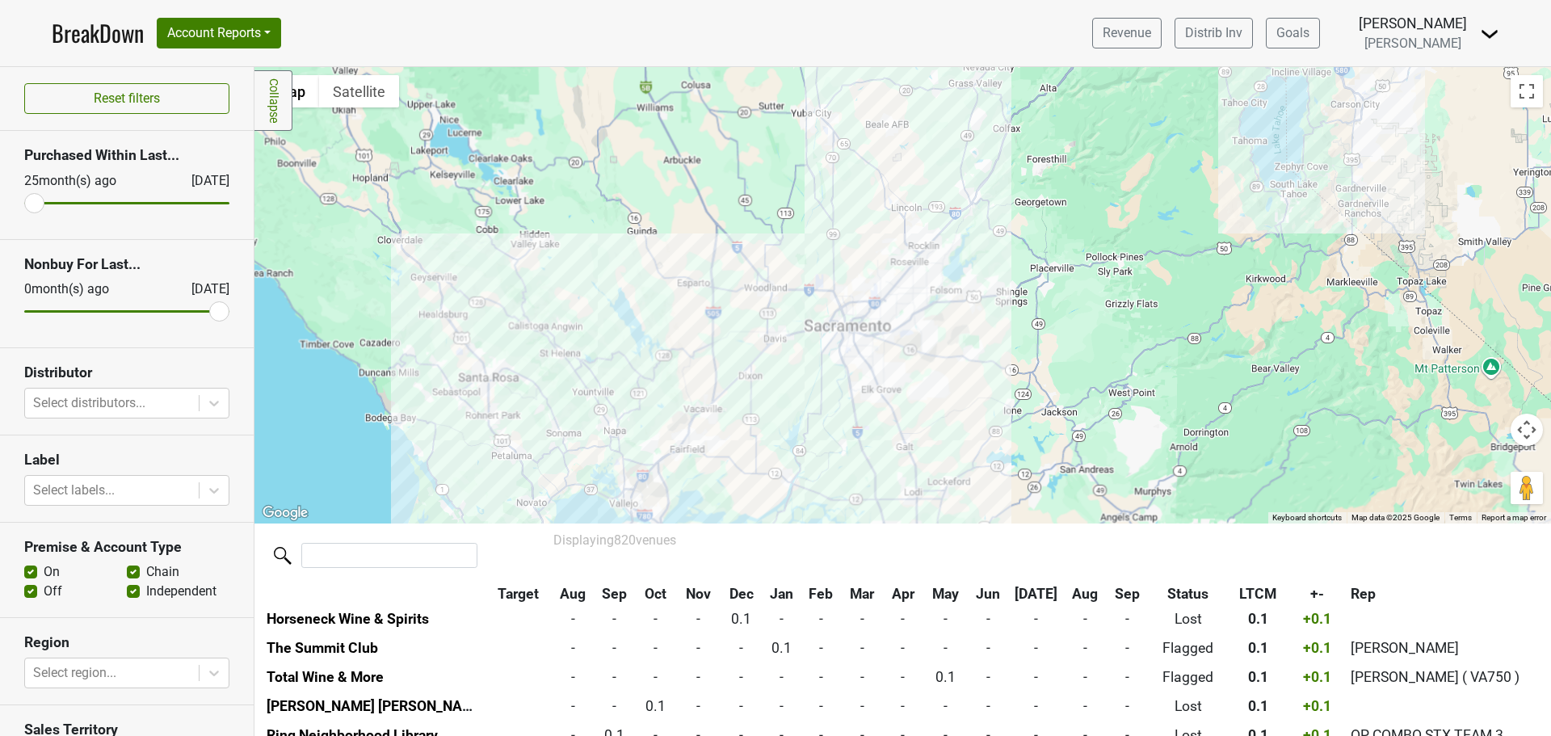
click at [904, 250] on div at bounding box center [902, 295] width 1296 height 456
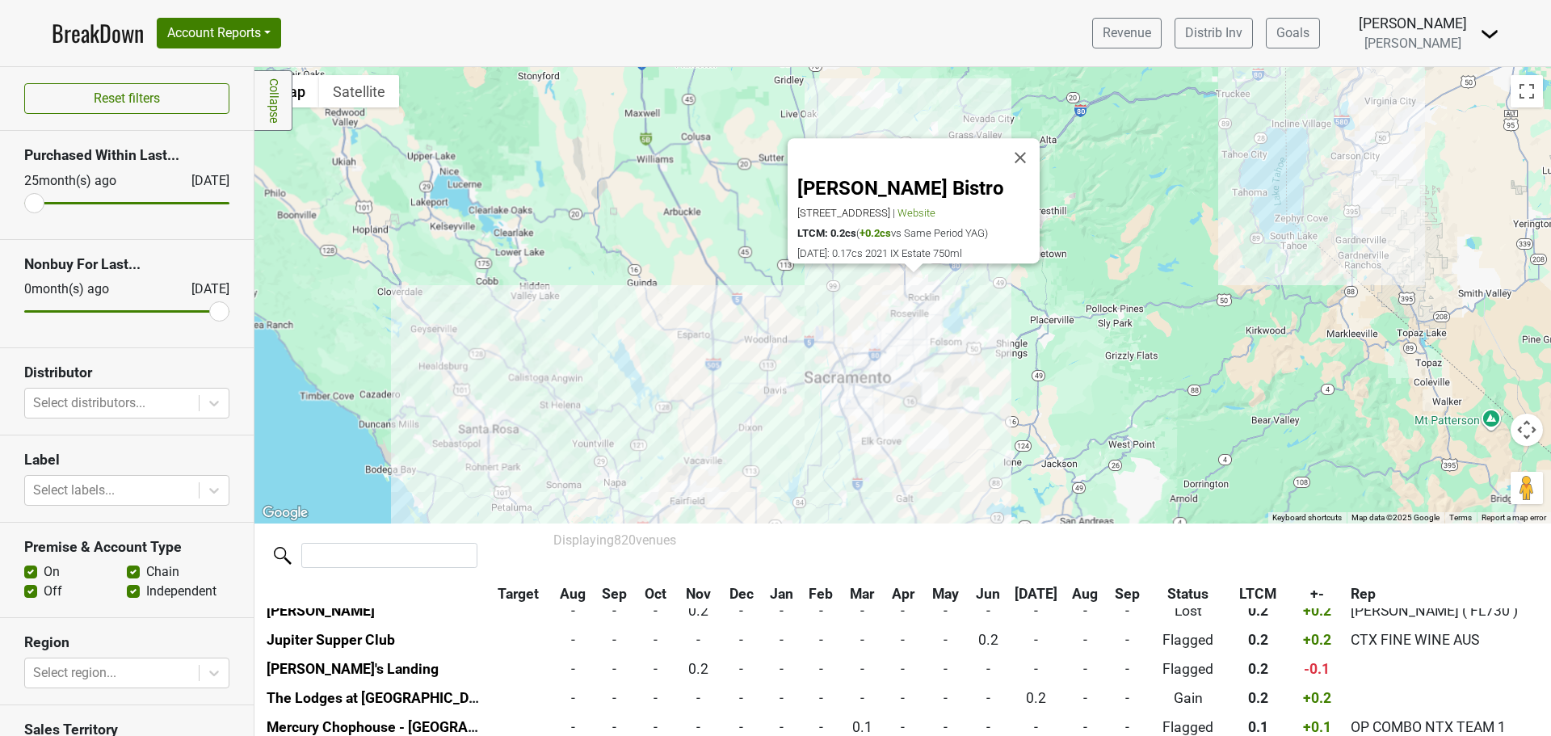
scroll to position [12993, 0]
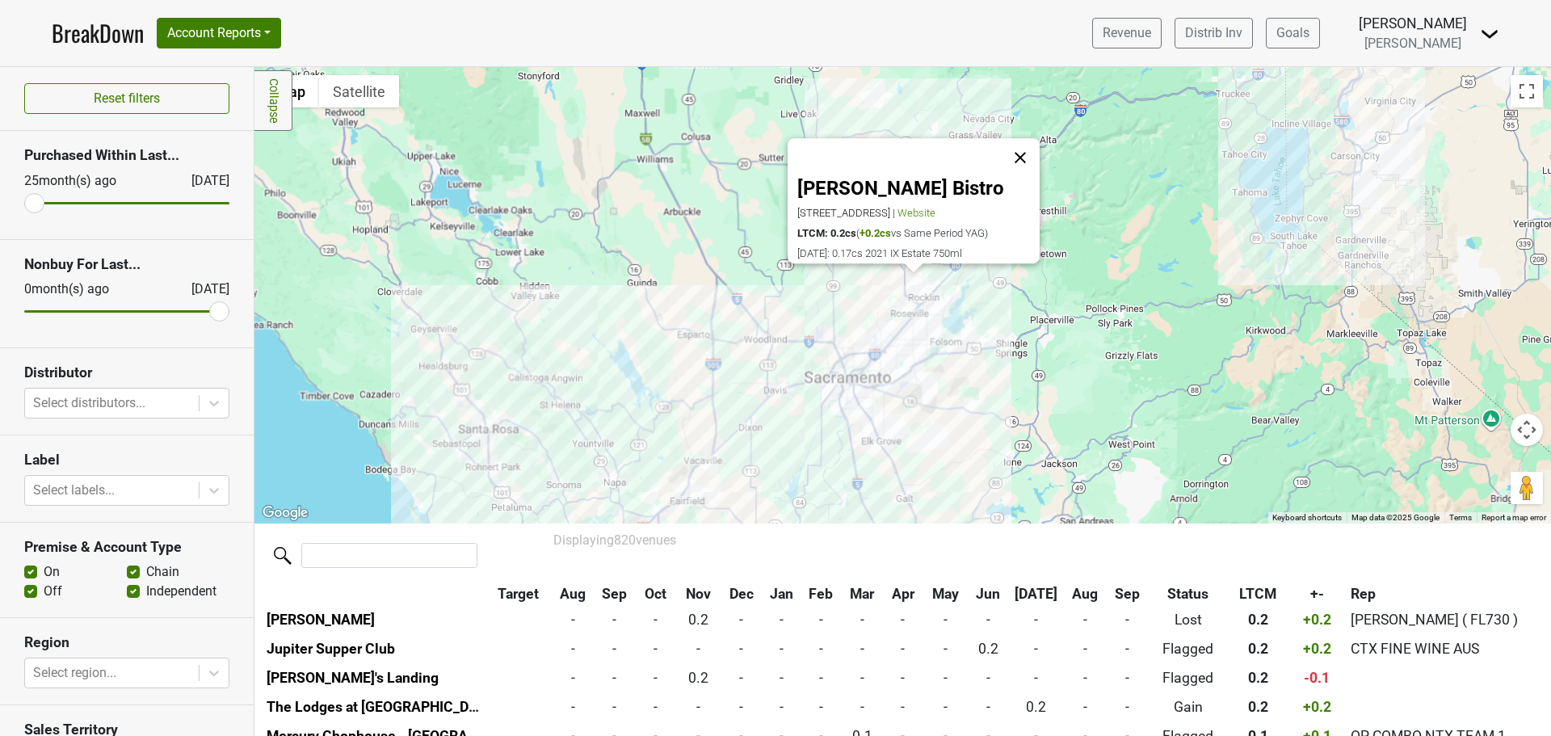
click at [1018, 138] on button "Close" at bounding box center [1020, 157] width 39 height 39
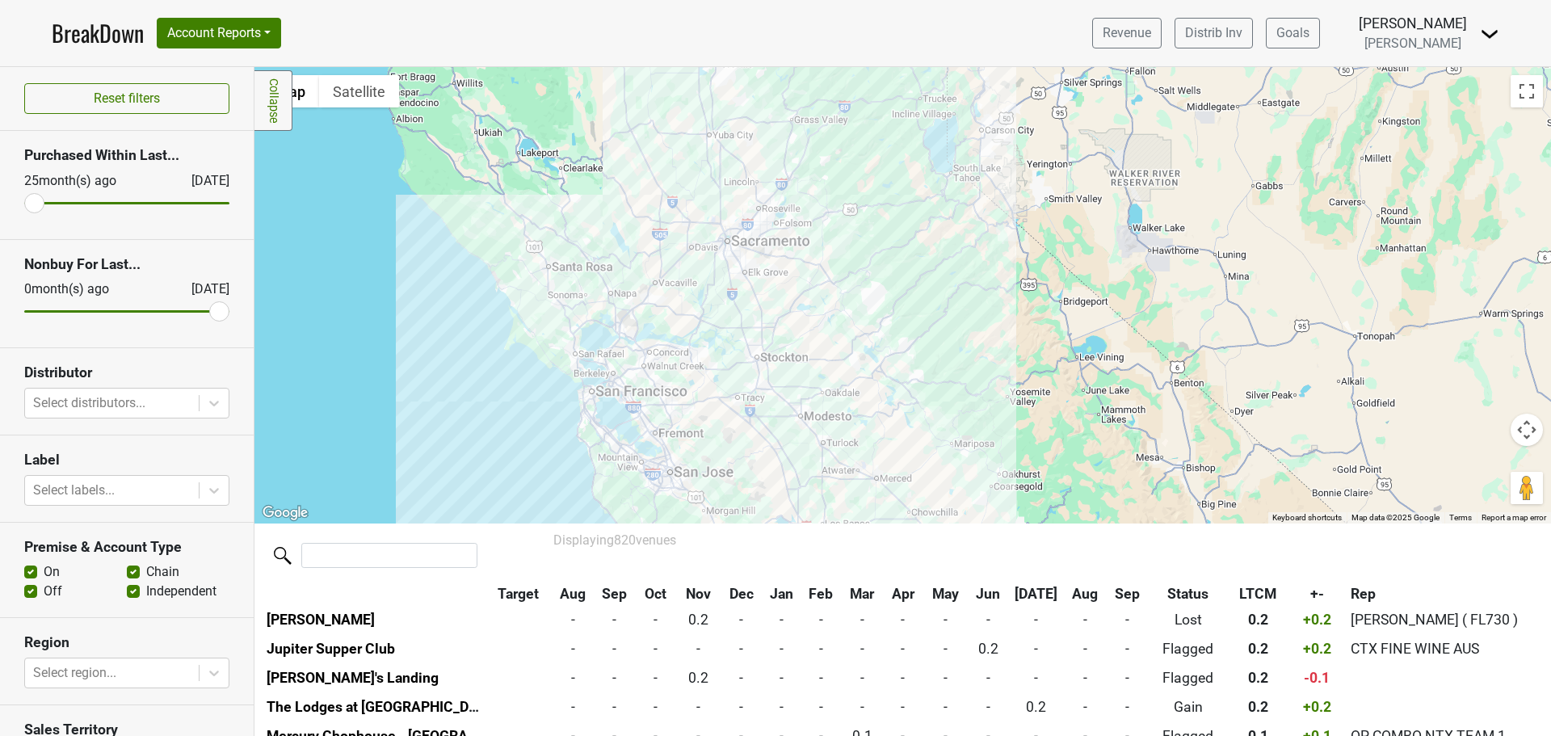
drag, startPoint x: 697, startPoint y: 466, endPoint x: 663, endPoint y: 296, distance: 172.9
click at [663, 296] on div at bounding box center [902, 295] width 1296 height 456
